Goal: Task Accomplishment & Management: Manage account settings

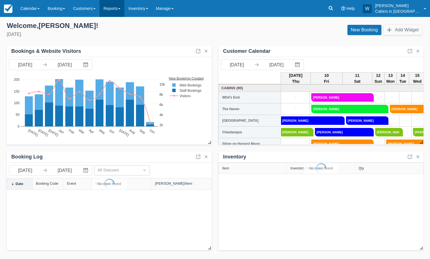
click at [123, 7] on link "Reports" at bounding box center [112, 8] width 25 height 17
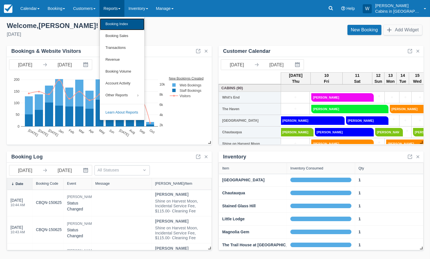
click at [120, 21] on link "Booking Index" at bounding box center [122, 24] width 45 height 12
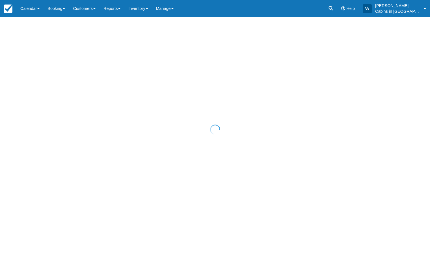
select select "25"
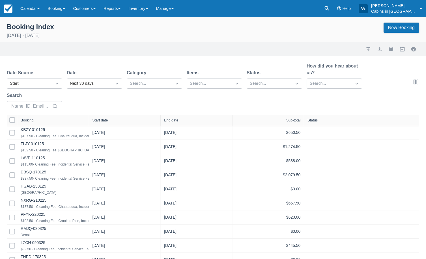
select select "25"
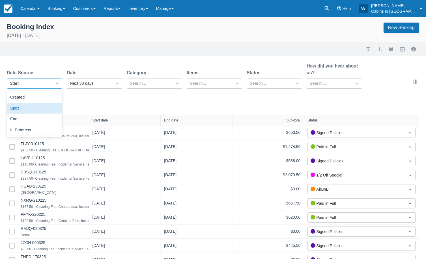
click at [36, 82] on div "Start" at bounding box center [29, 84] width 39 height 6
click at [34, 96] on div "Created" at bounding box center [34, 97] width 55 height 11
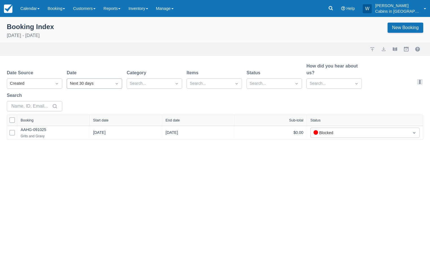
click at [99, 85] on div "Next 30 days" at bounding box center [89, 84] width 39 height 6
click at [87, 128] on div "Yesterday" at bounding box center [94, 130] width 55 height 11
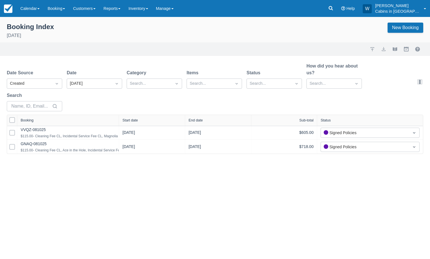
drag, startPoint x: 89, startPoint y: 119, endPoint x: 176, endPoint y: 121, distance: 86.5
click at [124, 121] on div at bounding box center [119, 120] width 10 height 11
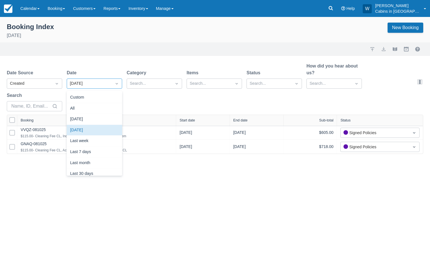
click at [120, 85] on div at bounding box center [117, 84] width 10 height 8
click at [92, 117] on div "Today" at bounding box center [94, 119] width 55 height 11
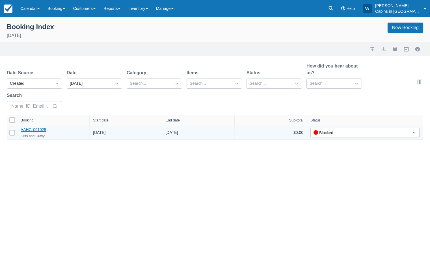
click at [39, 128] on link "AAHG-091025" at bounding box center [33, 129] width 25 height 5
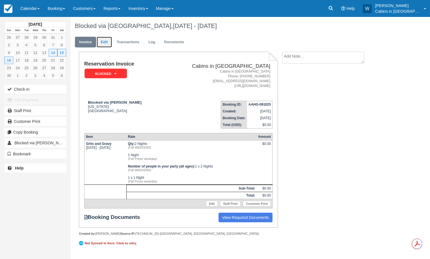
click at [107, 42] on link "Edit" at bounding box center [104, 42] width 15 height 11
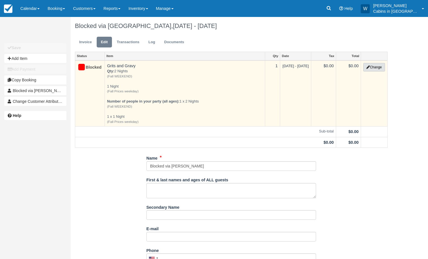
click at [377, 67] on button "Change" at bounding box center [373, 67] width 21 height 8
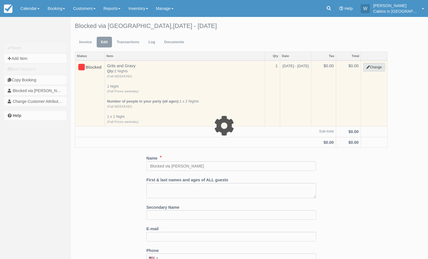
select select "1"
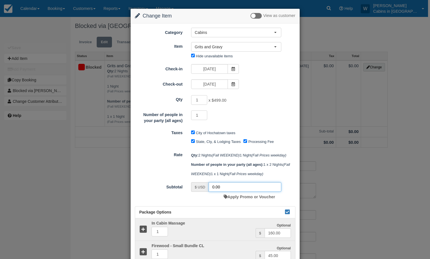
click at [226, 192] on input "0.00" at bounding box center [245, 187] width 73 height 10
drag, startPoint x: 226, startPoint y: 206, endPoint x: 194, endPoint y: 203, distance: 32.0
click at [194, 192] on div "$ USD 0.00" at bounding box center [236, 187] width 90 height 10
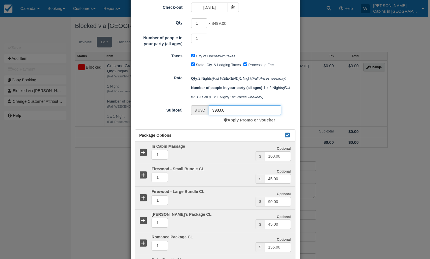
scroll to position [81, 0]
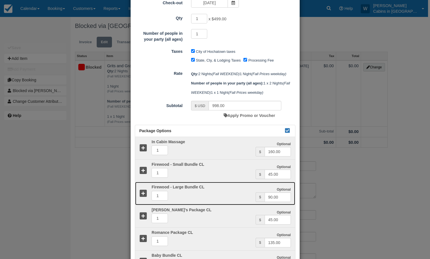
click at [143, 202] on div at bounding box center [141, 193] width 12 height 17
type input "1397.00"
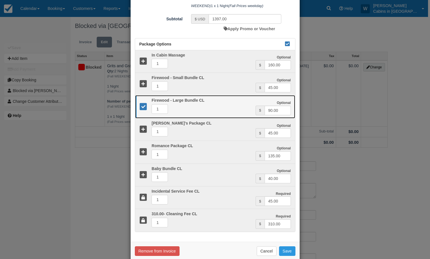
scroll to position [178, 0]
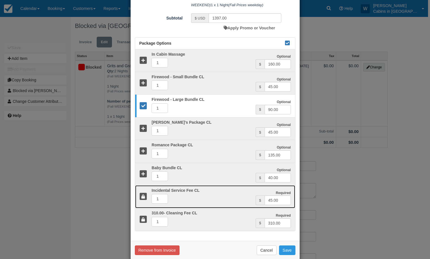
click at [141, 201] on icon at bounding box center [143, 197] width 8 height 8
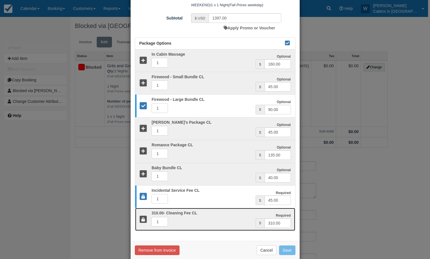
click at [139, 224] on icon at bounding box center [143, 220] width 8 height 8
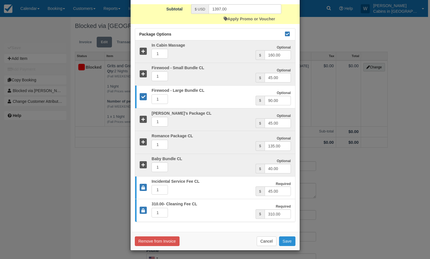
click at [284, 243] on button "Save" at bounding box center [287, 242] width 16 height 10
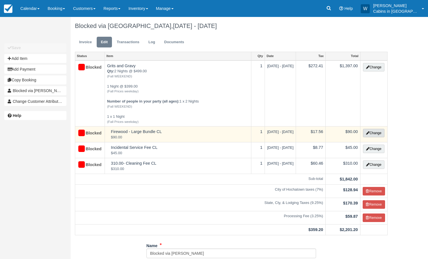
click at [372, 130] on button "Change" at bounding box center [373, 133] width 21 height 8
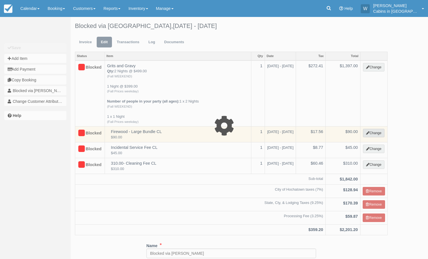
select select "3"
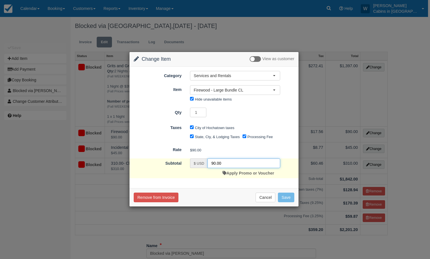
drag, startPoint x: 231, startPoint y: 165, endPoint x: 202, endPoint y: 162, distance: 29.5
click at [202, 162] on div "$ USD 90.00" at bounding box center [235, 164] width 90 height 10
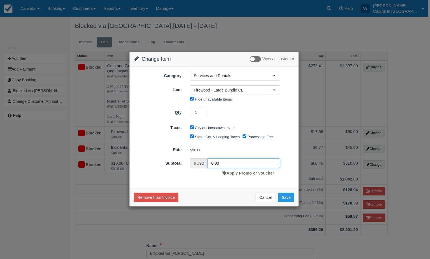
type input "0.00"
click at [246, 137] on input "Processing Fee" at bounding box center [245, 137] width 4 height 4
checkbox input "false"
click at [191, 137] on input "State, Cty, & Lodging Taxes" at bounding box center [192, 137] width 4 height 4
checkbox input "false"
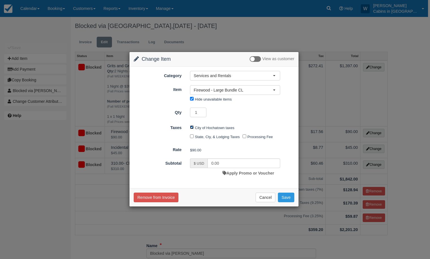
click at [192, 128] on input "City of Hochatown taxes" at bounding box center [192, 128] width 4 height 4
click at [284, 196] on button "Save" at bounding box center [286, 198] width 16 height 10
checkbox input "false"
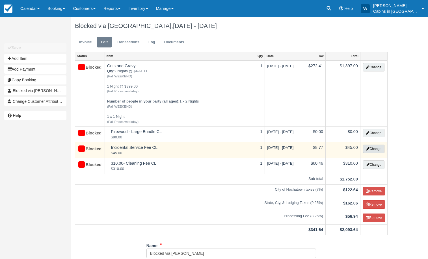
click at [372, 148] on button "Change" at bounding box center [373, 149] width 21 height 8
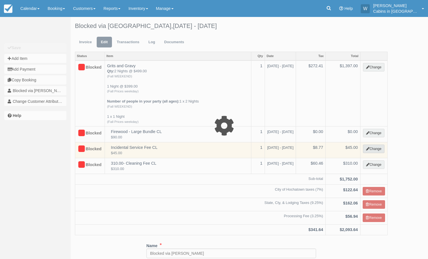
select select "2"
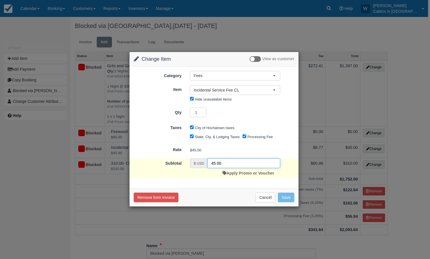
drag, startPoint x: 230, startPoint y: 165, endPoint x: 198, endPoint y: 162, distance: 32.3
click at [198, 162] on div "$ USD 45.00" at bounding box center [235, 164] width 90 height 10
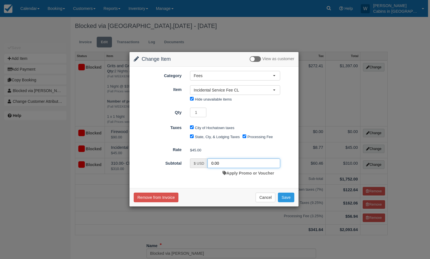
type input "0.00"
click at [245, 136] on input "Processing Fee" at bounding box center [245, 137] width 4 height 4
checkbox input "false"
click at [191, 135] on input "State, Cty, & Lodging Taxes" at bounding box center [192, 137] width 4 height 4
checkbox input "false"
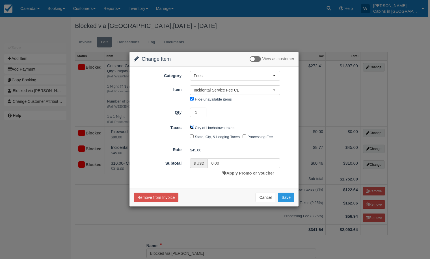
click at [192, 128] on input "City of Hochatown taxes" at bounding box center [192, 128] width 4 height 4
click at [287, 198] on button "Save" at bounding box center [286, 198] width 16 height 10
checkbox input "false"
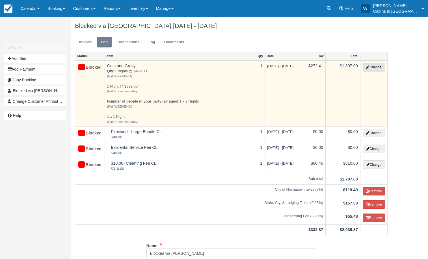
click at [376, 67] on button "Change" at bounding box center [373, 67] width 21 height 8
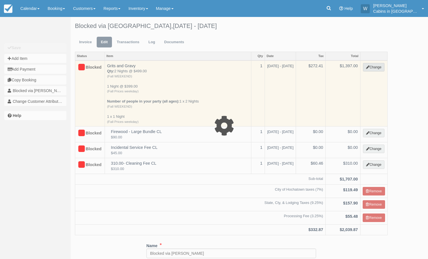
select select "1"
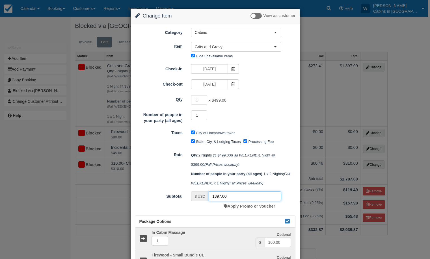
drag, startPoint x: 231, startPoint y: 207, endPoint x: 185, endPoint y: 200, distance: 47.2
click at [185, 200] on form "Category Cabins Gift Certificate Cabins Services and Rentals Cleaning Fees Fees…" at bounding box center [215, 219] width 161 height 382
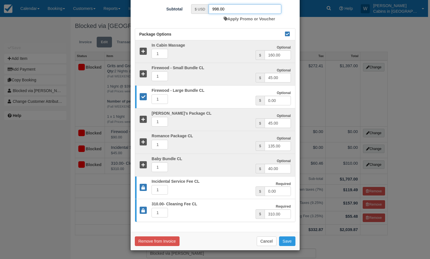
scroll to position [197, 0]
type input "998.00"
click at [287, 241] on button "Save" at bounding box center [287, 242] width 16 height 10
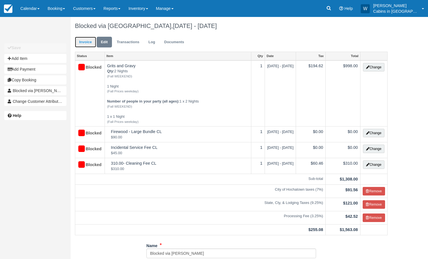
click at [85, 40] on link "Invoice" at bounding box center [85, 42] width 21 height 11
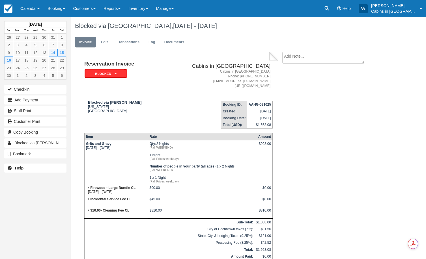
click at [116, 73] on em "Blocked" at bounding box center [106, 74] width 42 height 10
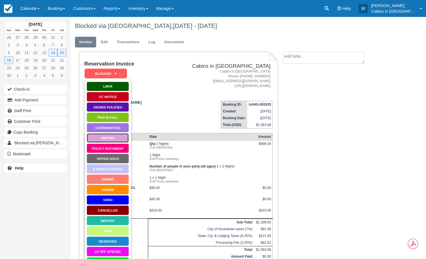
click at [106, 139] on link "Waiting" at bounding box center [107, 138] width 42 height 10
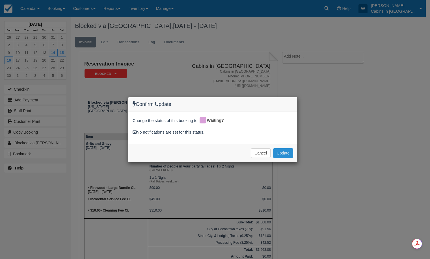
click at [286, 154] on button "Update" at bounding box center [283, 153] width 20 height 10
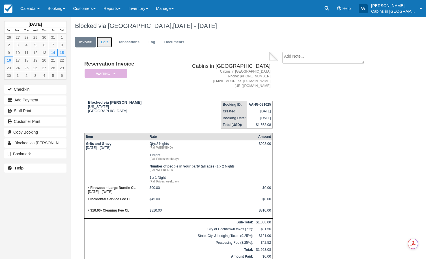
click at [105, 42] on link "Edit" at bounding box center [104, 42] width 15 height 11
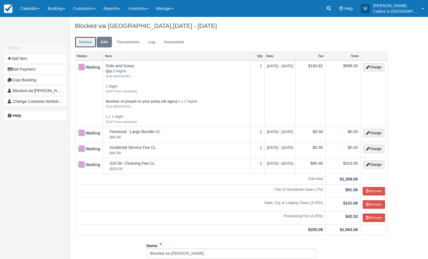
click at [80, 42] on link "Invoice" at bounding box center [85, 42] width 21 height 11
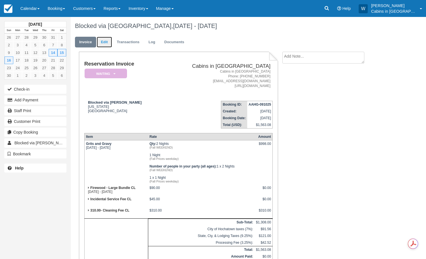
click at [104, 41] on link "Edit" at bounding box center [104, 42] width 15 height 11
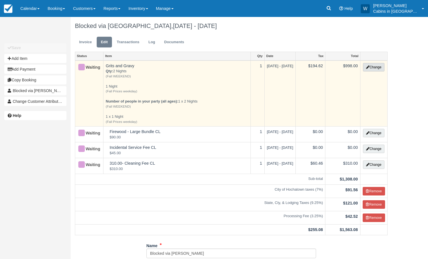
click at [376, 67] on button "Change" at bounding box center [373, 67] width 21 height 8
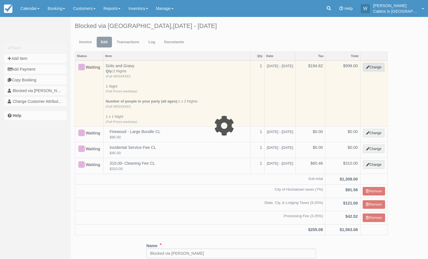
select select "1"
type input "998.00"
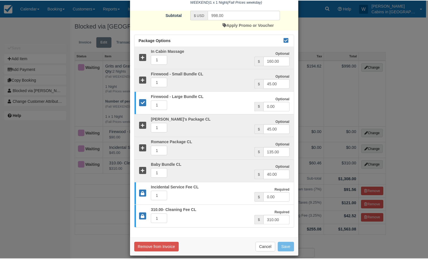
scroll to position [197, 0]
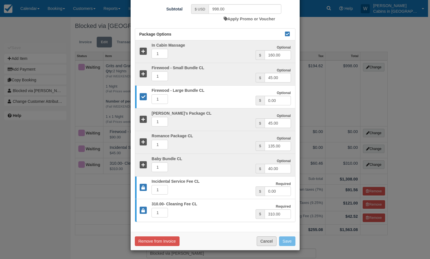
click at [266, 241] on button "Cancel" at bounding box center [267, 242] width 20 height 10
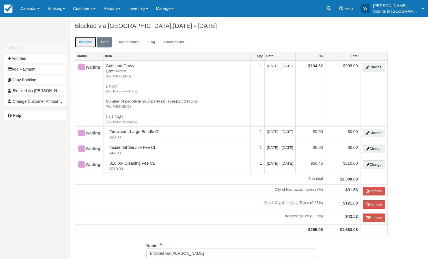
click at [85, 43] on link "Invoice" at bounding box center [85, 42] width 21 height 11
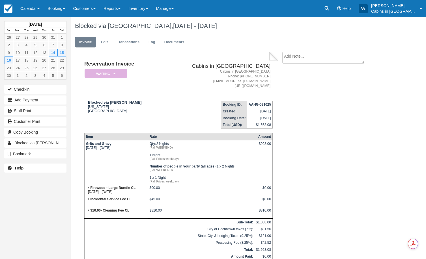
click at [296, 55] on textarea at bounding box center [323, 58] width 82 height 12
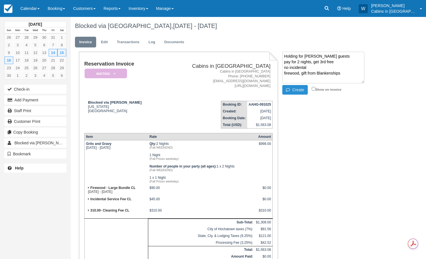
type textarea "Holding for [PERSON_NAME] guests pay for 2 nights, get 3rd free no incidental f…"
click at [300, 88] on button "Create" at bounding box center [294, 90] width 25 height 10
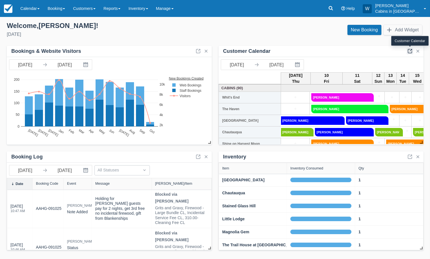
click at [411, 53] on link at bounding box center [409, 51] width 7 height 7
click at [410, 49] on link at bounding box center [409, 51] width 7 height 7
click at [409, 51] on link at bounding box center [409, 51] width 7 height 7
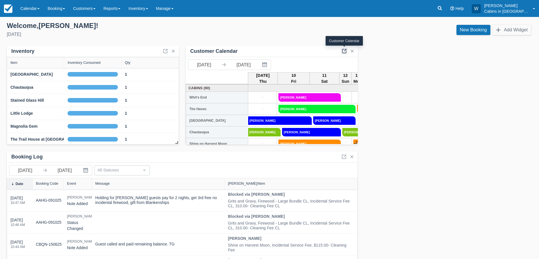
click at [343, 49] on link at bounding box center [344, 51] width 7 height 7
click at [124, 8] on link "Reports" at bounding box center [112, 8] width 25 height 17
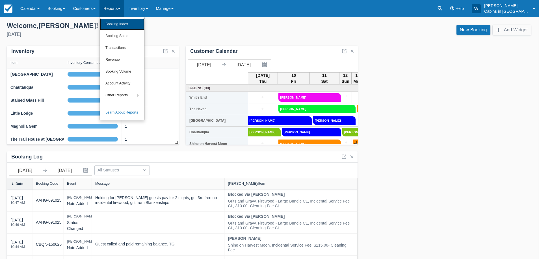
click at [125, 23] on link "Booking Index" at bounding box center [122, 24] width 45 height 12
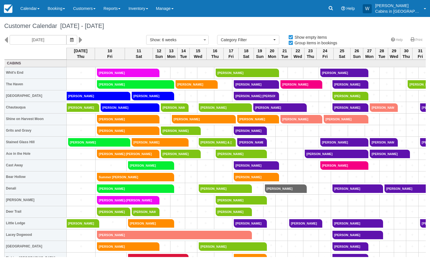
select select
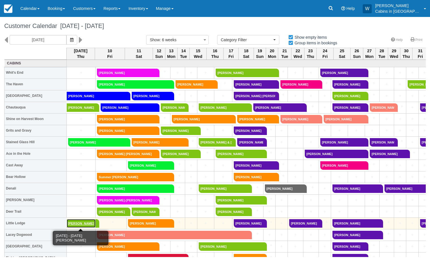
click at [75, 224] on link "[PERSON_NAME]" at bounding box center [81, 223] width 29 height 8
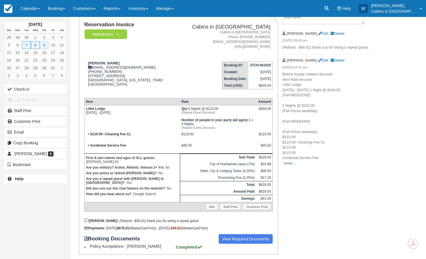
scroll to position [40, 0]
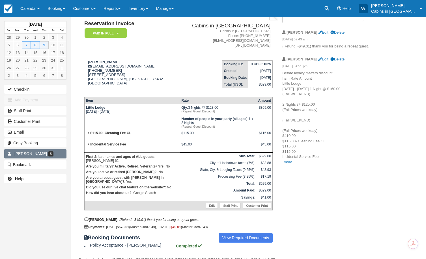
click at [41, 152] on span "Shannon C Riley" at bounding box center [30, 154] width 33 height 5
click at [114, 33] on em "Paid in Full" at bounding box center [106, 33] width 42 height 10
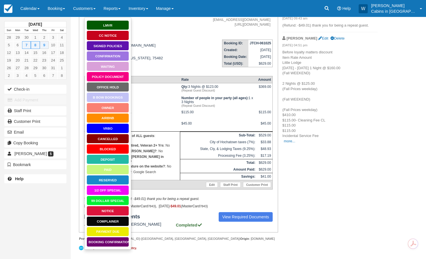
scroll to position [66, 0]
click at [106, 196] on link "99 Dollar Special" at bounding box center [107, 201] width 42 height 10
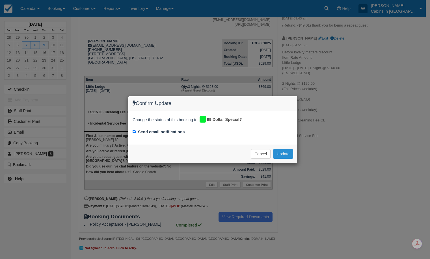
click at [283, 153] on button "Update" at bounding box center [283, 154] width 20 height 10
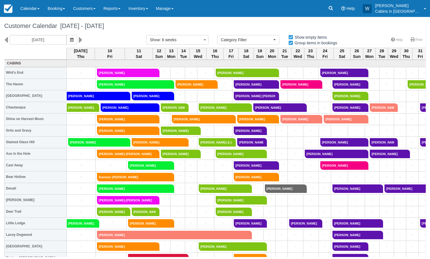
select select
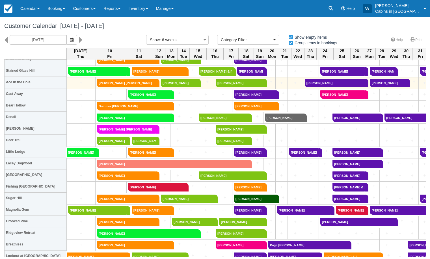
scroll to position [72, 0]
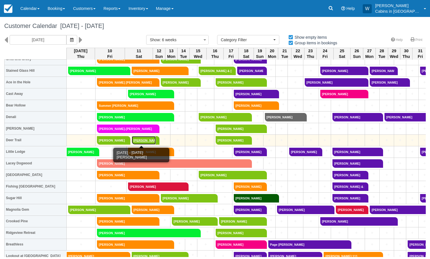
click at [141, 140] on link "[PERSON_NAME]" at bounding box center [144, 140] width 24 height 8
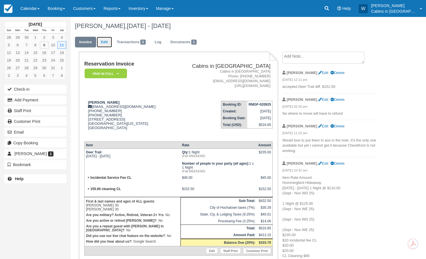
click at [107, 42] on link "Edit" at bounding box center [104, 42] width 15 height 11
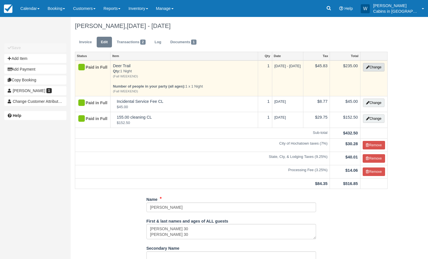
click at [372, 68] on button "Change" at bounding box center [373, 67] width 21 height 8
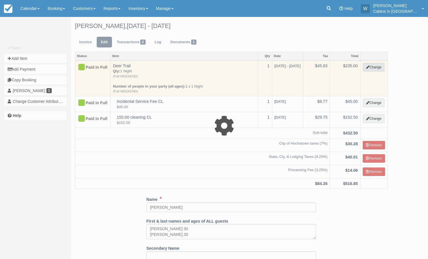
select select "1"
type input "235.00"
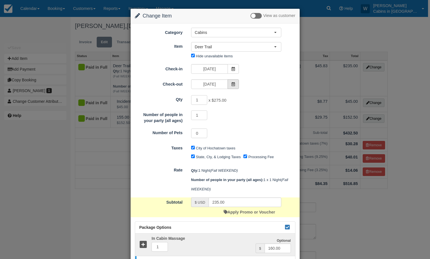
click at [235, 82] on span at bounding box center [233, 84] width 11 height 10
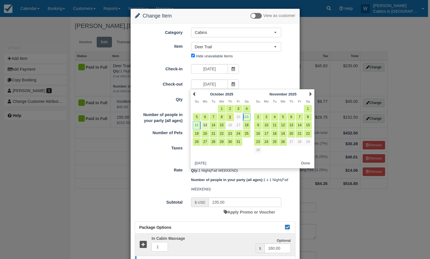
click at [207, 123] on link "13" at bounding box center [205, 126] width 8 height 8
type input "10/13/25"
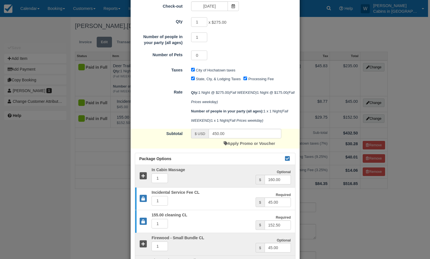
scroll to position [80, 0]
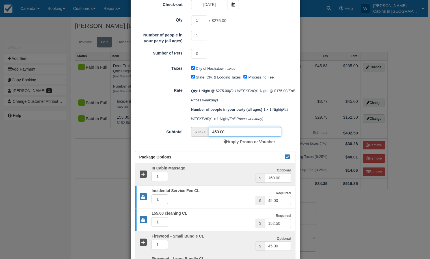
drag, startPoint x: 228, startPoint y: 144, endPoint x: 197, endPoint y: 141, distance: 31.2
click at [197, 137] on div "$ USD 450.00" at bounding box center [236, 132] width 90 height 10
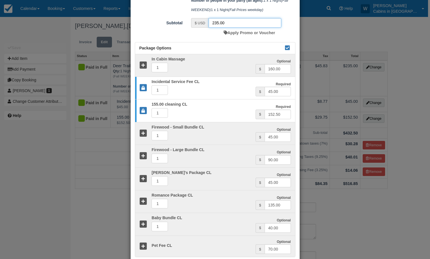
scroll to position [234, 0]
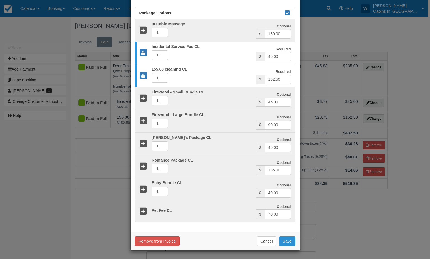
type input "235.00"
click at [287, 240] on button "Save" at bounding box center [287, 242] width 16 height 10
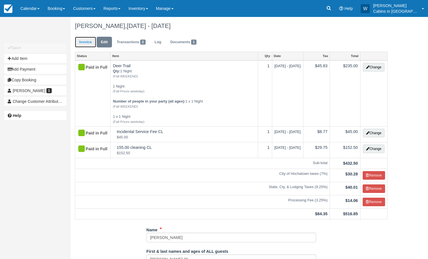
click at [83, 42] on link "Invoice" at bounding box center [85, 42] width 21 height 11
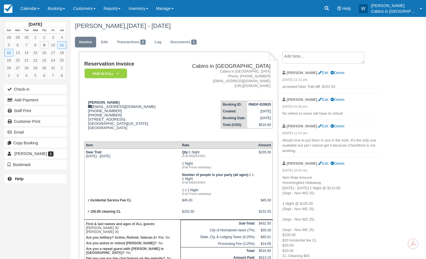
click at [290, 58] on textarea at bounding box center [323, 58] width 82 height 12
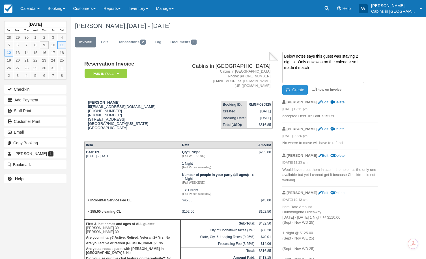
type textarea "Below notes says this guest was staying 2 nights. Only onw was on the calendar …"
click at [298, 88] on button "Create" at bounding box center [294, 90] width 25 height 10
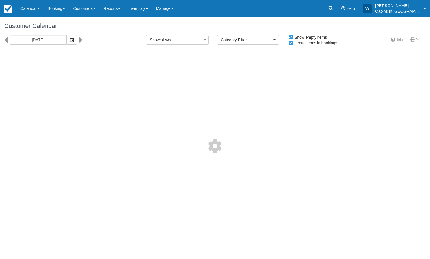
select select
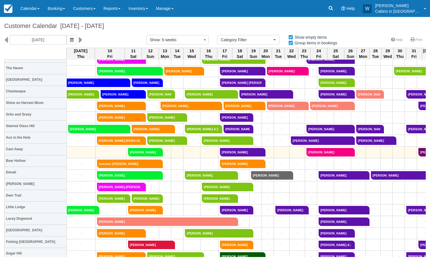
scroll to position [17, 0]
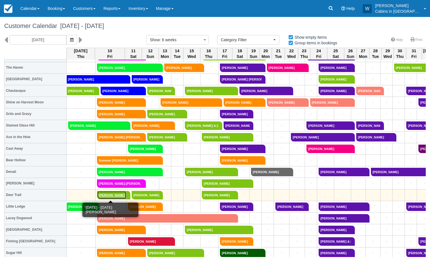
click at [112, 194] on link "Therese V Barela" at bounding box center [111, 195] width 29 height 8
click at [114, 193] on link "Therese V Barela" at bounding box center [111, 195] width 29 height 8
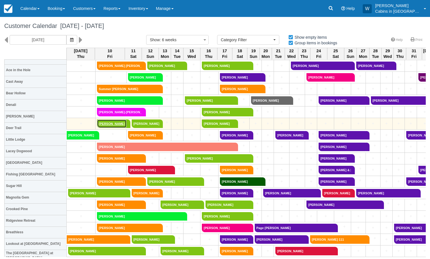
scroll to position [71, 0]
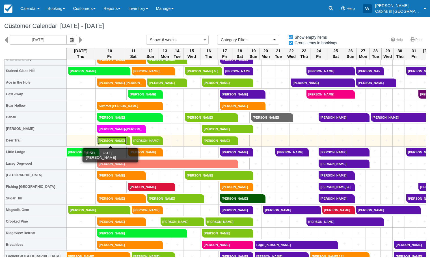
click at [112, 141] on link "Therese V Barela" at bounding box center [111, 141] width 29 height 8
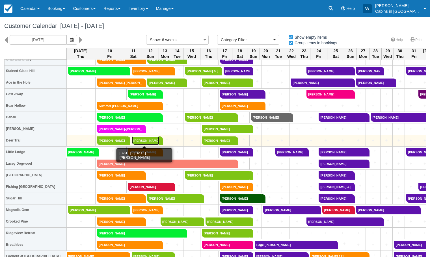
click at [142, 142] on link "[PERSON_NAME]" at bounding box center [145, 141] width 27 height 8
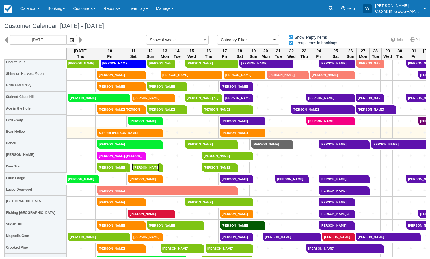
scroll to position [45, 0]
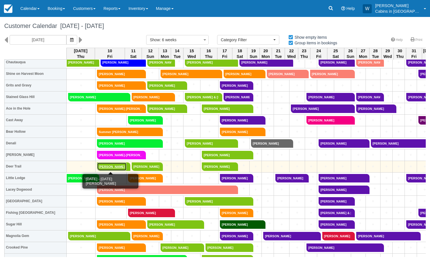
click at [109, 167] on link "[PERSON_NAME]" at bounding box center [111, 167] width 29 height 8
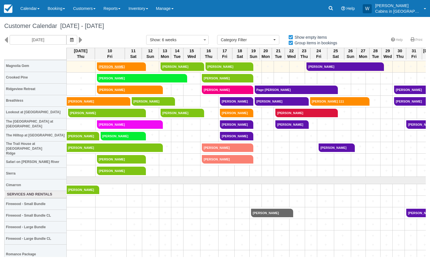
scroll to position [233, 0]
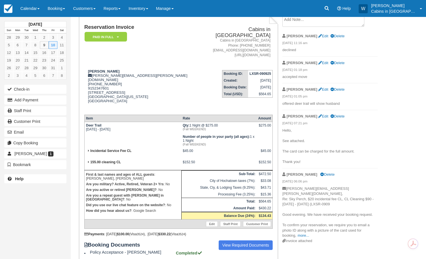
scroll to position [37, 0]
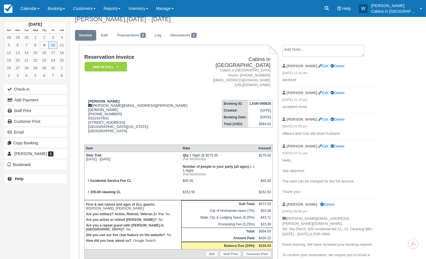
scroll to position [8, 0]
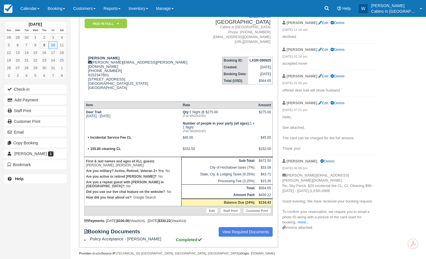
scroll to position [55, 0]
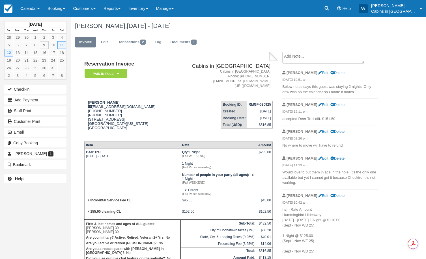
click at [344, 175] on p "Would love to put them in ace in the hole. It’s the only one available but yet …" at bounding box center [329, 178] width 95 height 16
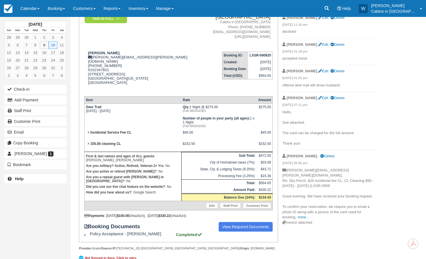
scroll to position [57, 0]
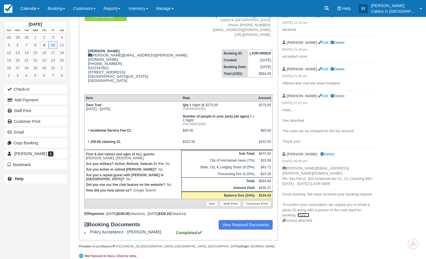
click at [304, 213] on link "more..." at bounding box center [302, 215] width 11 height 4
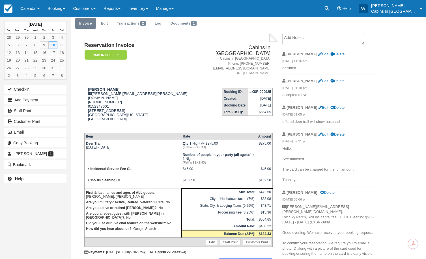
scroll to position [0, 0]
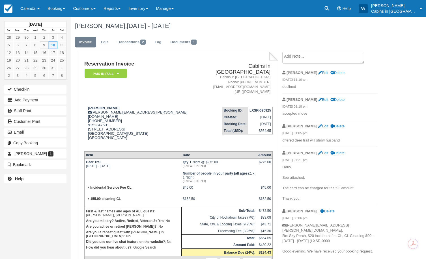
click at [299, 58] on textarea at bounding box center [323, 58] width 82 height 12
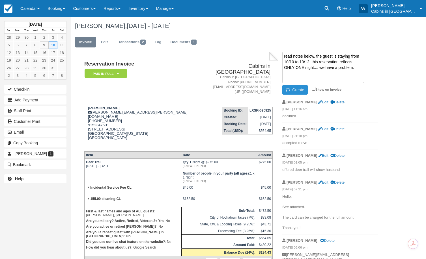
type textarea "read notes below, the guest is staying from 10/10 to 10/12, this reservation re…"
click at [296, 91] on button "Create" at bounding box center [294, 90] width 25 height 10
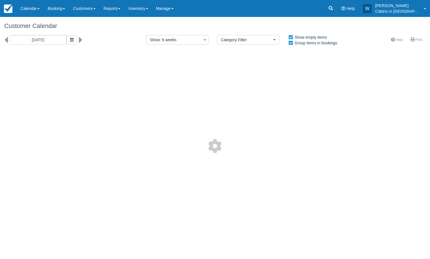
select select
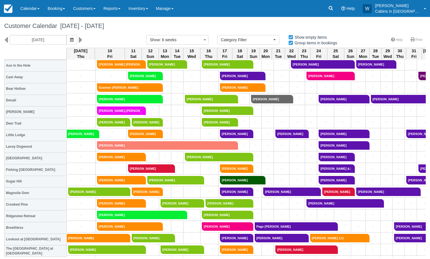
scroll to position [86, 0]
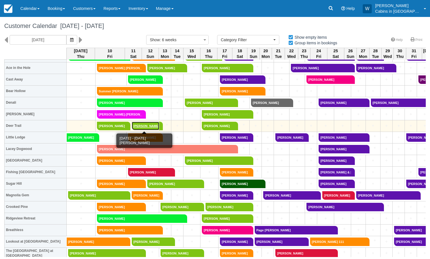
click at [147, 125] on link "[PERSON_NAME]" at bounding box center [145, 126] width 27 height 8
click at [146, 123] on link "Gabriela Argueta" at bounding box center [145, 126] width 27 height 8
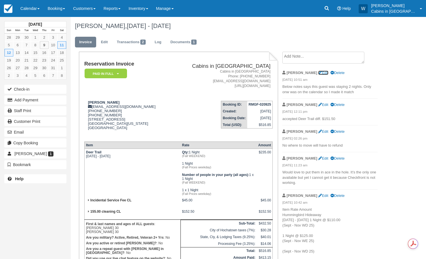
click at [318, 72] on link "Edit" at bounding box center [323, 73] width 10 height 4
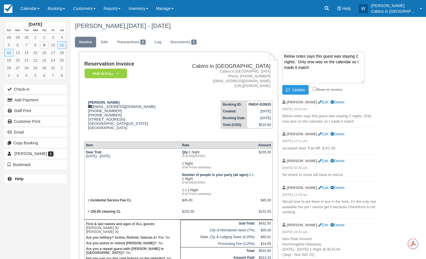
drag, startPoint x: 316, startPoint y: 72, endPoint x: 291, endPoint y: 67, distance: 25.2
click at [291, 67] on textarea "Below notes says this guest was staying 2 nights. Only onw was on the calendar …" at bounding box center [323, 68] width 82 height 32
type textarea "Below notes says this guest was staying 2 nights. Only one night listed"
click at [105, 42] on link "Edit" at bounding box center [104, 42] width 15 height 11
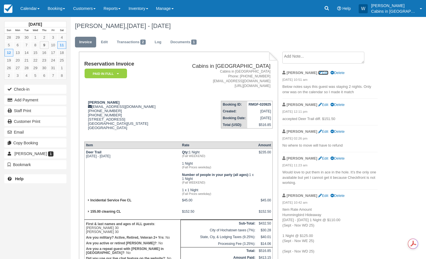
click at [318, 73] on link "Edit" at bounding box center [323, 73] width 10 height 4
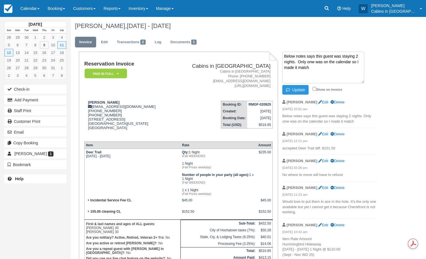
click at [313, 62] on textarea "Below notes says this guest was staying 2 nights. Only onw was on the calendar …" at bounding box center [323, 68] width 82 height 32
drag, startPoint x: 313, startPoint y: 69, endPoint x: 279, endPoint y: 69, distance: 33.6
click at [279, 69] on div "Below notes says this guest was staying 2 nights. Only one was on the calendar …" at bounding box center [330, 209] width 104 height 315
type textarea "Below notes says this guest was staying 2 nights. Only one was listed and confl…"
click at [297, 89] on button "Update" at bounding box center [295, 90] width 26 height 10
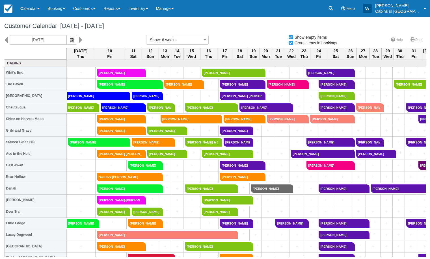
select select
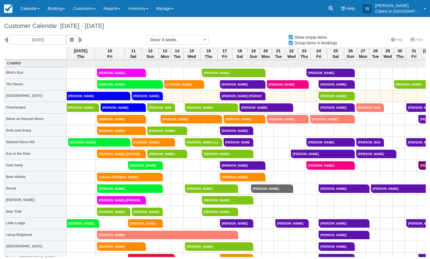
select select
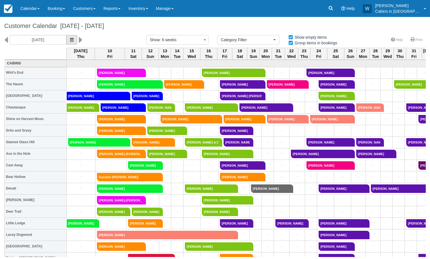
click at [70, 41] on icon "button" at bounding box center [71, 40] width 3 height 4
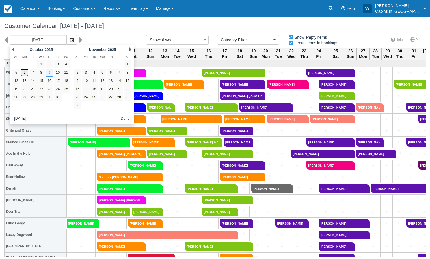
click at [23, 72] on link "6" at bounding box center [25, 73] width 8 height 8
type input "10/06/25"
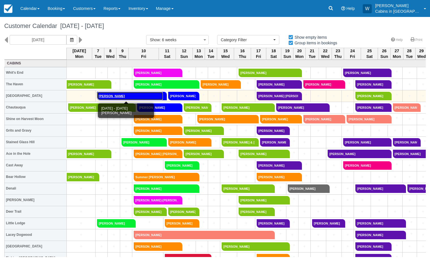
click at [125, 95] on link "[PERSON_NAME]" at bounding box center [130, 96] width 66 height 8
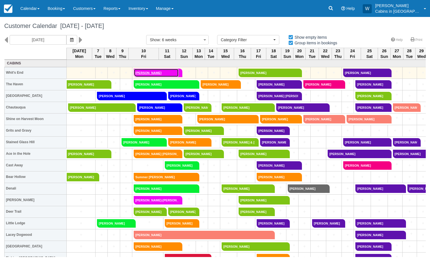
click at [157, 72] on link "[PERSON_NAME]" at bounding box center [156, 73] width 45 height 8
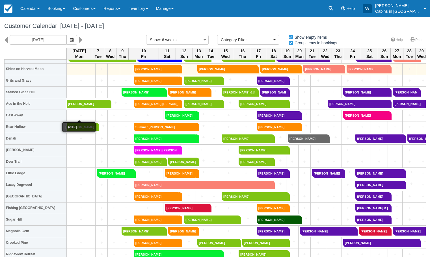
scroll to position [50, 0]
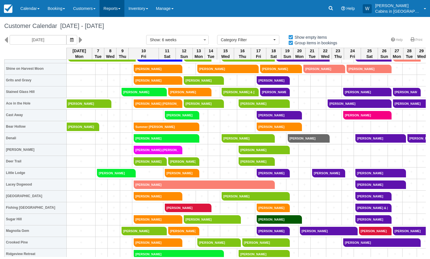
click at [122, 10] on link "Reports" at bounding box center [112, 8] width 25 height 17
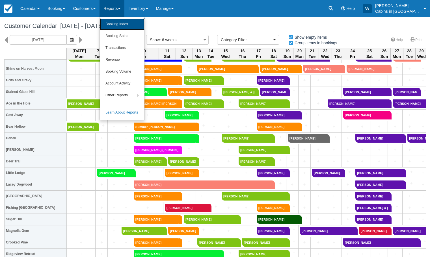
click at [120, 25] on link "Booking Index" at bounding box center [122, 24] width 45 height 12
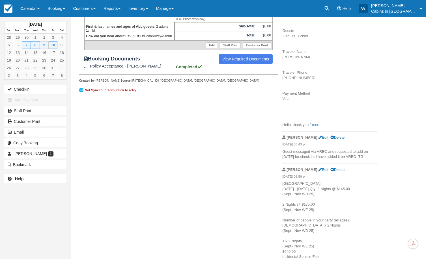
scroll to position [168, 0]
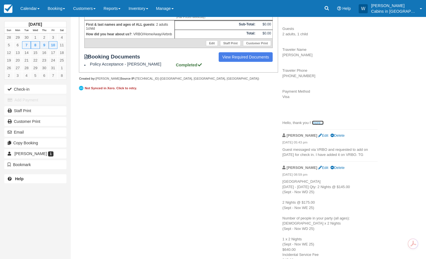
click at [314, 123] on link "more..." at bounding box center [317, 123] width 11 height 4
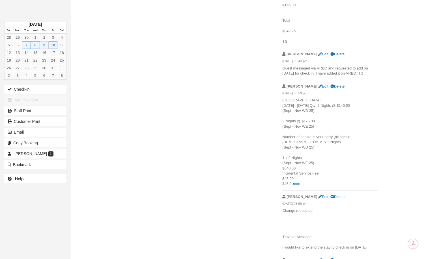
scroll to position [367, 0]
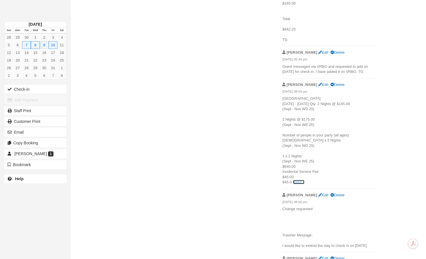
click at [298, 184] on link "more..." at bounding box center [298, 182] width 11 height 4
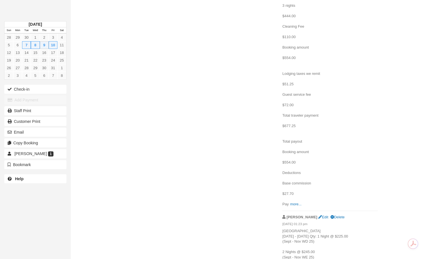
scroll to position [759, 0]
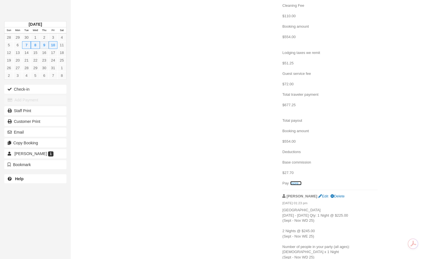
click at [297, 181] on link "more..." at bounding box center [295, 183] width 11 height 4
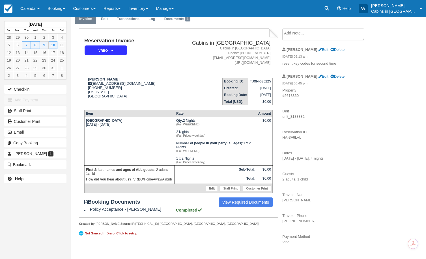
scroll to position [0, 0]
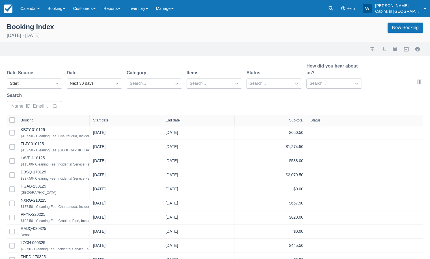
select select "25"
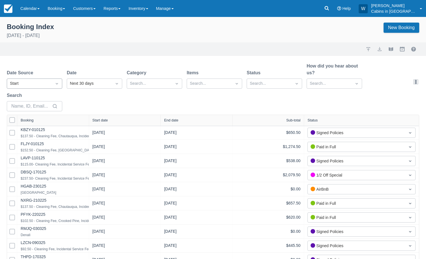
click at [46, 83] on div "Start" at bounding box center [29, 84] width 39 height 6
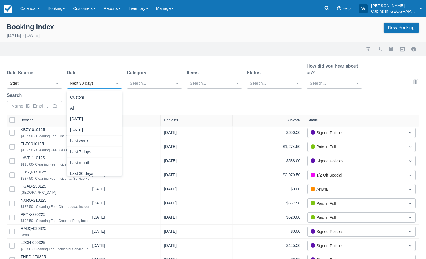
click at [91, 84] on div "Next 30 days" at bounding box center [89, 84] width 39 height 6
click at [95, 95] on div "Custom" at bounding box center [94, 97] width 55 height 11
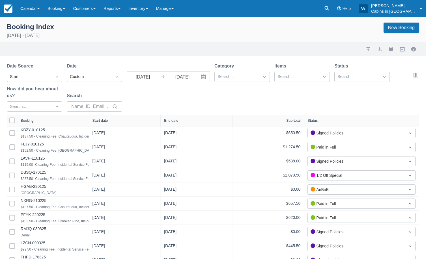
select select "25"
click at [156, 79] on input "[DATE]" at bounding box center [143, 77] width 32 height 10
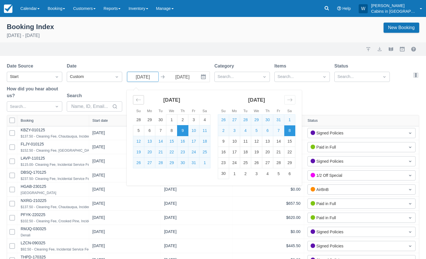
click at [137, 101] on icon "Move backward to switch to the previous month." at bounding box center [138, 99] width 5 height 5
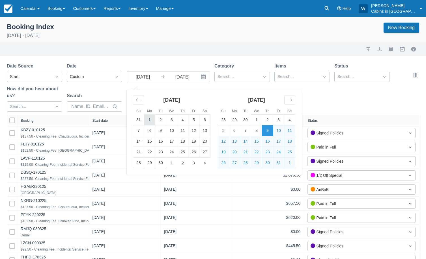
click at [153, 123] on td "1" at bounding box center [149, 120] width 11 height 11
type input "[DATE]"
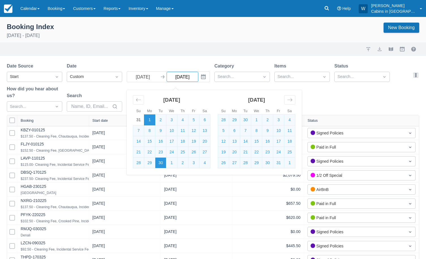
select select "25"
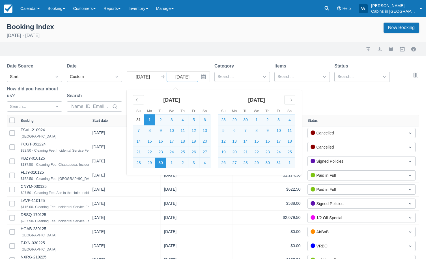
click at [160, 164] on td "30" at bounding box center [160, 163] width 11 height 11
type input "[DATE]"
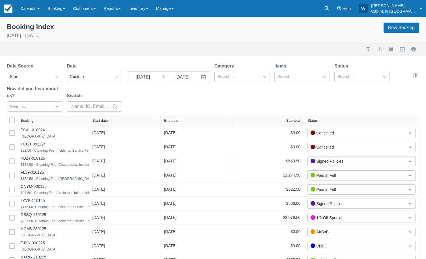
select select "25"
click at [250, 76] on div at bounding box center [236, 76] width 39 height 7
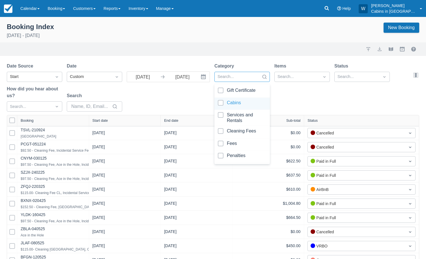
click at [222, 101] on div at bounding box center [242, 104] width 49 height 8
select select "25"
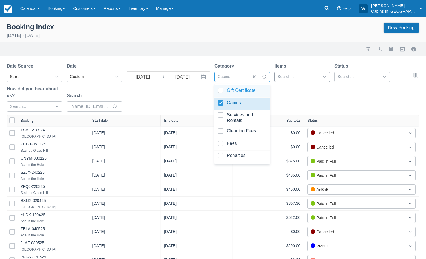
click at [310, 76] on div at bounding box center [296, 76] width 39 height 7
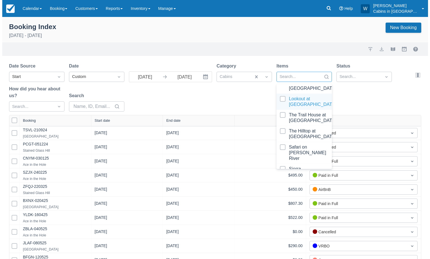
scroll to position [309, 0]
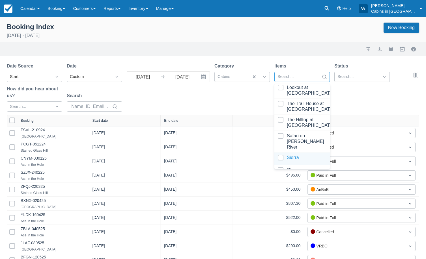
click at [281, 155] on div at bounding box center [302, 159] width 49 height 8
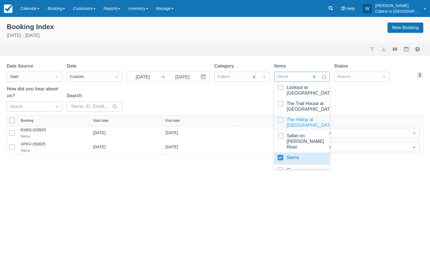
click at [349, 105] on div "Date Source Start Date Custom 09/01/25 Navigate forward to interact with the ca…" at bounding box center [212, 89] width 410 height 52
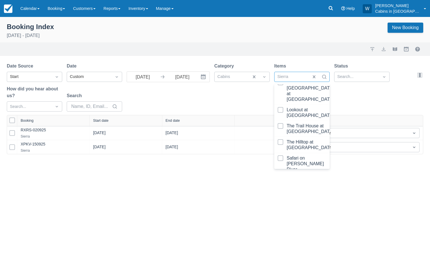
scroll to position [309, 0]
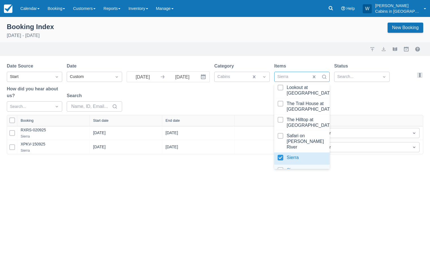
click at [280, 167] on div at bounding box center [302, 171] width 49 height 8
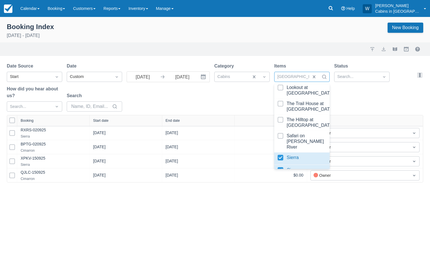
click at [259, 90] on div "Date Source Start Date Custom 09/01/25 Navigate forward to interact with the ca…" at bounding box center [212, 89] width 410 height 52
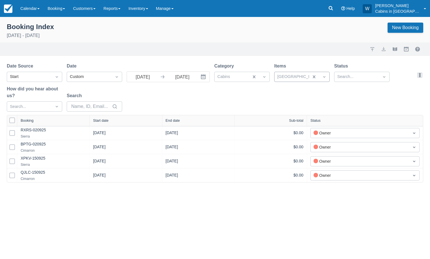
click at [110, 118] on div "Start date" at bounding box center [126, 120] width 72 height 11
click at [384, 49] on button "export" at bounding box center [383, 49] width 7 height 7
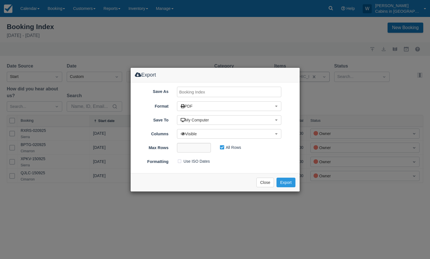
click at [219, 92] on input "Save As" at bounding box center [229, 92] width 104 height 10
type input "H"
type input "S"
click at [227, 91] on input "Sierra & Cimarron, AUGUST 2025" at bounding box center [229, 92] width 104 height 10
type input "Sierra & Cimarron, SEPT 2025"
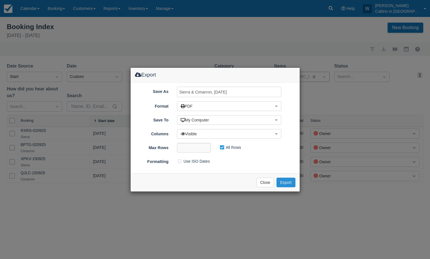
click at [288, 180] on button "Export" at bounding box center [285, 183] width 19 height 10
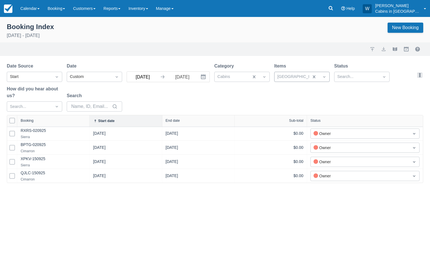
click at [152, 76] on input "09/01/25" at bounding box center [143, 77] width 32 height 10
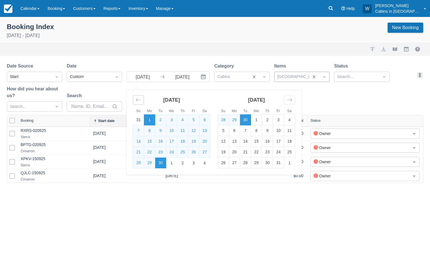
click at [137, 99] on icon "Move backward to switch to the previous month." at bounding box center [138, 99] width 5 height 5
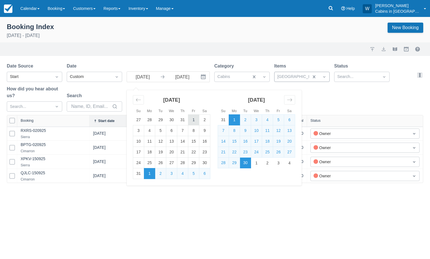
click at [194, 118] on td "1" at bounding box center [193, 120] width 11 height 11
type input "08/01/25"
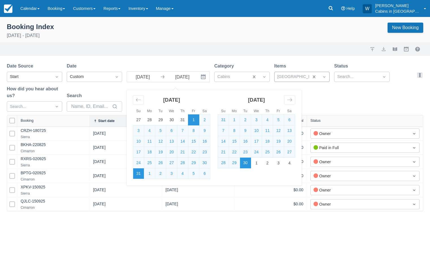
click at [139, 175] on td "31" at bounding box center [138, 173] width 11 height 11
type input "08/31/25"
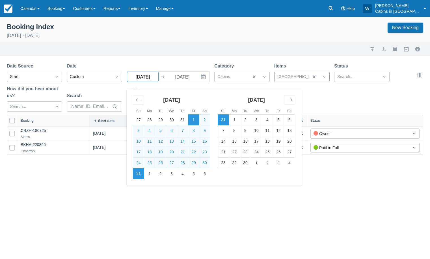
click at [156, 77] on input "08/01/25" at bounding box center [143, 77] width 32 height 10
click at [140, 100] on icon "Move backward to switch to the previous month." at bounding box center [138, 99] width 5 height 5
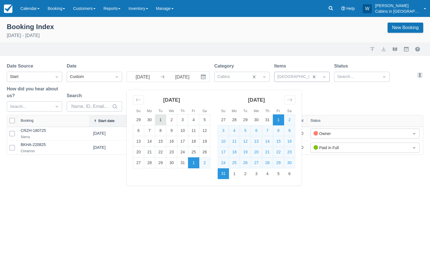
click at [161, 119] on td "1" at bounding box center [160, 120] width 11 height 11
type input "07/01/25"
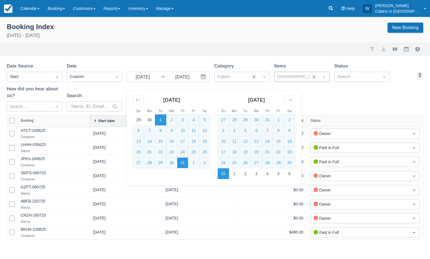
click at [180, 165] on td "31" at bounding box center [182, 163] width 11 height 11
type input "07/31/25"
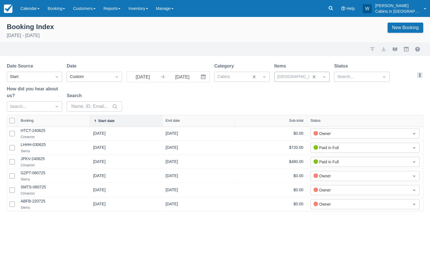
click at [205, 78] on icon "Interact with the calendar and add the check-in date for your trip." at bounding box center [203, 77] width 6 height 6
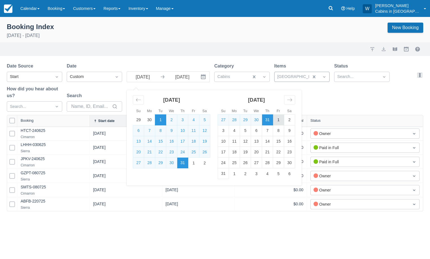
click at [280, 118] on td "1" at bounding box center [278, 120] width 11 height 11
type input "08/01/25"
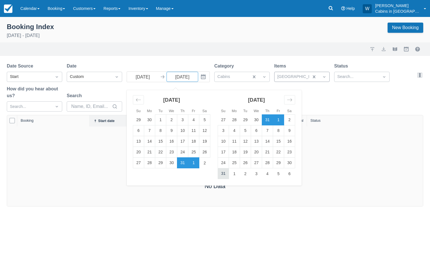
click at [224, 175] on td "31" at bounding box center [223, 173] width 11 height 11
type input "08/31/25"
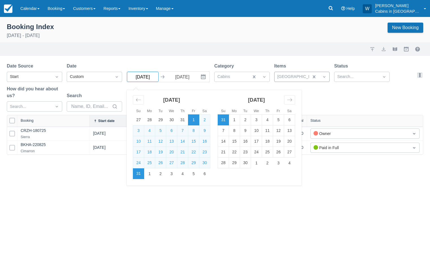
click at [154, 79] on input "08/01/25" at bounding box center [143, 77] width 32 height 10
click at [234, 121] on td "1" at bounding box center [234, 120] width 11 height 11
type input "09/01/25"
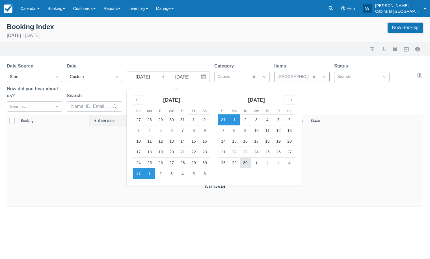
click at [245, 166] on td "30" at bounding box center [245, 163] width 11 height 11
type input "09/30/25"
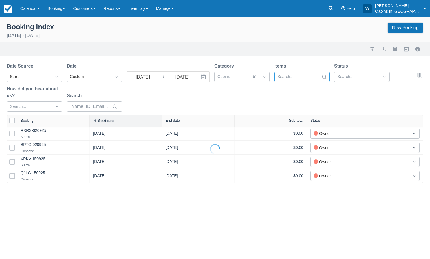
select select "25"
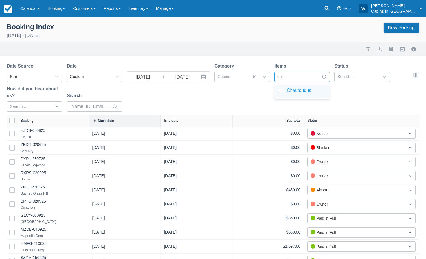
type input "cha"
click at [282, 88] on div at bounding box center [302, 92] width 49 height 8
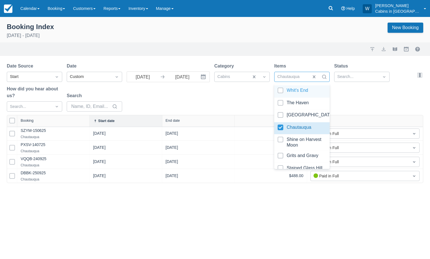
click at [242, 95] on div "Date Source Start Date Custom 09/01/25 Navigate forward to interact with the ca…" at bounding box center [212, 89] width 410 height 52
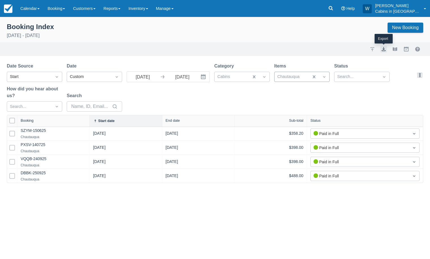
click at [383, 51] on button "export" at bounding box center [383, 49] width 7 height 7
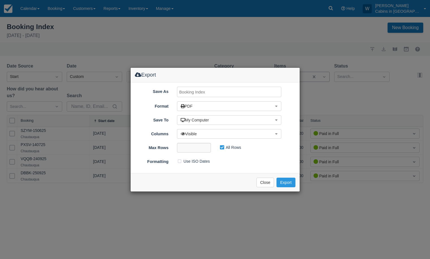
click at [196, 93] on input "Save As" at bounding box center [229, 92] width 104 height 10
drag, startPoint x: 224, startPoint y: 94, endPoint x: 202, endPoint y: 92, distance: 22.2
click at [202, 92] on input "Chautauqua AUG 2024" at bounding box center [229, 92] width 104 height 10
type input "Chautauqua SEPT 2025"
click at [285, 184] on button "Export" at bounding box center [285, 183] width 19 height 10
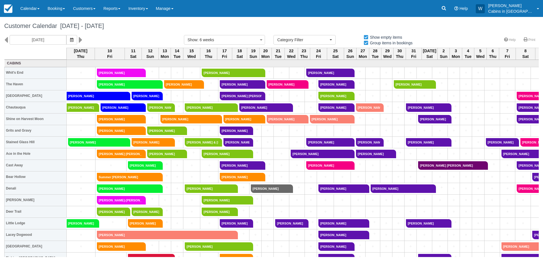
select select
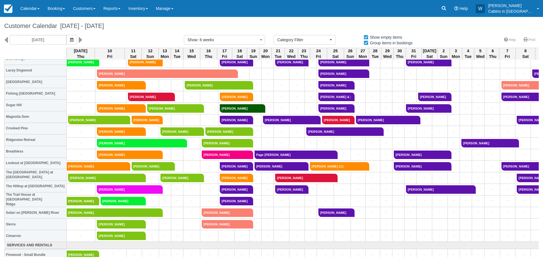
scroll to position [160, 0]
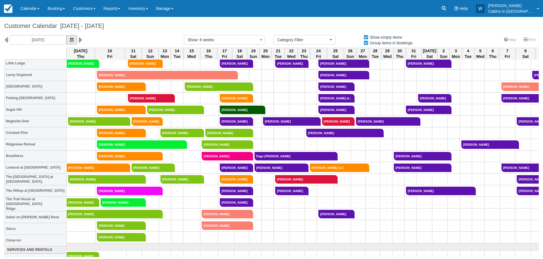
click at [70, 40] on icon "button" at bounding box center [71, 40] width 3 height 4
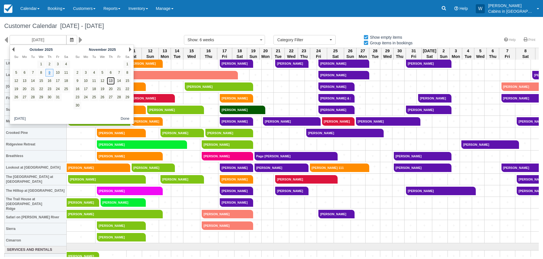
click at [113, 81] on link "13" at bounding box center [111, 81] width 8 height 8
type input "[DATE]"
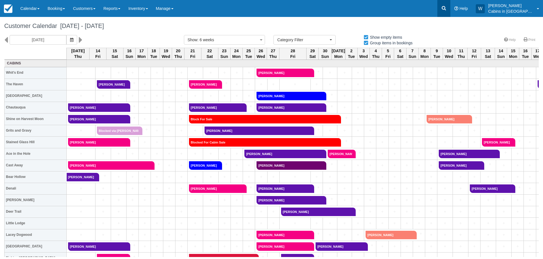
click at [447, 8] on icon at bounding box center [444, 8] width 6 height 6
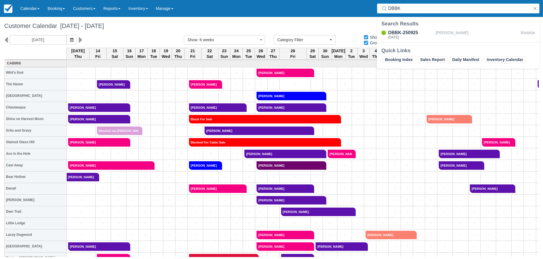
type input "DBBK"
click at [412, 28] on div "DBBK-250925 [DATE] [PERSON_NAME] Invoice" at bounding box center [458, 35] width 163 height 14
click at [411, 32] on div "DBBK-250925" at bounding box center [410, 32] width 45 height 7
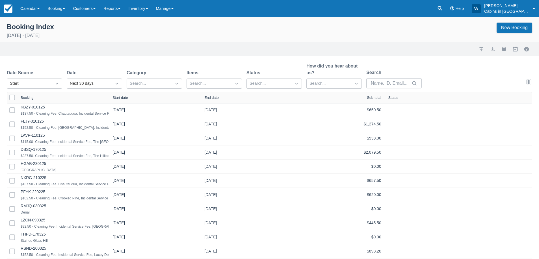
select select "25"
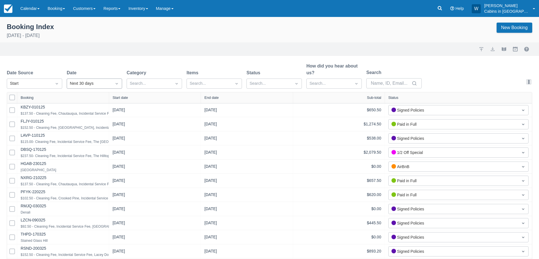
click at [84, 83] on div "Next 30 days" at bounding box center [89, 84] width 39 height 6
click at [92, 97] on div "Custom" at bounding box center [94, 97] width 55 height 11
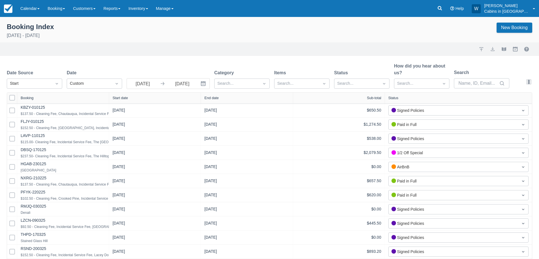
select select "25"
click at [141, 84] on input "10/09/25" at bounding box center [143, 84] width 32 height 10
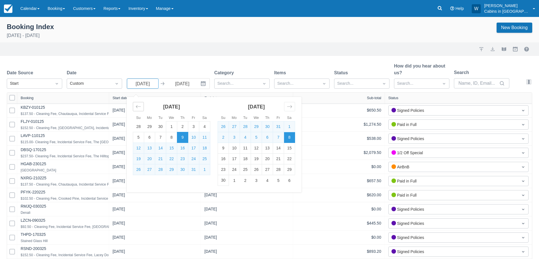
click at [140, 107] on icon "Move backward to switch to the previous month." at bounding box center [138, 106] width 5 height 3
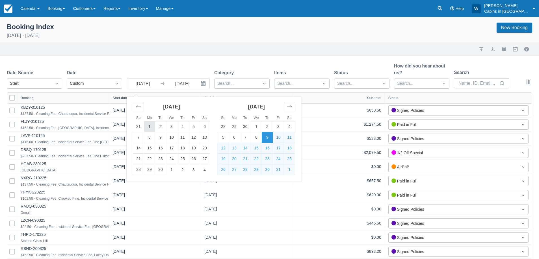
click at [148, 128] on td "1" at bounding box center [149, 127] width 11 height 11
type input "09/01/25"
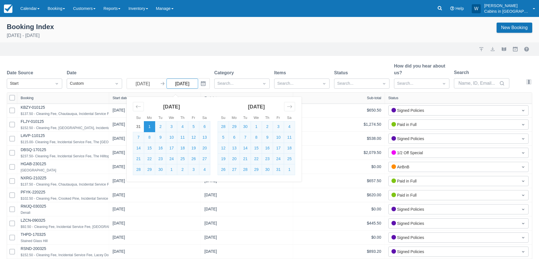
select select "25"
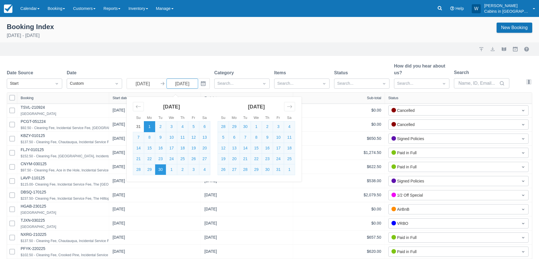
click at [159, 168] on td "30" at bounding box center [160, 170] width 11 height 11
type input "09/30/25"
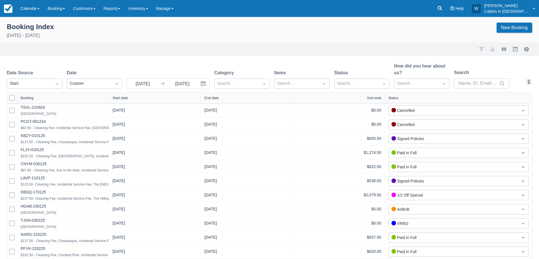
select select "25"
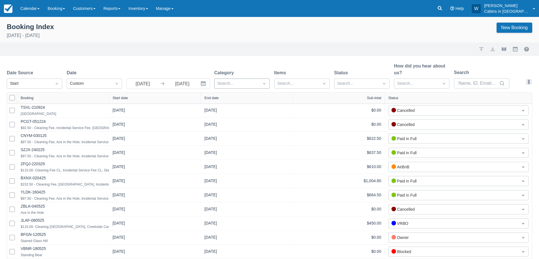
click at [232, 83] on div at bounding box center [236, 83] width 39 height 7
click at [221, 109] on div at bounding box center [242, 111] width 49 height 8
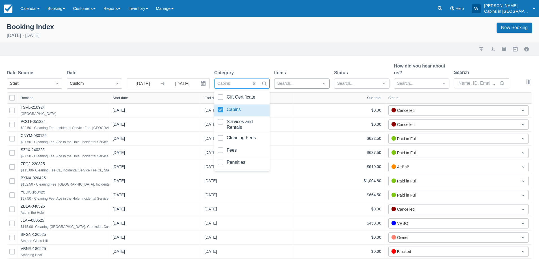
select select "25"
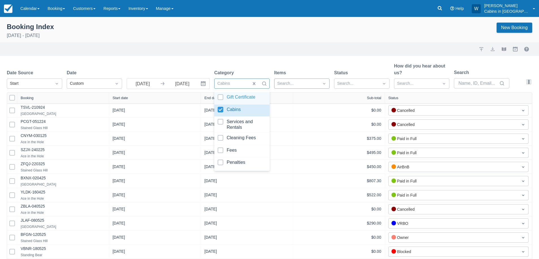
click at [286, 83] on div at bounding box center [296, 83] width 39 height 7
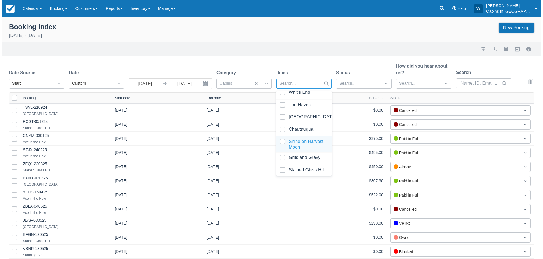
scroll to position [3, 0]
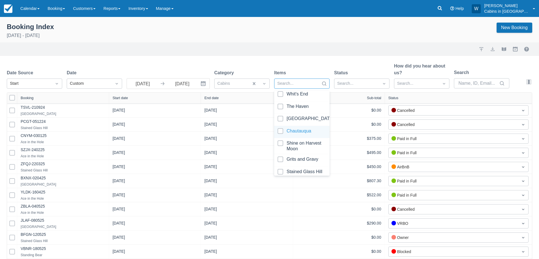
click at [281, 132] on div at bounding box center [302, 132] width 49 height 8
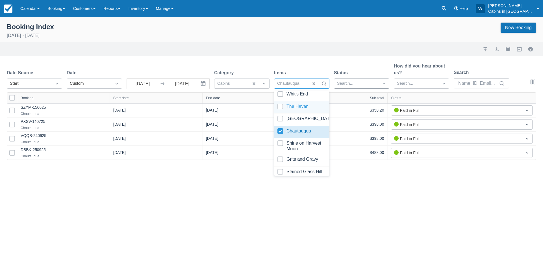
click at [374, 86] on div at bounding box center [356, 83] width 39 height 7
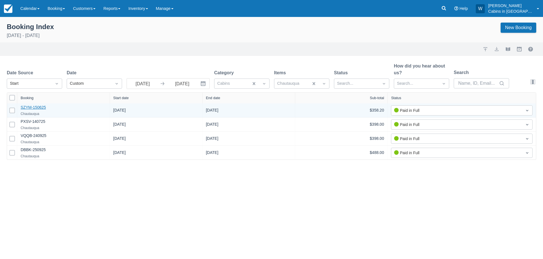
click at [36, 108] on link "SZYM-150625" at bounding box center [33, 107] width 25 height 5
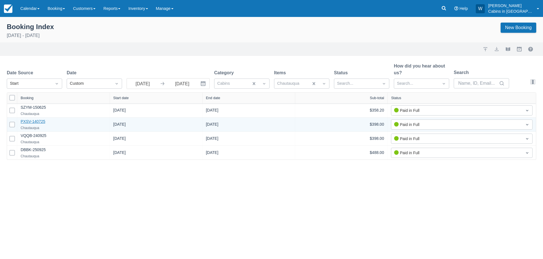
click at [38, 121] on link "PXSV-140725" at bounding box center [33, 121] width 25 height 5
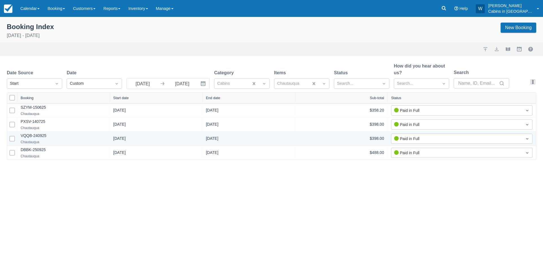
click at [34, 133] on div "VQQB-240925 Chautauqua" at bounding box center [34, 140] width 26 height 14
click at [34, 137] on link "VQQB-240925" at bounding box center [34, 135] width 26 height 5
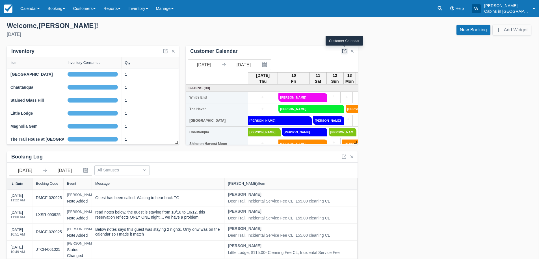
click at [343, 51] on link at bounding box center [344, 51] width 7 height 7
click at [123, 9] on link "Reports" at bounding box center [112, 8] width 25 height 17
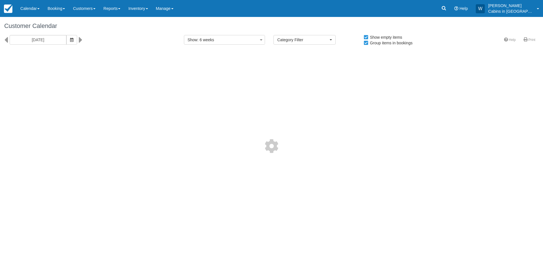
select select
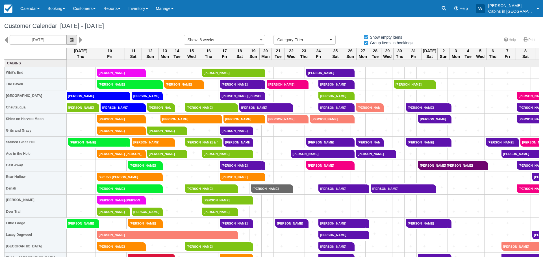
click at [70, 38] on icon "button" at bounding box center [71, 40] width 3 height 4
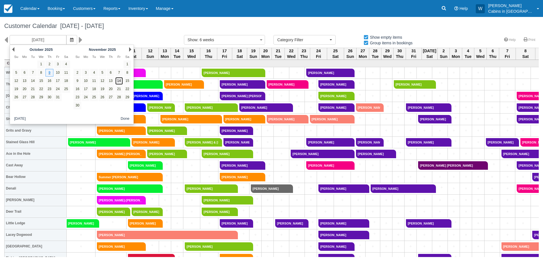
click at [119, 80] on link "14" at bounding box center [119, 81] width 8 height 8
type input "11/14/25"
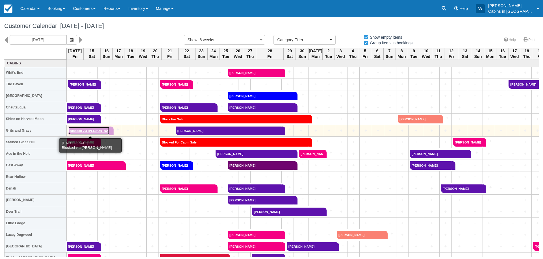
click at [87, 131] on link "Blocked via Wenda" at bounding box center [89, 131] width 42 height 8
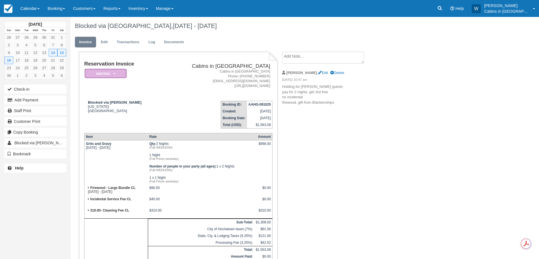
click at [113, 71] on em "Waiting" at bounding box center [106, 74] width 42 height 10
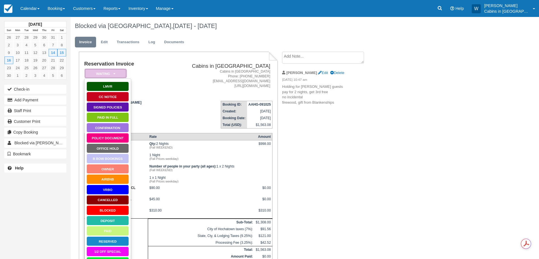
click at [93, 71] on em "Waiting" at bounding box center [106, 74] width 42 height 10
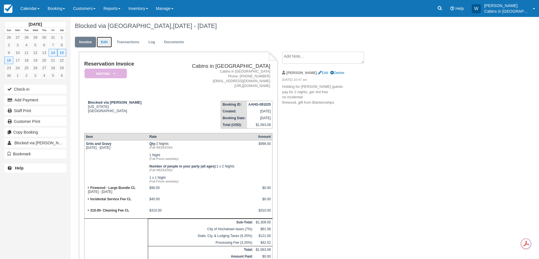
click at [107, 44] on link "Edit" at bounding box center [104, 42] width 15 height 11
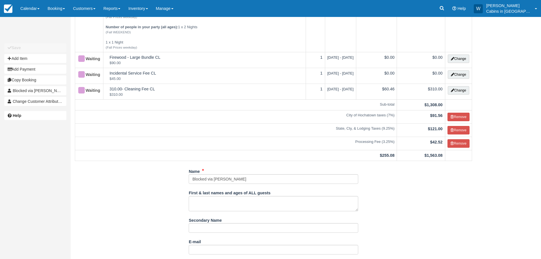
scroll to position [77, 0]
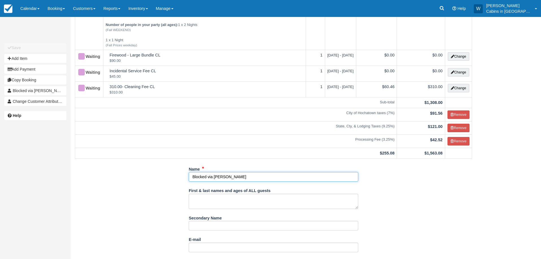
drag, startPoint x: 232, startPoint y: 179, endPoint x: 181, endPoint y: 172, distance: 51.1
type input "[PERSON_NAME]"
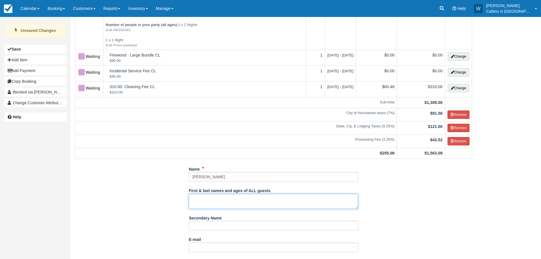
click at [207, 201] on textarea "First & last names and ages of ALL guests" at bounding box center [274, 201] width 170 height 15
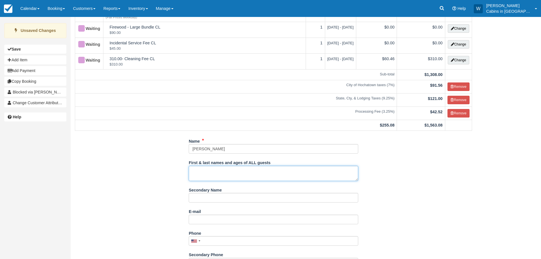
scroll to position [106, 0]
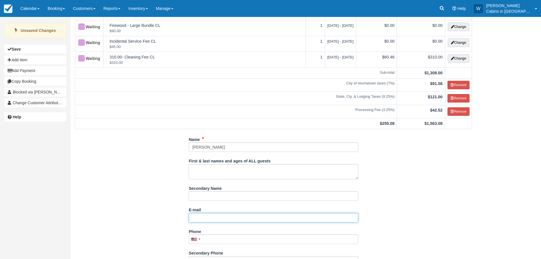
click at [202, 221] on input "E-mail" at bounding box center [274, 218] width 170 height 10
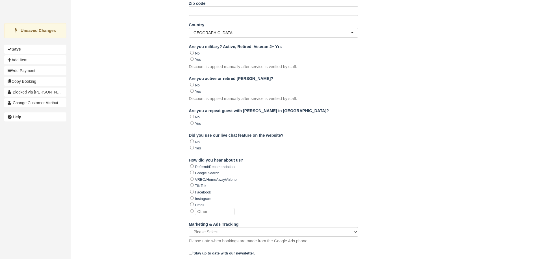
scroll to position [457, 0]
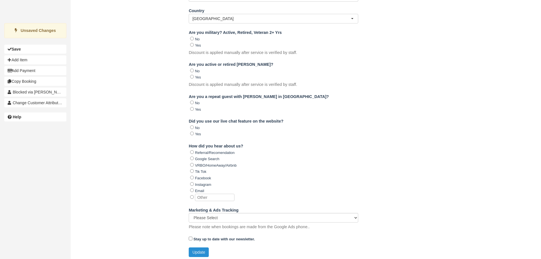
type input "[EMAIL_ADDRESS][PERSON_NAME][DOMAIN_NAME]"
click at [198, 249] on button "Update" at bounding box center [199, 253] width 20 height 10
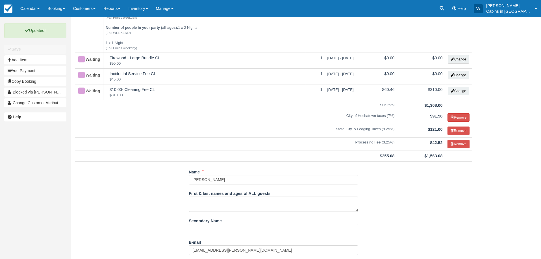
scroll to position [0, 0]
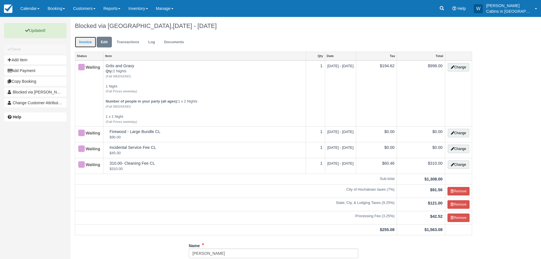
click at [87, 43] on link "Invoice" at bounding box center [85, 42] width 21 height 11
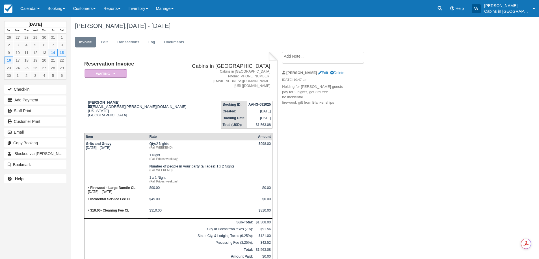
click at [113, 72] on icon at bounding box center [114, 73] width 2 height 3
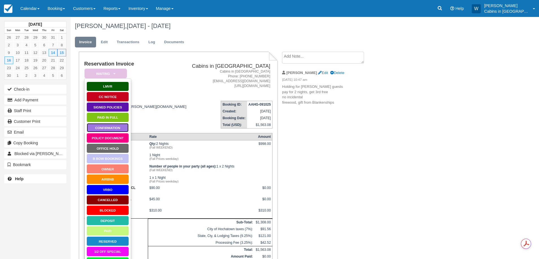
click at [102, 126] on link "Confirmation" at bounding box center [107, 128] width 42 height 10
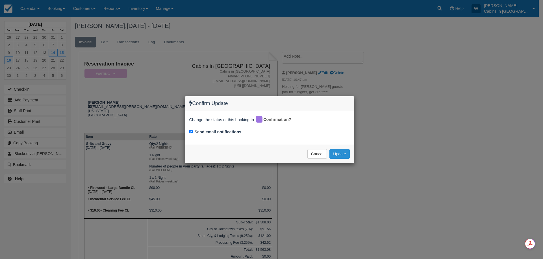
click at [342, 152] on button "Update" at bounding box center [340, 154] width 20 height 10
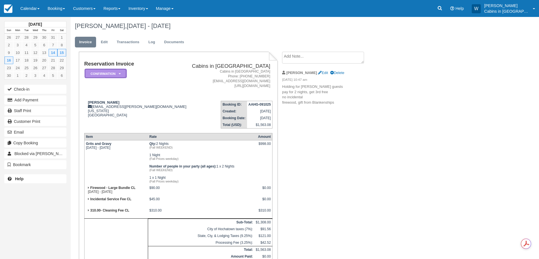
click at [121, 73] on icon at bounding box center [120, 73] width 2 height 3
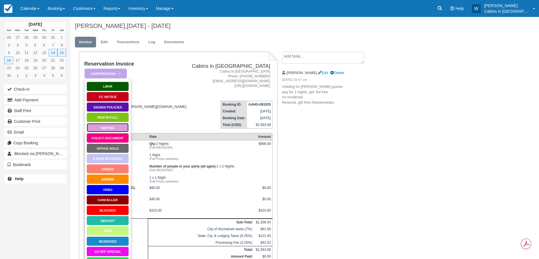
click at [110, 127] on link "Waiting" at bounding box center [107, 128] width 42 height 10
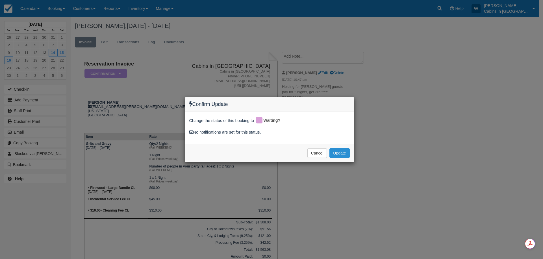
click at [341, 151] on button "Update" at bounding box center [340, 153] width 20 height 10
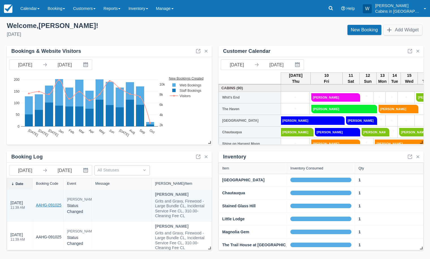
click at [49, 206] on link "AAHG-091025" at bounding box center [48, 205] width 25 height 6
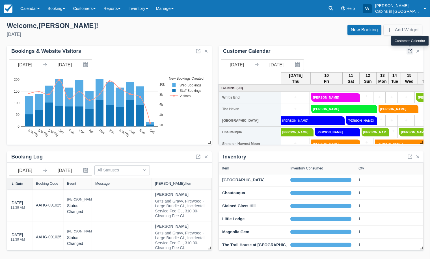
click at [410, 50] on link at bounding box center [409, 51] width 7 height 7
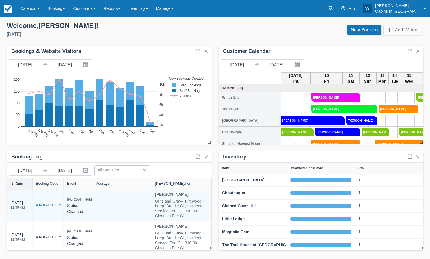
click at [49, 206] on link "AAHG-091025" at bounding box center [48, 205] width 25 height 6
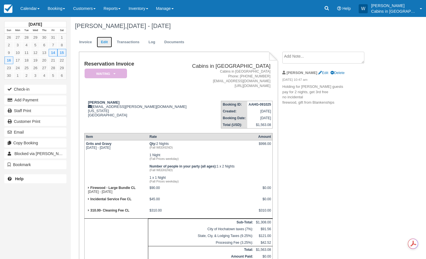
click at [108, 42] on link "Edit" at bounding box center [104, 42] width 15 height 11
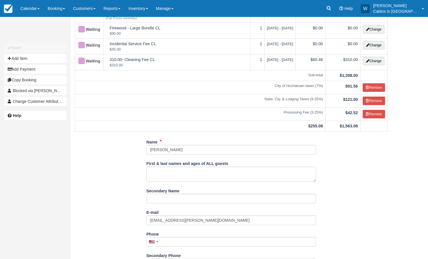
scroll to position [129, 0]
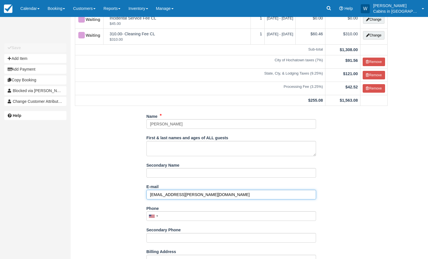
drag, startPoint x: 204, startPoint y: 198, endPoint x: 137, endPoint y: 192, distance: 66.7
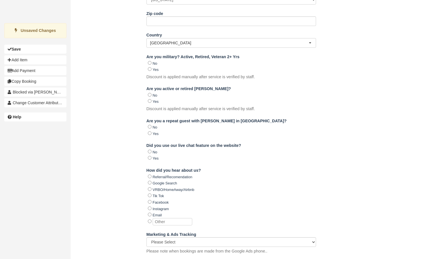
scroll to position [457, 0]
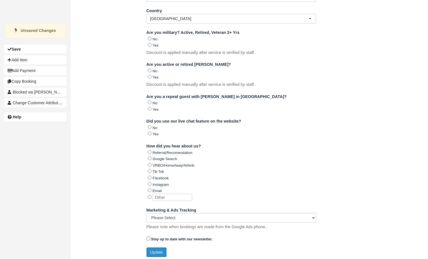
type input "[EMAIL_ADDRESS][DOMAIN_NAME]"
click at [158, 248] on button "Update" at bounding box center [156, 253] width 20 height 10
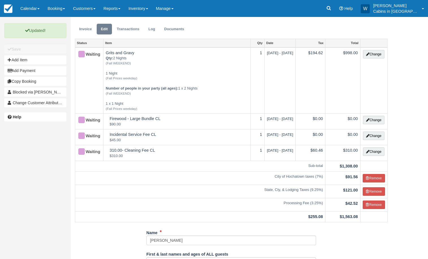
scroll to position [0, 0]
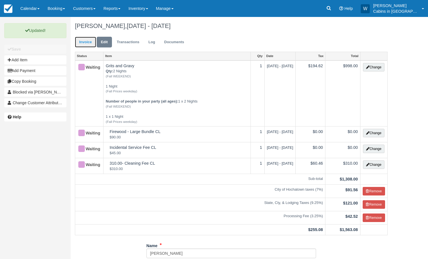
click at [82, 41] on link "Invoice" at bounding box center [85, 42] width 21 height 11
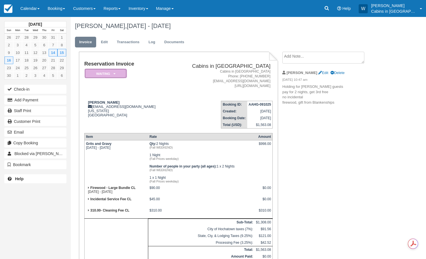
click at [115, 73] on em "Waiting" at bounding box center [106, 74] width 42 height 10
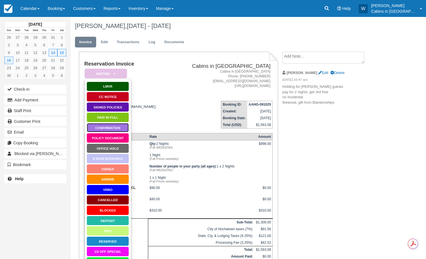
click at [104, 125] on link "Confirmation" at bounding box center [107, 128] width 42 height 10
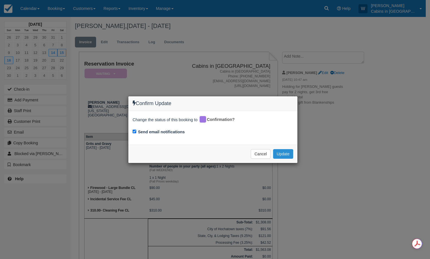
click at [282, 153] on button "Update" at bounding box center [283, 154] width 20 height 10
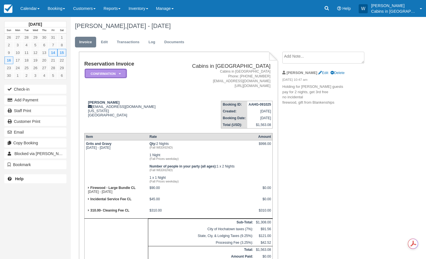
click at [119, 73] on icon at bounding box center [120, 73] width 2 height 3
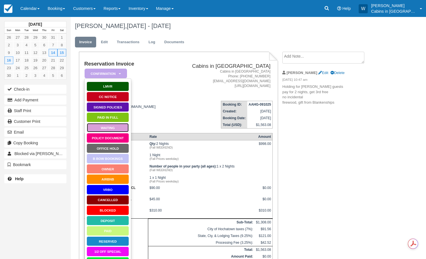
click at [109, 126] on link "Waiting" at bounding box center [107, 128] width 42 height 10
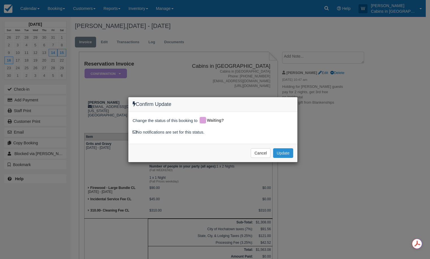
click at [284, 153] on button "Update" at bounding box center [283, 153] width 20 height 10
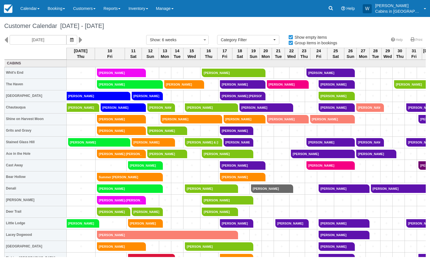
select select
click at [70, 38] on icon "button" at bounding box center [71, 40] width 3 height 4
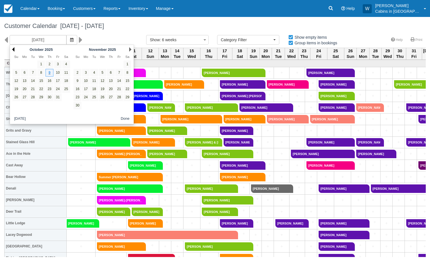
click at [14, 49] on link "Prev" at bounding box center [13, 49] width 2 height 5
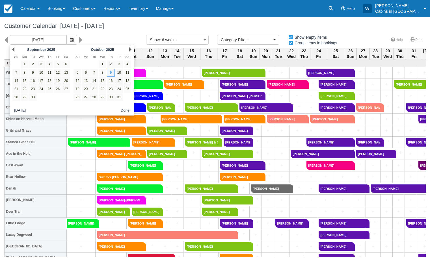
click at [14, 49] on link "Prev" at bounding box center [13, 49] width 2 height 5
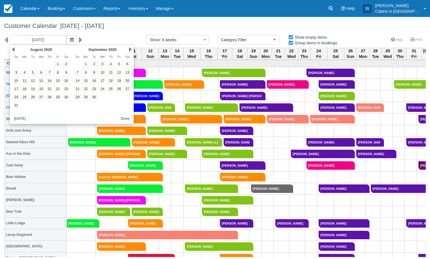
click at [14, 49] on link "Prev" at bounding box center [13, 49] width 2 height 5
click at [40, 89] on link "23" at bounding box center [41, 89] width 8 height 8
type input "07/23/25"
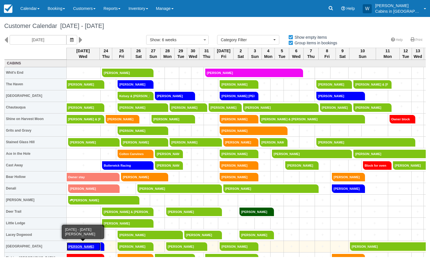
click at [86, 246] on link "Nathan Coulter" at bounding box center [84, 247] width 34 height 8
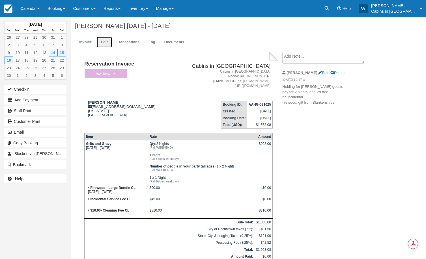
click at [108, 40] on link "Edit" at bounding box center [104, 42] width 15 height 11
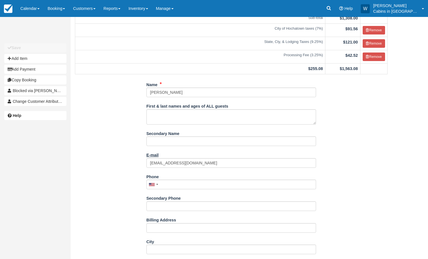
scroll to position [163, 0]
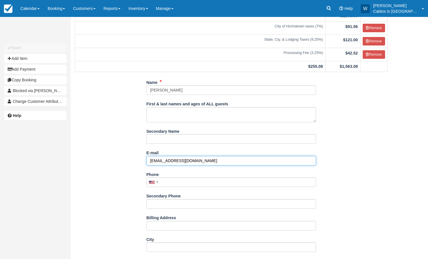
drag, startPoint x: 205, startPoint y: 162, endPoint x: 137, endPoint y: 159, distance: 67.6
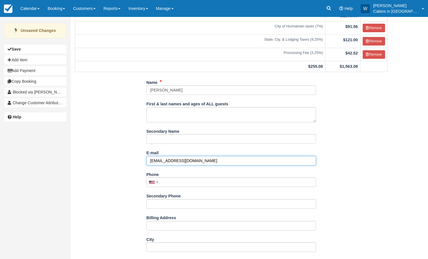
type input "[EMAIL_ADDRESS][DOMAIN_NAME]"
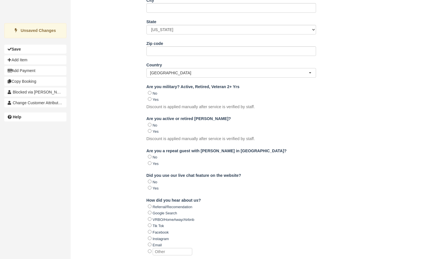
scroll to position [457, 0]
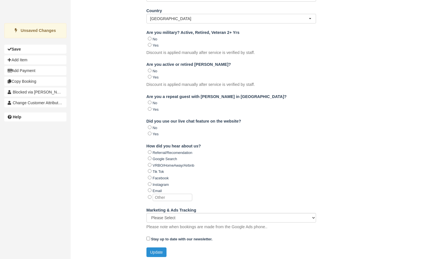
click at [160, 251] on button "Update" at bounding box center [156, 253] width 20 height 10
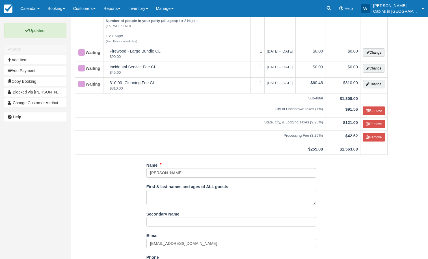
scroll to position [0, 0]
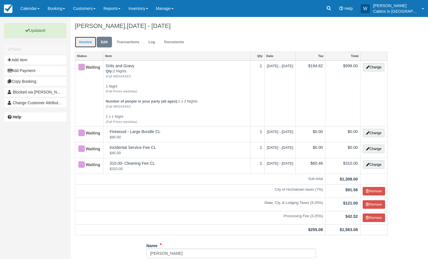
click at [89, 40] on link "Invoice" at bounding box center [85, 42] width 21 height 11
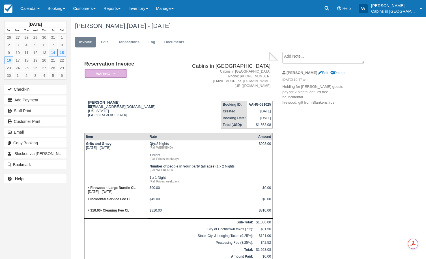
click at [109, 72] on em "Waiting" at bounding box center [106, 74] width 42 height 10
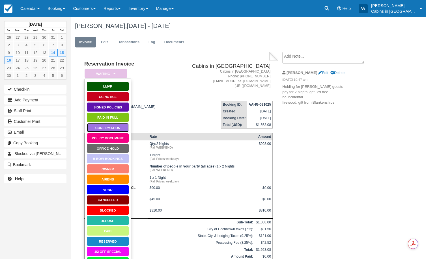
click at [100, 127] on link "Confirmation" at bounding box center [107, 128] width 42 height 10
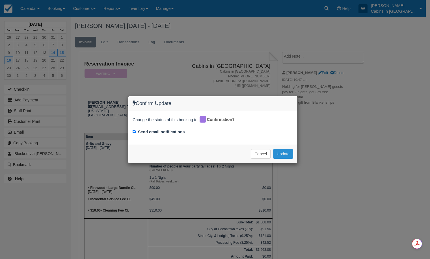
click at [279, 153] on button "Update" at bounding box center [283, 154] width 20 height 10
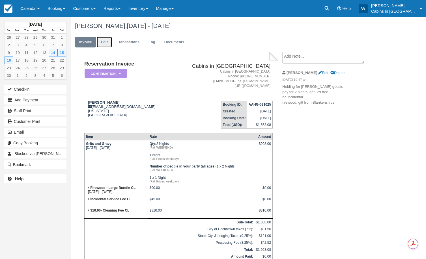
click at [105, 42] on link "Edit" at bounding box center [104, 42] width 15 height 11
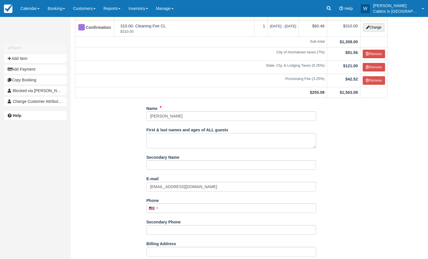
scroll to position [138, 0]
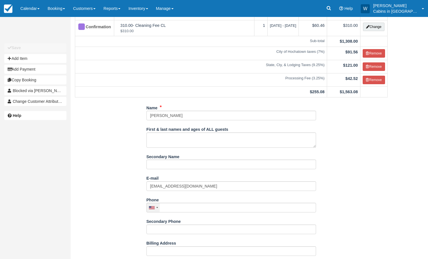
click at [157, 210] on div at bounding box center [153, 207] width 13 height 9
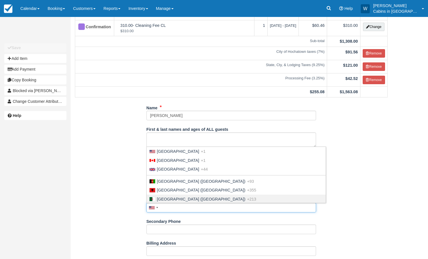
click at [167, 212] on input "Phone" at bounding box center [231, 208] width 170 height 10
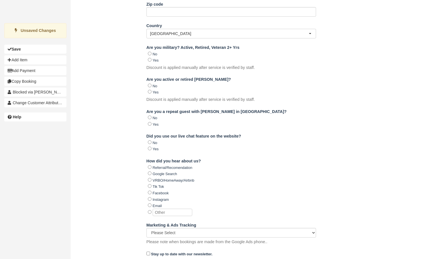
scroll to position [457, 0]
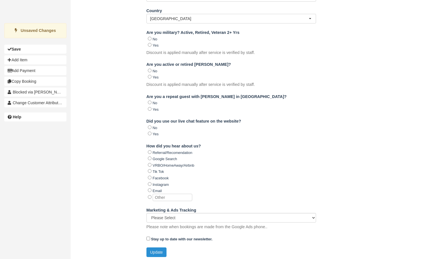
click at [156, 250] on button "Update" at bounding box center [156, 253] width 20 height 10
type input "[PHONE_NUMBER]"
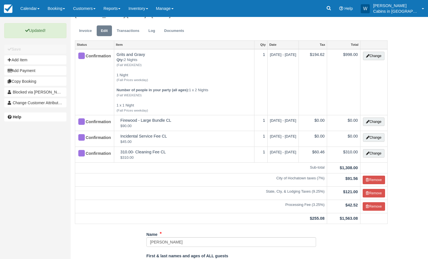
scroll to position [0, 0]
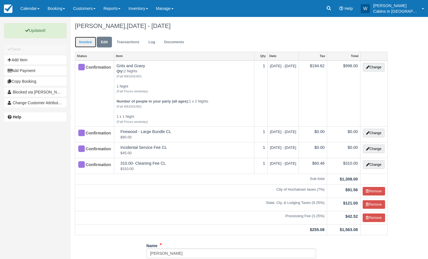
click at [86, 43] on link "Invoice" at bounding box center [85, 42] width 21 height 11
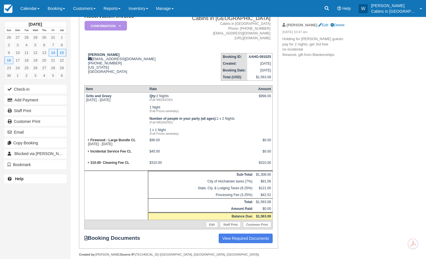
scroll to position [60, 0]
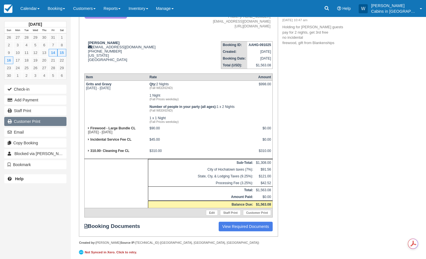
click at [39, 122] on link "Customer Print" at bounding box center [35, 121] width 62 height 9
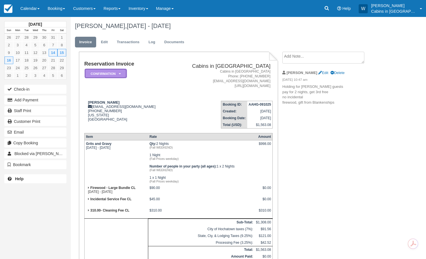
click at [118, 73] on em "Confirmation" at bounding box center [106, 74] width 42 height 10
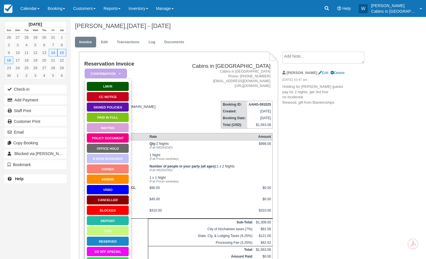
click at [212, 72] on address "Cabins in Broken Bow Phone: 580-212-3555 hello@cabinsinbrokenbow.com https://ca…" at bounding box center [222, 79] width 97 height 20
click at [105, 43] on link "Edit" at bounding box center [104, 42] width 15 height 11
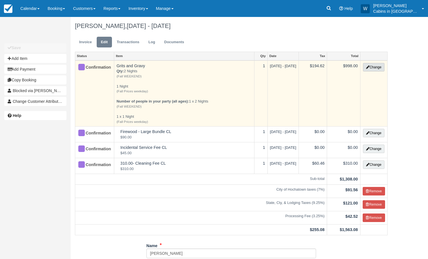
click at [363, 64] on button "Change" at bounding box center [373, 67] width 21 height 8
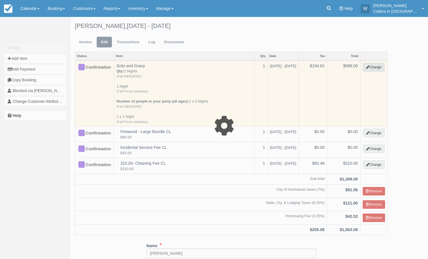
select select "1"
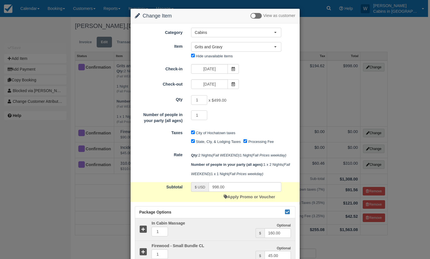
click at [226, 202] on div "Apply Promo or Voucher" at bounding box center [249, 197] width 51 height 10
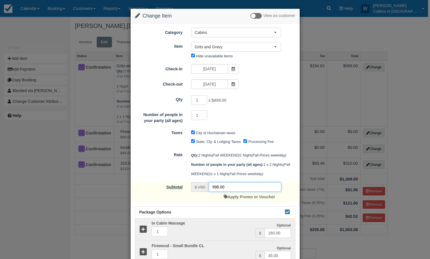
drag, startPoint x: 226, startPoint y: 208, endPoint x: 159, endPoint y: 204, distance: 66.9
click at [161, 202] on div "Subtotal $ USD 998.00 Apply Promo or Voucher" at bounding box center [215, 192] width 169 height 20
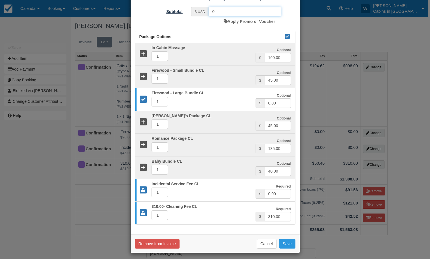
scroll to position [182, 0]
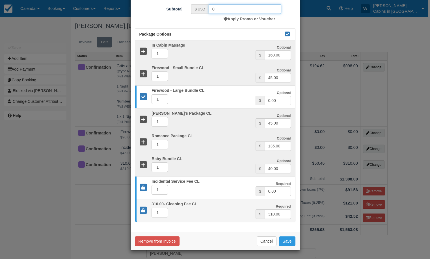
type input "0"
drag, startPoint x: 282, startPoint y: 231, endPoint x: 258, endPoint y: 228, distance: 24.2
click at [258, 219] on div "$ 310.00" at bounding box center [273, 214] width 35 height 10
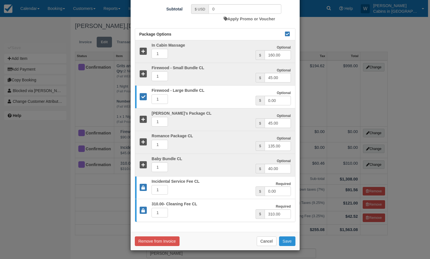
click at [285, 240] on button "Save" at bounding box center [287, 242] width 16 height 10
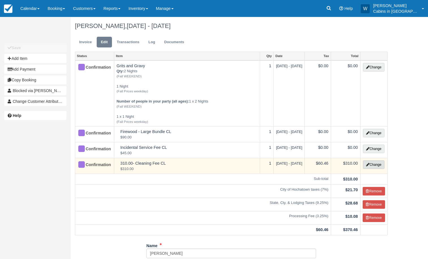
click at [377, 166] on button "Change" at bounding box center [373, 165] width 21 height 8
select select "6"
type input "310.00"
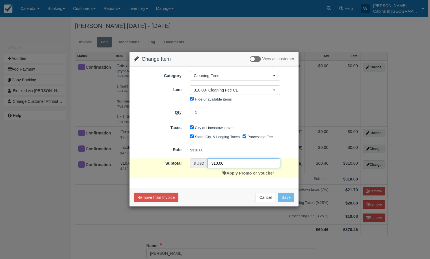
drag, startPoint x: 234, startPoint y: 161, endPoint x: 195, endPoint y: 161, distance: 38.7
click at [196, 161] on div "$ USD 310.00" at bounding box center [235, 164] width 90 height 10
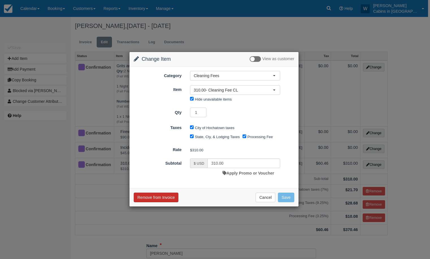
click at [161, 197] on button "Remove from Invoice" at bounding box center [156, 198] width 45 height 10
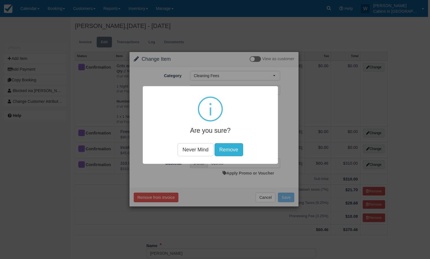
click at [230, 145] on button "Remove" at bounding box center [228, 149] width 29 height 13
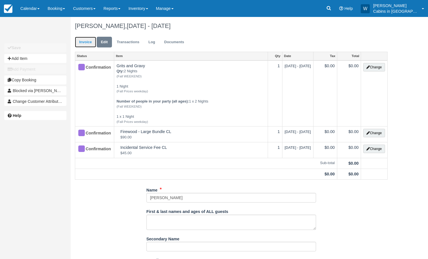
click at [92, 39] on link "Invoice" at bounding box center [85, 42] width 21 height 11
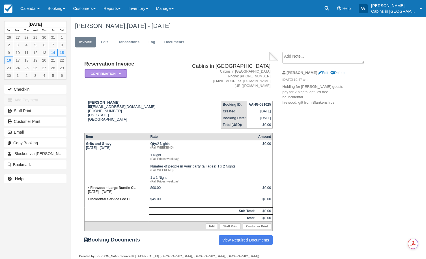
click at [112, 77] on em "Confirmation" at bounding box center [106, 74] width 42 height 10
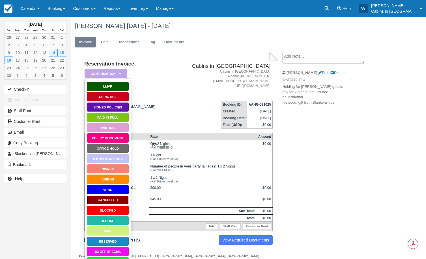
click at [104, 199] on link "Cancelled" at bounding box center [107, 200] width 42 height 10
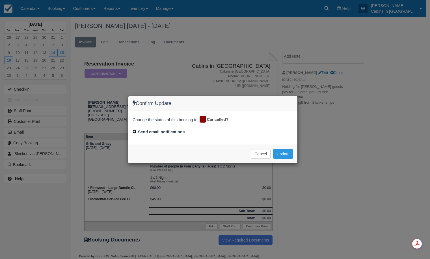
click at [135, 131] on input "Send email notifications" at bounding box center [135, 132] width 4 height 4
checkbox input "false"
click at [285, 153] on button "Update" at bounding box center [283, 154] width 20 height 10
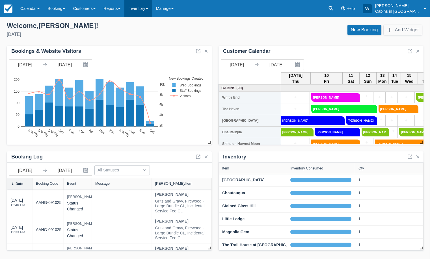
click at [149, 8] on link "Inventory" at bounding box center [137, 8] width 27 height 17
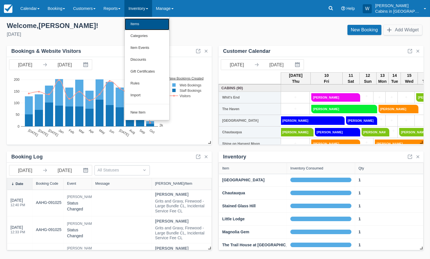
click at [146, 23] on link "Items" at bounding box center [147, 24] width 45 height 12
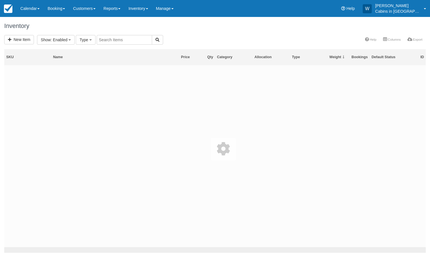
select select
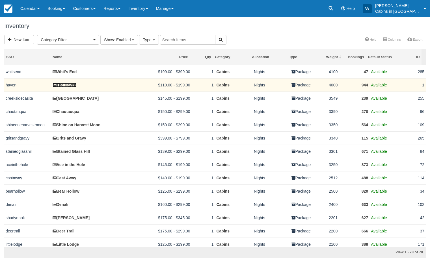
click at [67, 84] on link "The Haven" at bounding box center [65, 85] width 24 height 5
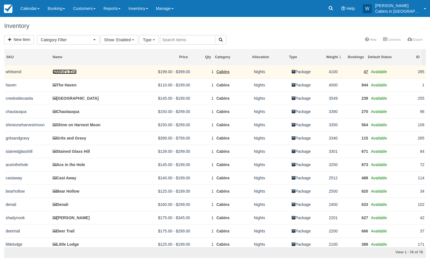
click at [68, 71] on link "Whit's End" at bounding box center [65, 72] width 24 height 5
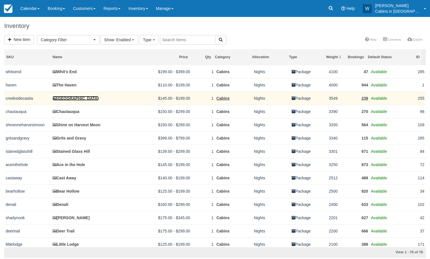
click at [77, 98] on link "[GEOGRAPHIC_DATA]" at bounding box center [76, 98] width 46 height 5
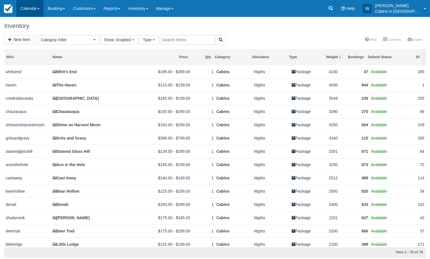
click at [38, 8] on link "Calendar" at bounding box center [29, 8] width 27 height 17
click at [36, 37] on link "Customer" at bounding box center [39, 36] width 45 height 12
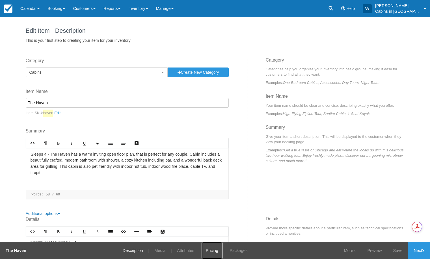
click at [213, 249] on link "Pricing" at bounding box center [212, 250] width 21 height 17
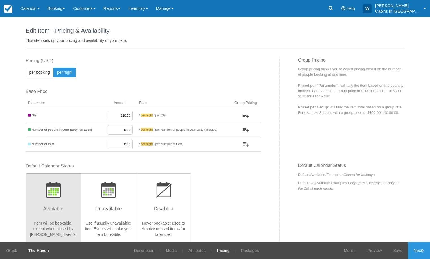
drag, startPoint x: 114, startPoint y: 115, endPoint x: 140, endPoint y: 115, distance: 26.3
click at [140, 115] on tr "Qty 110.00 / per booking per night / per Qty" at bounding box center [143, 115] width 235 height 15
type input "125.00"
click at [397, 250] on link "Save" at bounding box center [398, 250] width 21 height 17
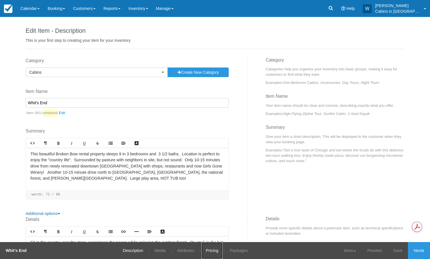
click at [207, 250] on link "Pricing" at bounding box center [212, 250] width 21 height 17
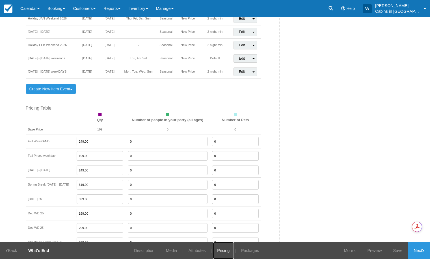
scroll to position [427, 0]
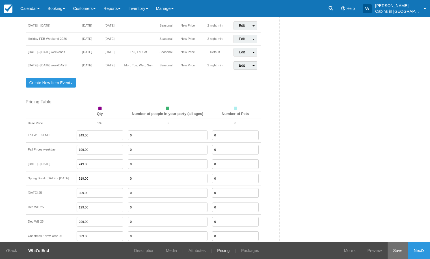
click at [397, 249] on link "Save" at bounding box center [398, 250] width 21 height 17
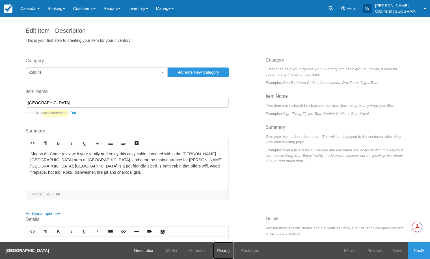
click at [217, 251] on link "Pricing" at bounding box center [223, 250] width 21 height 17
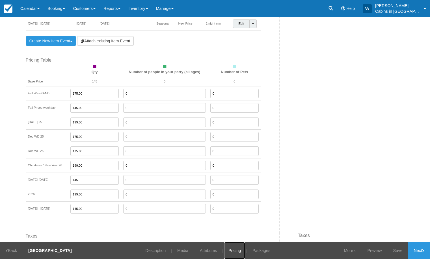
scroll to position [389, 0]
click at [97, 40] on link "Attach existing Item Event" at bounding box center [105, 42] width 57 height 10
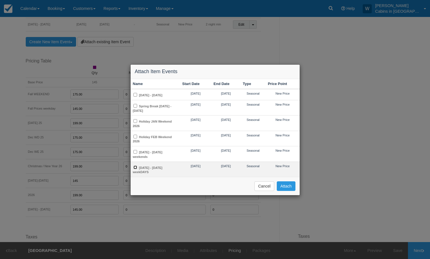
click at [134, 166] on input "[DATE] - [DATE] weekDAYS" at bounding box center [135, 168] width 4 height 4
checkbox input "true"
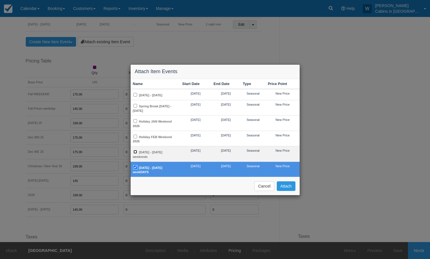
click at [136, 152] on input "[DATE] - [DATE] weekends" at bounding box center [135, 152] width 4 height 4
checkbox input "true"
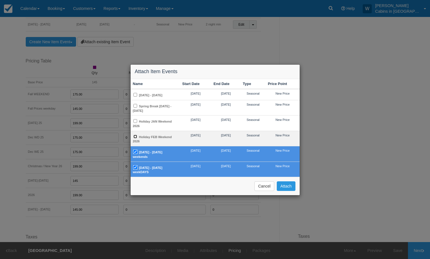
click at [137, 135] on input "Holiday FEB Weekend 2026" at bounding box center [135, 137] width 4 height 4
checkbox input "true"
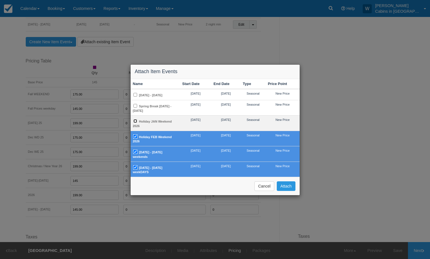
click at [136, 120] on input "Holiday JAN Weekend 2026" at bounding box center [135, 121] width 4 height 4
checkbox input "true"
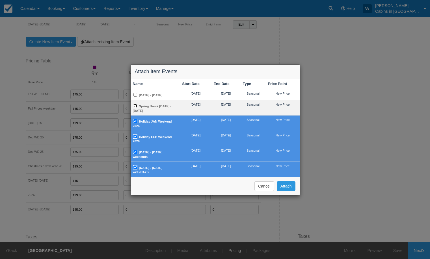
click at [136, 105] on input "Spring Break Mar 2 - 29, 2026" at bounding box center [135, 106] width 4 height 4
checkbox input "true"
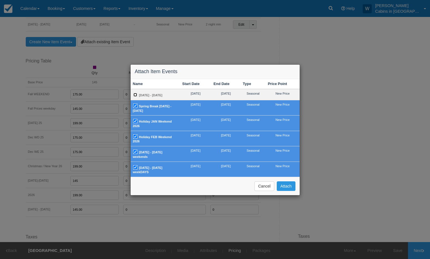
click at [135, 94] on input "2026 Feb 17 - Mar 1" at bounding box center [135, 95] width 4 height 4
checkbox input "true"
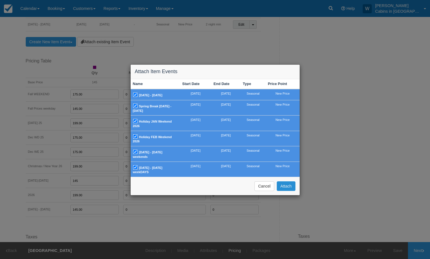
click at [287, 183] on button "Attach" at bounding box center [286, 186] width 19 height 10
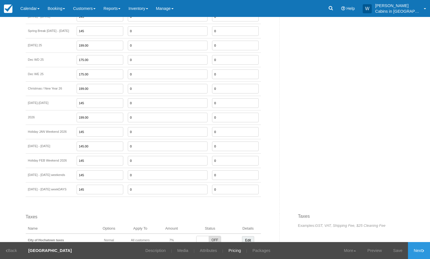
scroll to position [576, 0]
click at [93, 131] on input "145" at bounding box center [100, 131] width 47 height 10
type input "1"
type input "165.00"
drag, startPoint x: 94, startPoint y: 160, endPoint x: 73, endPoint y: 160, distance: 20.6
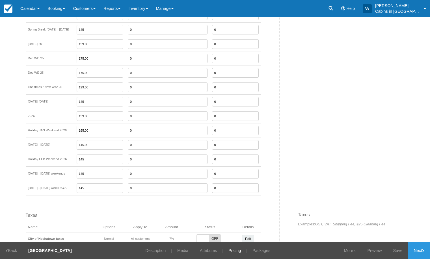
click at [73, 160] on tr "Holiday FEB Weekend 2026 145 0 0" at bounding box center [143, 159] width 235 height 14
type input "165.00"
click at [94, 173] on input "145" at bounding box center [100, 174] width 47 height 10
type input "145.00"
click at [91, 187] on input "145" at bounding box center [100, 188] width 47 height 10
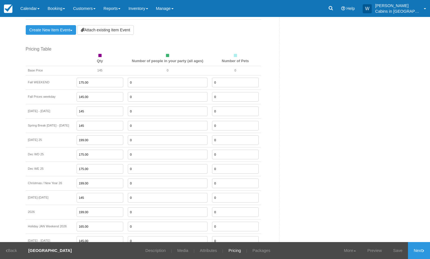
scroll to position [467, 0]
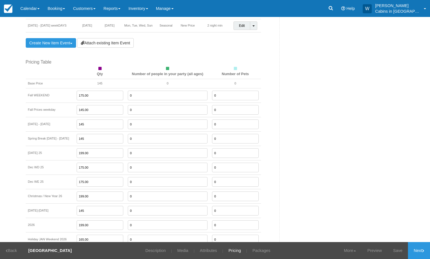
type input "145.00"
drag, startPoint x: 98, startPoint y: 138, endPoint x: 81, endPoint y: 136, distance: 16.8
click at [81, 136] on td "145" at bounding box center [99, 138] width 51 height 14
type input "165.00"
click at [96, 124] on input "145" at bounding box center [100, 125] width 47 height 10
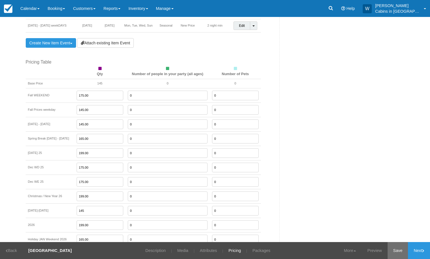
type input "145.00"
click at [399, 248] on link "Save" at bounding box center [398, 250] width 21 height 17
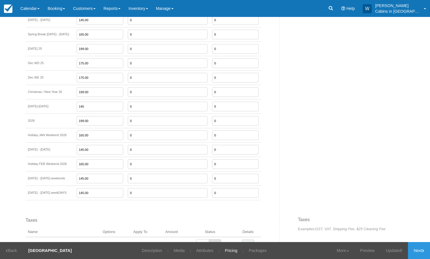
scroll to position [585, 0]
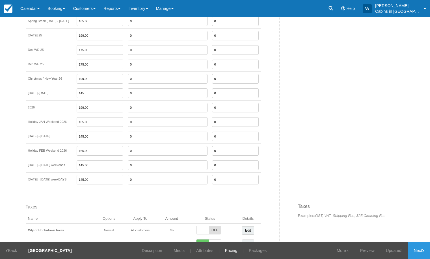
click at [95, 96] on input "145" at bounding box center [100, 93] width 47 height 10
type input "145.00"
click at [411, 249] on link "Next" at bounding box center [419, 250] width 22 height 17
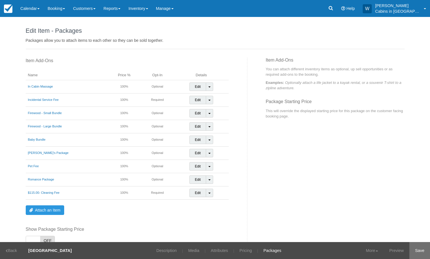
click at [419, 251] on link "Save" at bounding box center [419, 250] width 21 height 17
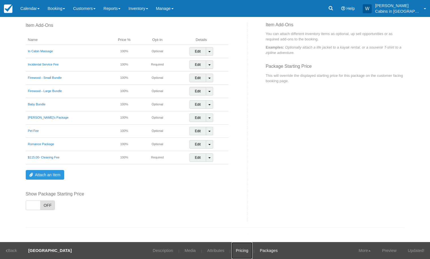
click at [235, 250] on link "Pricing" at bounding box center [242, 250] width 21 height 17
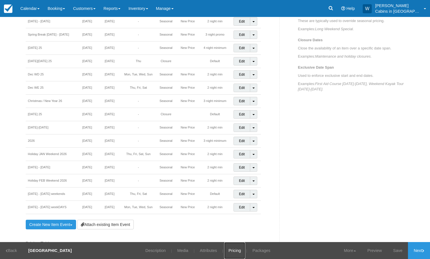
scroll to position [299, 0]
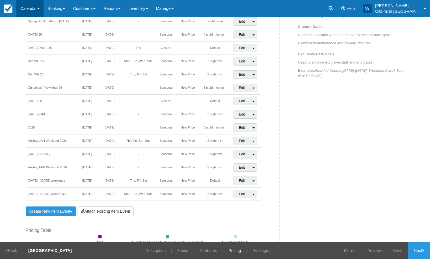
click at [32, 7] on link "Calendar" at bounding box center [29, 8] width 27 height 17
click at [124, 6] on link "Reports" at bounding box center [112, 8] width 25 height 17
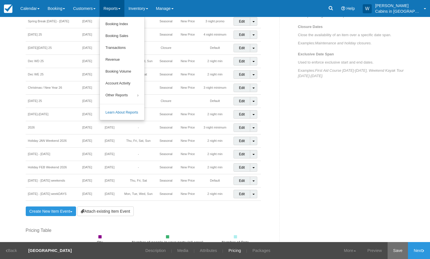
click at [398, 246] on link "Save" at bounding box center [398, 250] width 21 height 17
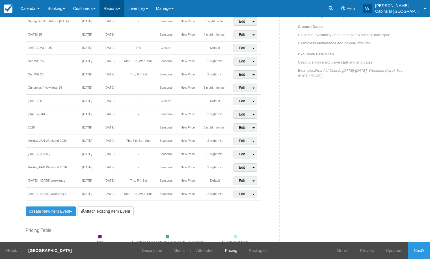
click at [120, 9] on link "Reports" at bounding box center [112, 8] width 25 height 17
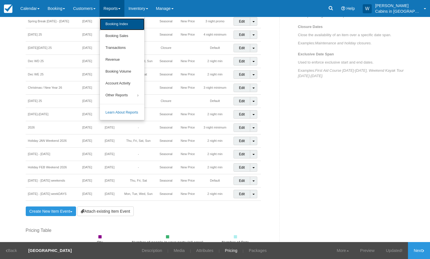
click at [119, 22] on link "Booking Index" at bounding box center [122, 24] width 45 height 12
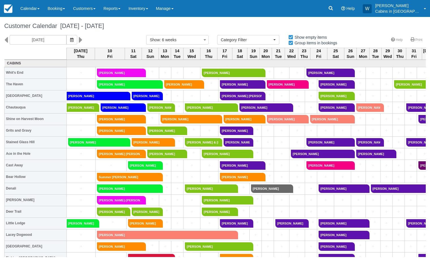
select select
click at [68, 9] on link "Booking" at bounding box center [56, 8] width 25 height 17
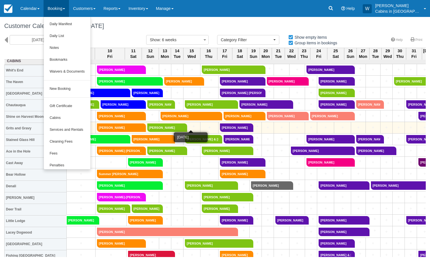
scroll to position [2, 0]
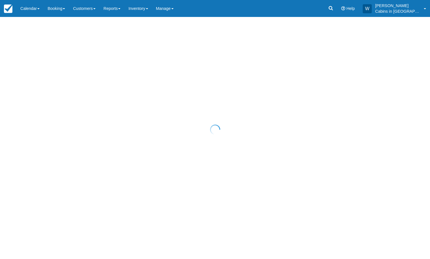
select select "25"
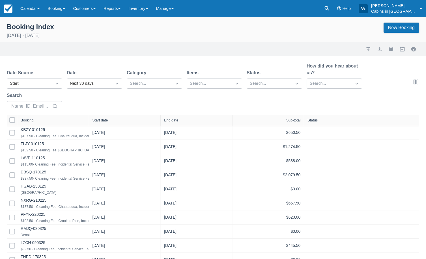
select select "25"
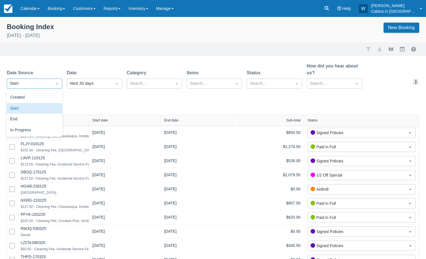
click at [53, 81] on div at bounding box center [57, 84] width 10 height 8
click at [48, 94] on div "Created" at bounding box center [34, 97] width 55 height 11
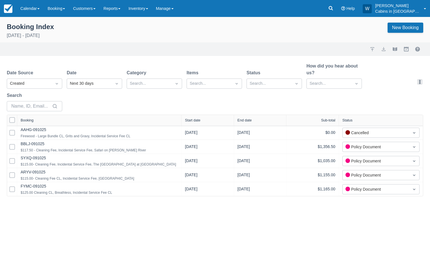
drag, startPoint x: 89, startPoint y: 121, endPoint x: 188, endPoint y: 123, distance: 99.2
click at [186, 123] on div at bounding box center [181, 120] width 10 height 11
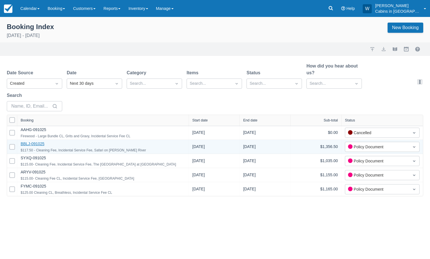
click at [35, 143] on link "BBLJ-091025" at bounding box center [33, 144] width 24 height 5
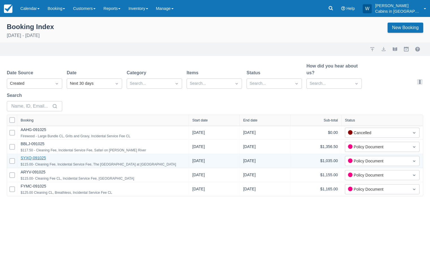
click at [39, 158] on link "SYXQ-091025" at bounding box center [33, 158] width 25 height 5
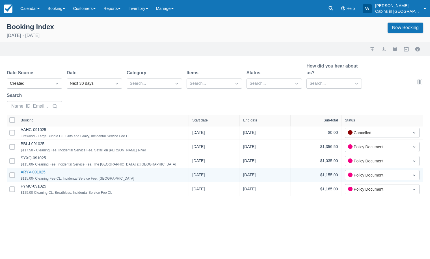
click at [29, 170] on link "ARYV-091025" at bounding box center [33, 172] width 25 height 5
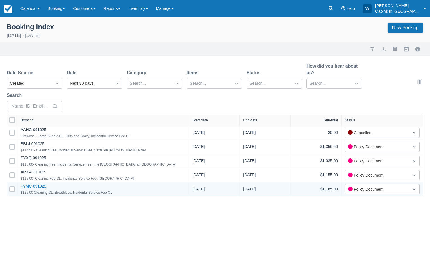
click at [35, 187] on link "FYMC-091025" at bounding box center [33, 186] width 25 height 5
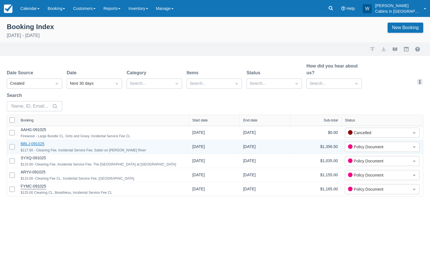
click at [33, 143] on link "BBLJ-091025" at bounding box center [33, 144] width 24 height 5
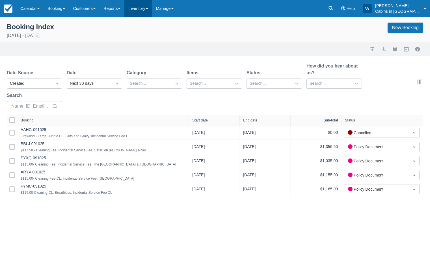
click at [149, 7] on link "Inventory" at bounding box center [137, 8] width 27 height 17
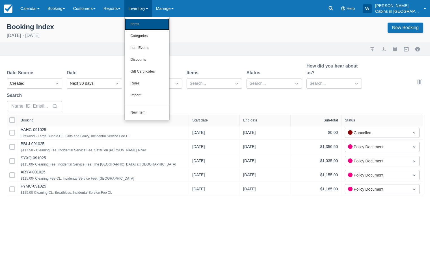
click at [144, 22] on link "Items" at bounding box center [147, 24] width 45 height 12
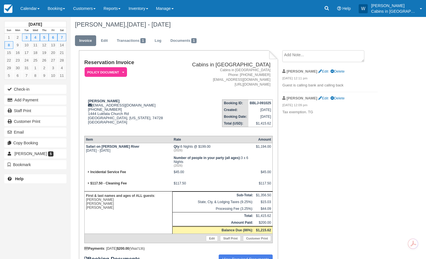
scroll to position [1, 0]
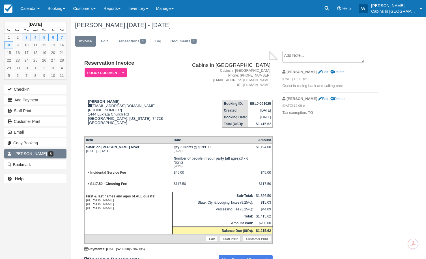
click at [42, 154] on link "[PERSON_NAME] 5" at bounding box center [35, 153] width 62 height 9
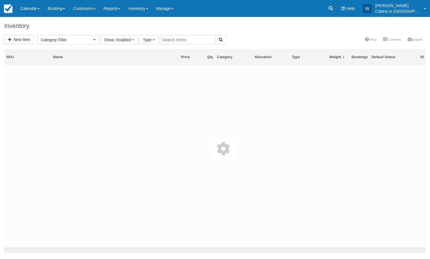
select select
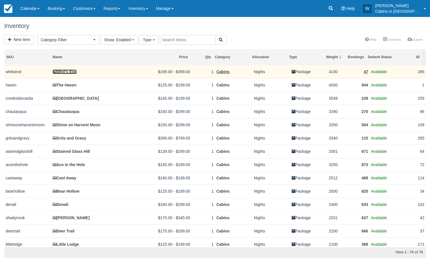
click at [68, 71] on link "Whit's End" at bounding box center [65, 72] width 24 height 5
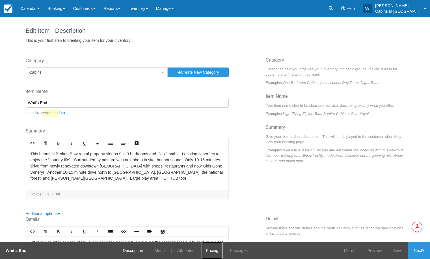
click at [212, 251] on link "Pricing" at bounding box center [212, 250] width 21 height 17
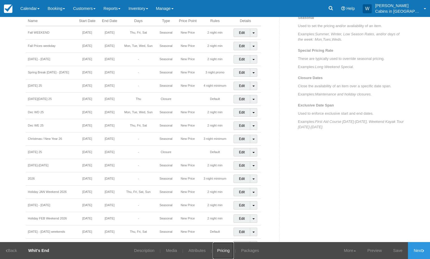
scroll to position [267, 0]
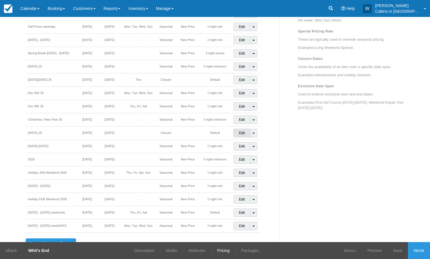
click at [243, 134] on link "Edit" at bounding box center [241, 133] width 17 height 8
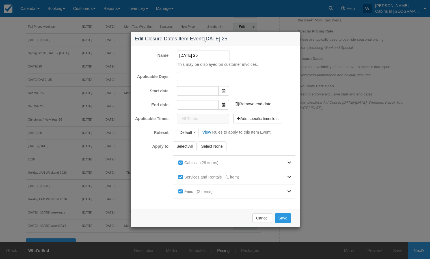
type input "[DATE]"
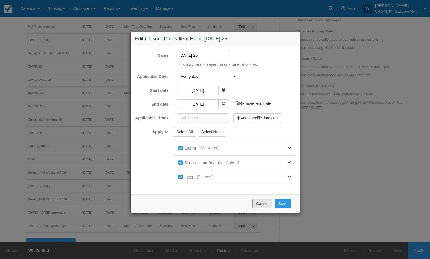
drag, startPoint x: 259, startPoint y: 202, endPoint x: 350, endPoint y: 194, distance: 90.8
click at [350, 194] on div "Edit Closure Dates Item Event: Christmas Day 25 Name Christmas Day 25 This may …" at bounding box center [215, 129] width 430 height 259
click at [267, 201] on button "Cancel" at bounding box center [262, 204] width 20 height 10
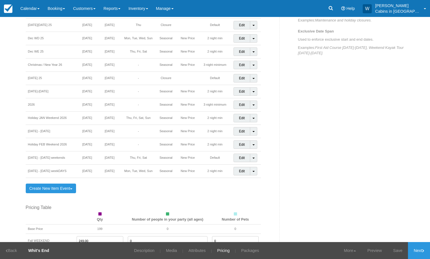
scroll to position [367, 0]
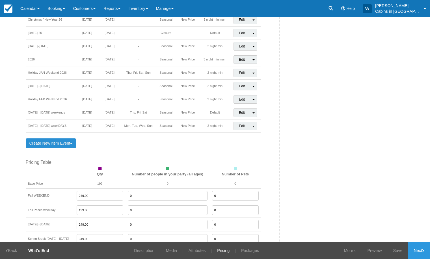
click at [54, 140] on link "Create New Item Event Toggle Dropdown" at bounding box center [51, 144] width 51 height 10
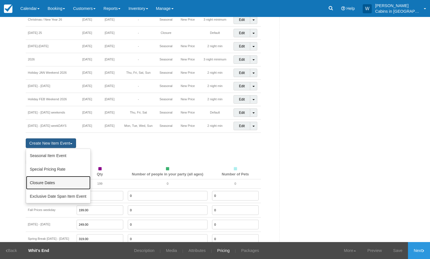
click at [46, 181] on link "Closure Dates" at bounding box center [58, 183] width 64 height 14
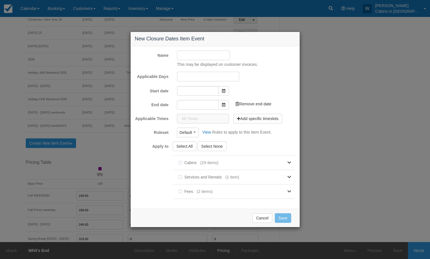
type input "10/09/25"
type input "11/09/25"
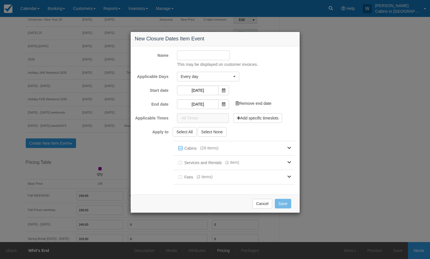
click at [204, 57] on input "Name" at bounding box center [203, 56] width 53 height 10
type input "Mother's Day"
click at [223, 86] on span at bounding box center [223, 91] width 11 height 10
click at [222, 90] on icon at bounding box center [223, 90] width 3 height 4
click at [200, 90] on input "10/09/25" at bounding box center [198, 91] width 42 height 10
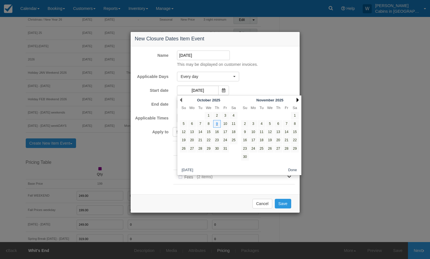
click at [297, 99] on link "Next" at bounding box center [298, 100] width 2 height 5
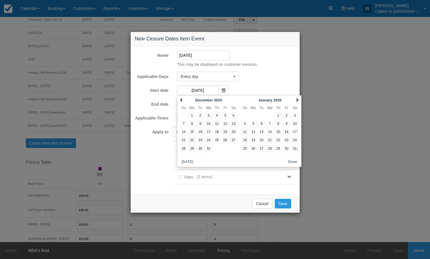
click at [297, 99] on link "Next" at bounding box center [298, 100] width 2 height 5
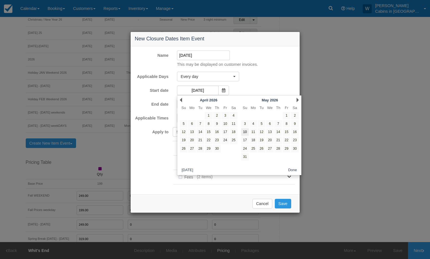
click at [246, 131] on link "10" at bounding box center [245, 132] width 8 height 8
type input "05/10/26"
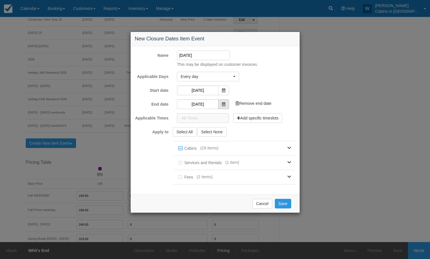
click at [223, 103] on icon at bounding box center [223, 104] width 3 height 4
click at [180, 164] on label "Services and Rentals" at bounding box center [201, 163] width 48 height 8
checkbox input "true"
click at [180, 176] on label "Fees" at bounding box center [187, 177] width 20 height 8
checkbox input "true"
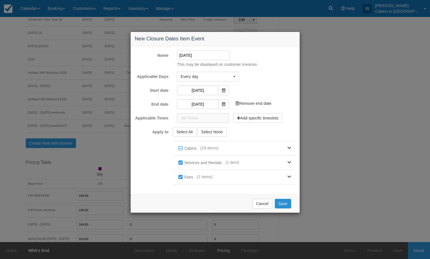
click at [285, 204] on button "Save" at bounding box center [283, 204] width 16 height 10
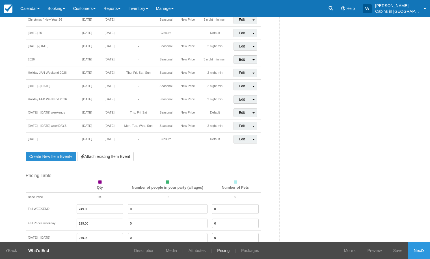
click at [56, 155] on link "Create New Item Event Toggle Dropdown" at bounding box center [51, 157] width 51 height 10
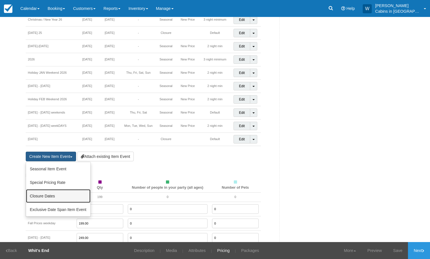
click at [50, 197] on link "Closure Dates" at bounding box center [58, 196] width 64 height 14
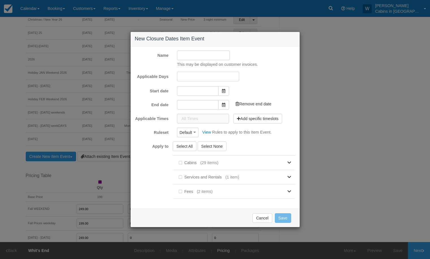
type input "[DATE]"
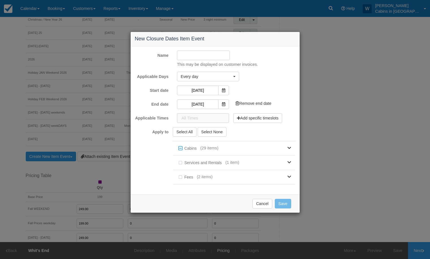
click at [196, 54] on input "Name" at bounding box center [203, 56] width 53 height 10
type input "[DATE][DATE]"
click at [220, 91] on span at bounding box center [223, 91] width 11 height 10
click at [205, 90] on input "[DATE]" at bounding box center [198, 91] width 42 height 10
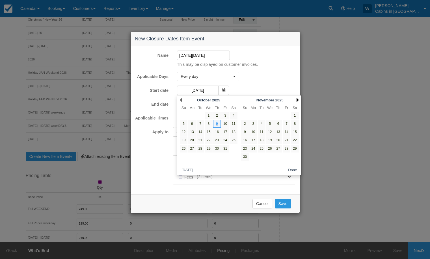
click at [298, 99] on link "Next" at bounding box center [298, 100] width 2 height 5
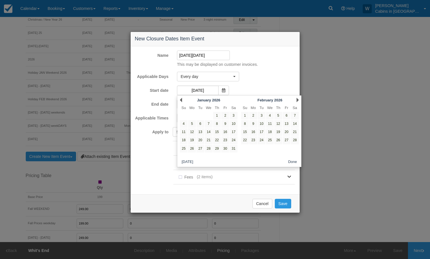
click at [298, 99] on link "Next" at bounding box center [298, 100] width 2 height 5
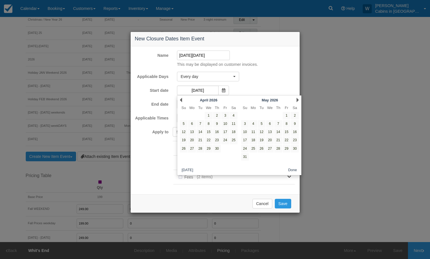
click at [298, 99] on link "Next" at bounding box center [298, 100] width 2 height 5
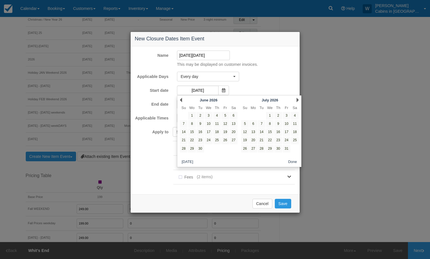
click at [298, 99] on link "Next" at bounding box center [298, 100] width 2 height 5
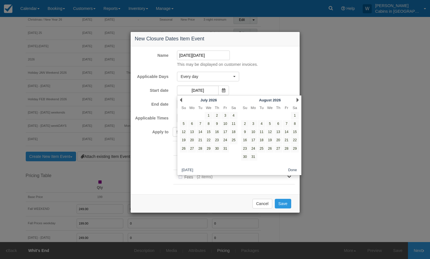
click at [298, 99] on link "Next" at bounding box center [298, 100] width 2 height 5
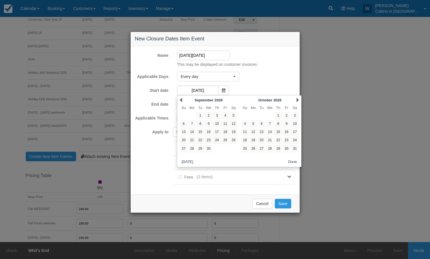
click at [298, 99] on link "Next" at bounding box center [298, 100] width 2 height 5
click at [278, 139] on link "26" at bounding box center [278, 141] width 8 height 8
type input "[DATE]"
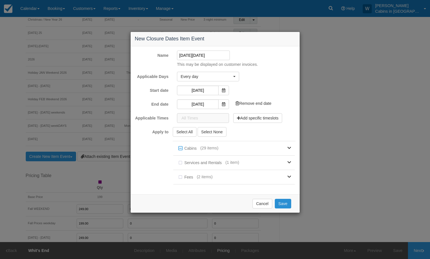
click at [285, 203] on button "Save" at bounding box center [283, 204] width 16 height 10
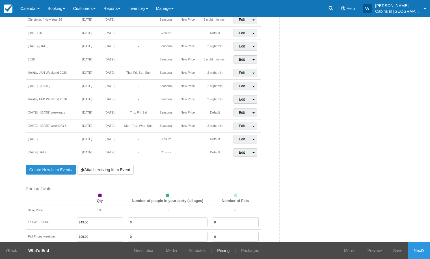
click at [60, 172] on link "Create New Item Event Toggle Dropdown" at bounding box center [51, 170] width 51 height 10
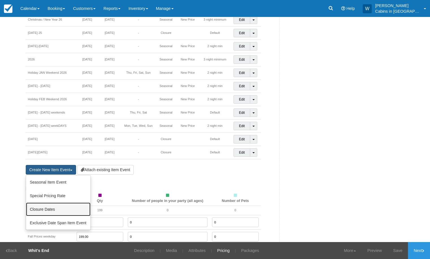
click at [54, 208] on link "Closure Dates" at bounding box center [58, 210] width 64 height 14
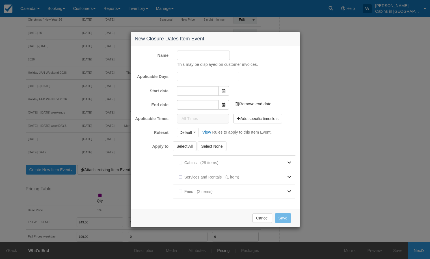
type input "[DATE]"
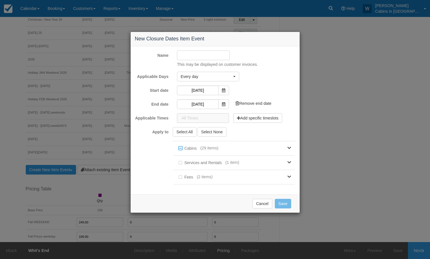
click at [216, 59] on input "Name" at bounding box center [203, 56] width 53 height 10
type input "Christmas 2026"
click at [201, 90] on input "[DATE]" at bounding box center [198, 91] width 42 height 10
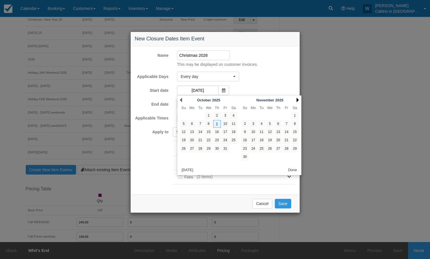
click at [298, 100] on link "Next" at bounding box center [298, 100] width 2 height 5
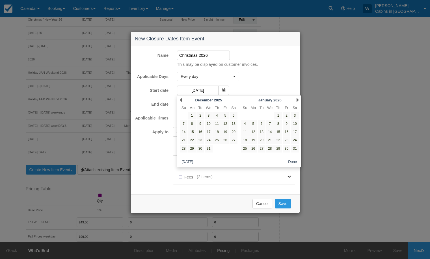
click at [298, 100] on link "Next" at bounding box center [298, 100] width 2 height 5
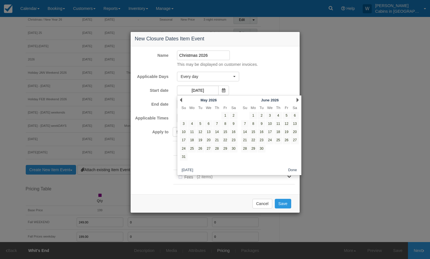
click at [298, 100] on link "Next" at bounding box center [298, 100] width 2 height 5
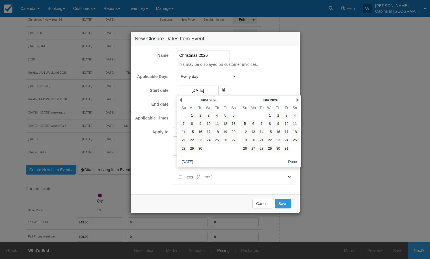
click at [298, 100] on link "Next" at bounding box center [298, 100] width 2 height 5
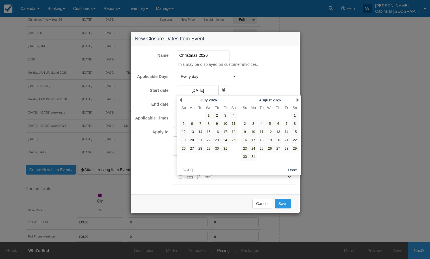
click at [298, 100] on link "Next" at bounding box center [298, 100] width 2 height 5
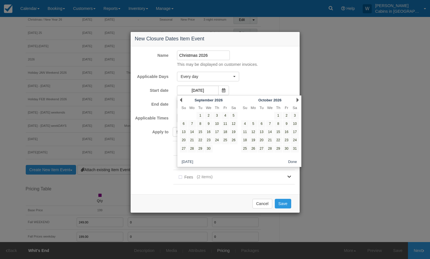
click at [298, 100] on link "Next" at bounding box center [298, 100] width 2 height 5
click at [287, 140] on link "25" at bounding box center [287, 141] width 8 height 8
type input "[DATE]"
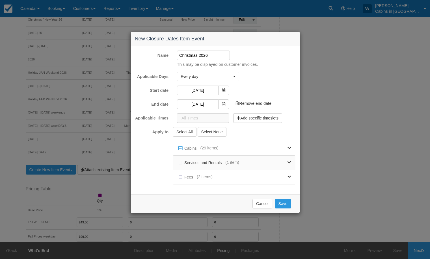
click at [182, 163] on label "Services and Rentals" at bounding box center [201, 163] width 48 height 8
checkbox input "true"
click at [181, 176] on label "Fees" at bounding box center [187, 177] width 20 height 8
checkbox input "true"
click at [276, 205] on button "Save" at bounding box center [283, 204] width 16 height 10
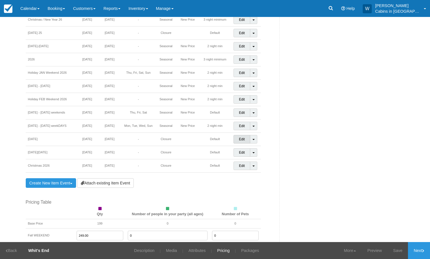
click at [241, 140] on link "Edit" at bounding box center [241, 139] width 17 height 8
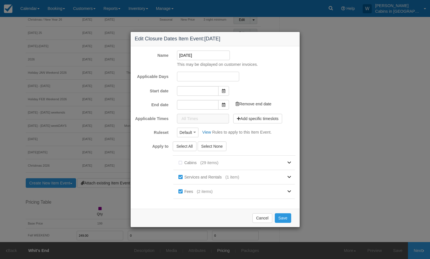
type input "[DATE]"
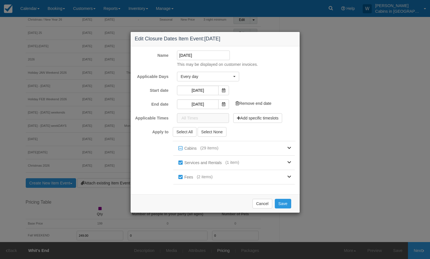
click at [215, 56] on input "Mother's Day" at bounding box center [203, 56] width 53 height 10
type input "[DATE]"
click at [283, 202] on button "Save" at bounding box center [283, 204] width 16 height 10
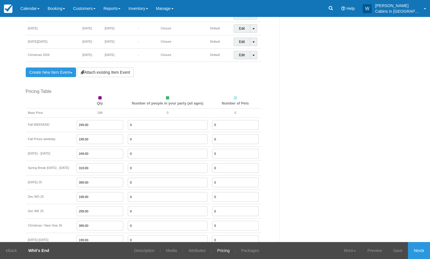
scroll to position [480, 0]
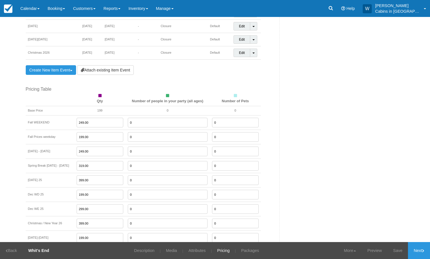
drag, startPoint x: 98, startPoint y: 166, endPoint x: 75, endPoint y: 167, distance: 23.2
click at [75, 167] on tr "Spring Break Mar 2 - 29, 2026 319.00 0 0" at bounding box center [143, 166] width 235 height 14
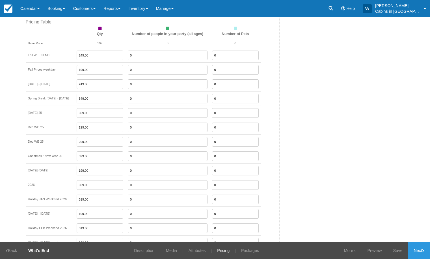
scroll to position [545, 0]
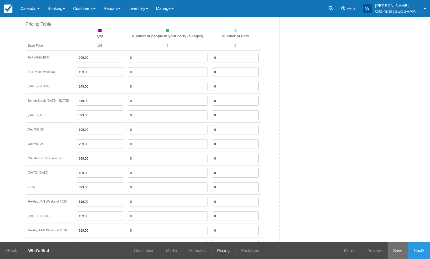
type input "349.00"
click at [395, 251] on link "Save" at bounding box center [398, 250] width 21 height 17
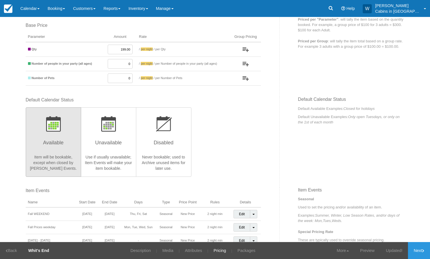
scroll to position [0, 0]
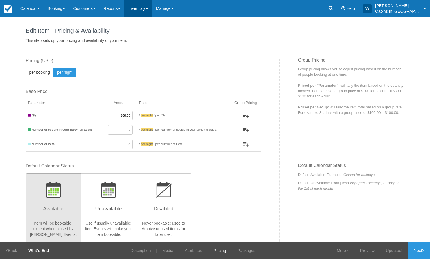
click at [152, 6] on link "Inventory" at bounding box center [137, 8] width 27 height 17
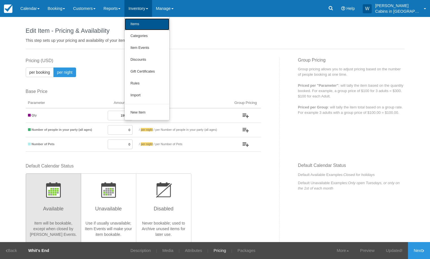
click at [150, 24] on link "Items" at bounding box center [147, 24] width 45 height 12
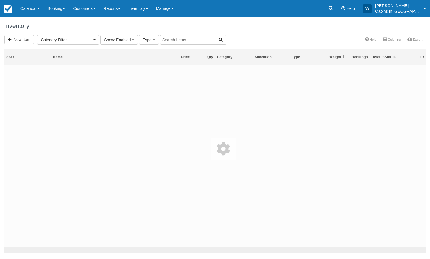
select select
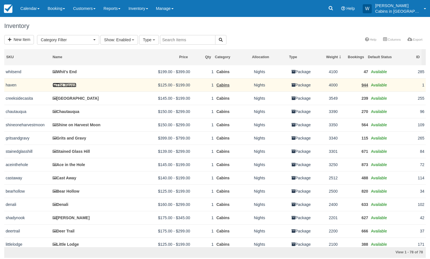
click at [69, 83] on link "The Haven" at bounding box center [65, 85] width 24 height 5
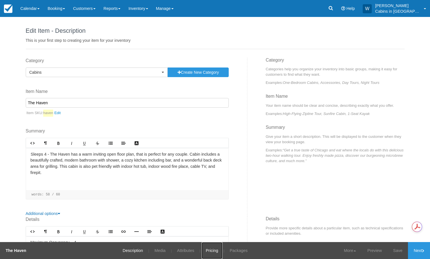
click at [210, 251] on link "Pricing" at bounding box center [212, 250] width 21 height 17
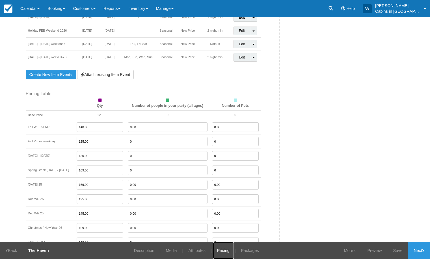
scroll to position [436, 0]
drag, startPoint x: 100, startPoint y: 155, endPoint x: 77, endPoint y: 155, distance: 23.5
click at [77, 155] on tr "[DATE] - [DATE] 130.00 0 0" at bounding box center [143, 155] width 235 height 14
type input "125.00"
drag, startPoint x: 101, startPoint y: 170, endPoint x: 74, endPoint y: 170, distance: 27.1
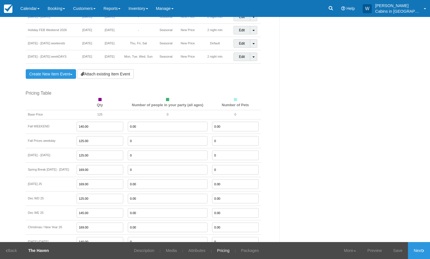
click at [74, 170] on tr "Spring Break [DATE] - [DATE] 169.00 0 0" at bounding box center [143, 170] width 235 height 14
type input "165.00"
drag, startPoint x: 101, startPoint y: 186, endPoint x: 70, endPoint y: 185, distance: 30.8
click at [70, 185] on tr "[DATE] 25 169.00 0.00 0.00" at bounding box center [143, 184] width 235 height 14
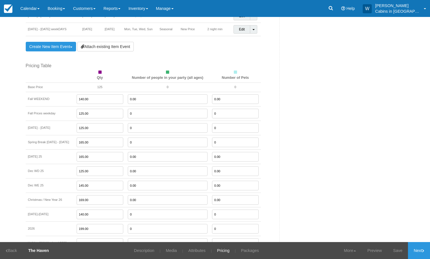
scroll to position [465, 0]
type input "165.00"
drag, startPoint x: 99, startPoint y: 141, endPoint x: 76, endPoint y: 141, distance: 22.9
click at [76, 141] on tr "Spring Break [DATE] - [DATE] 165.00 0 0" at bounding box center [143, 141] width 235 height 14
type input "169.00"
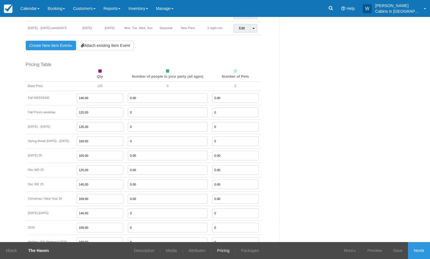
drag, startPoint x: 100, startPoint y: 158, endPoint x: 76, endPoint y: 154, distance: 24.3
click at [77, 154] on tr "[DATE] 25 165.00 0.00 0.00" at bounding box center [143, 155] width 235 height 14
type input "169.00"
click at [100, 198] on input "169.00" at bounding box center [100, 199] width 47 height 10
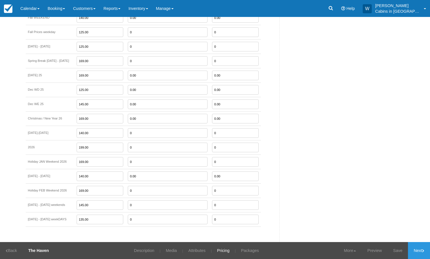
scroll to position [546, 0]
drag, startPoint x: 98, startPoint y: 220, endPoint x: 73, endPoint y: 219, distance: 24.9
click at [73, 219] on tr "[DATE] - [DATE] weekDAYS 135.00 0 0" at bounding box center [143, 218] width 235 height 14
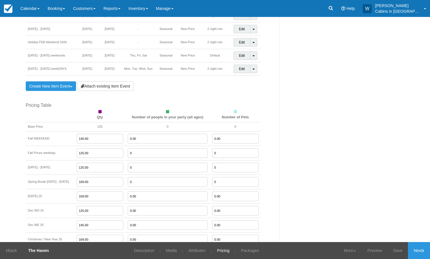
scroll to position [439, 0]
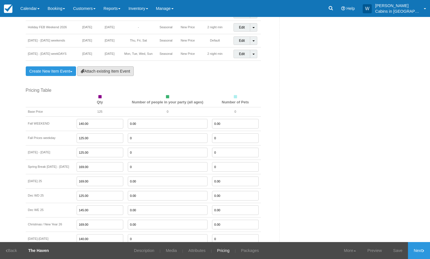
type input "130.00"
click at [121, 75] on link "Attach existing Item Event" at bounding box center [105, 71] width 57 height 10
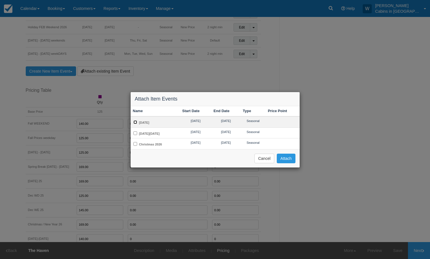
click at [136, 122] on input "Mother's Day 2026" at bounding box center [135, 122] width 4 height 4
checkbox input "true"
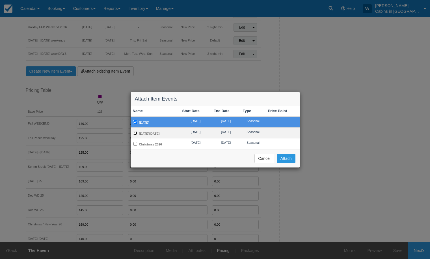
click at [135, 133] on input "[DATE][DATE]" at bounding box center [135, 133] width 4 height 4
checkbox input "true"
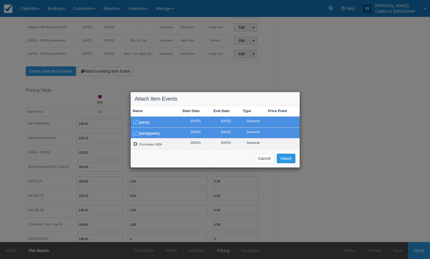
click at [135, 144] on input "Christmas 2026" at bounding box center [135, 144] width 4 height 4
checkbox input "true"
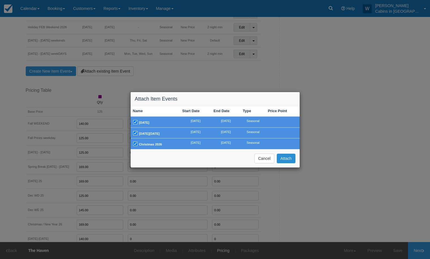
click at [287, 160] on button "Attach" at bounding box center [286, 159] width 19 height 10
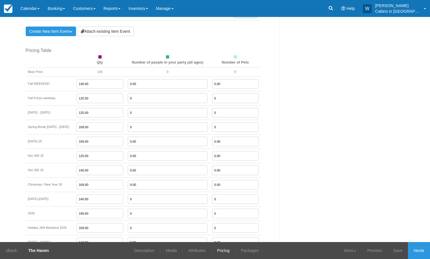
scroll to position [517, 0]
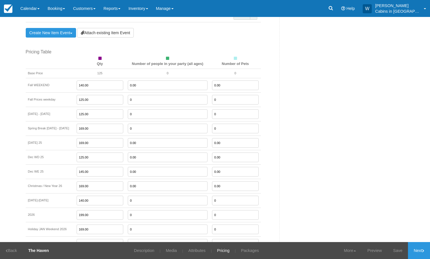
click at [144, 85] on input "0.00" at bounding box center [168, 86] width 80 height 10
type input "00"
type input "0"
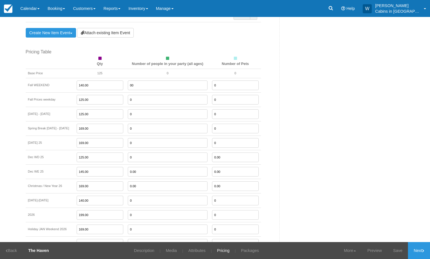
type input "0"
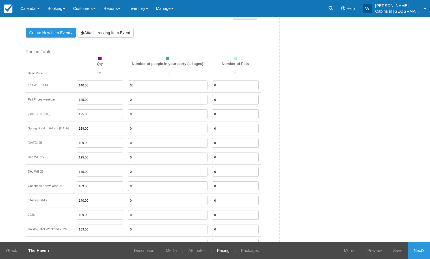
type input "0"
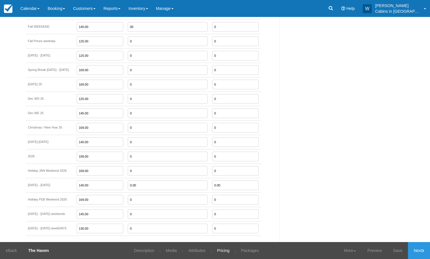
scroll to position [618, 0]
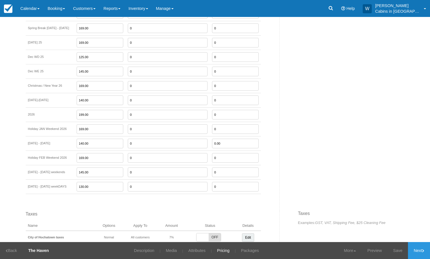
type input "0"
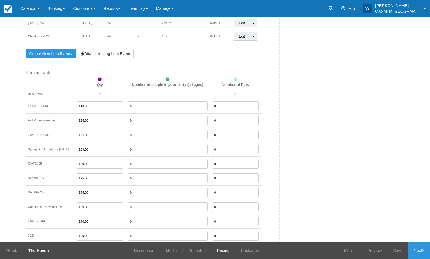
scroll to position [496, 0]
click at [138, 108] on input "00" at bounding box center [168, 107] width 80 height 10
type input "0"
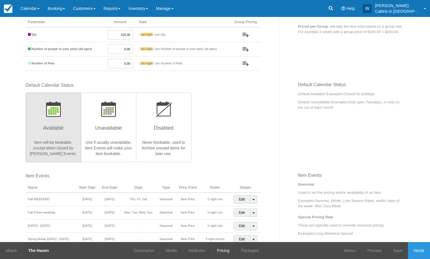
scroll to position [0, 0]
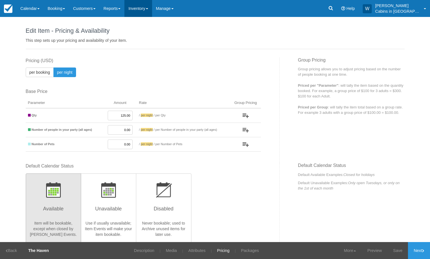
click at [152, 5] on link "Inventory" at bounding box center [137, 8] width 27 height 17
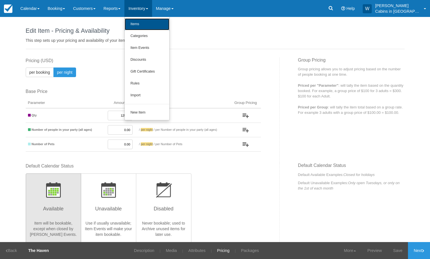
click at [149, 20] on link "Items" at bounding box center [147, 24] width 45 height 12
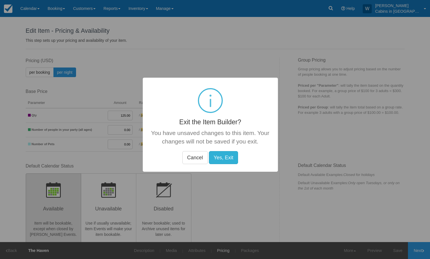
click at [227, 157] on button "Yes, Exit" at bounding box center [223, 157] width 29 height 13
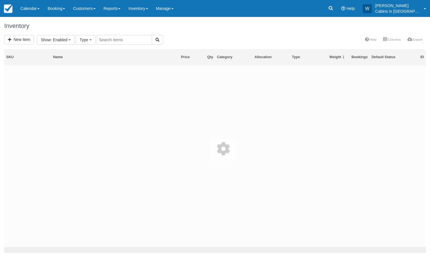
select select
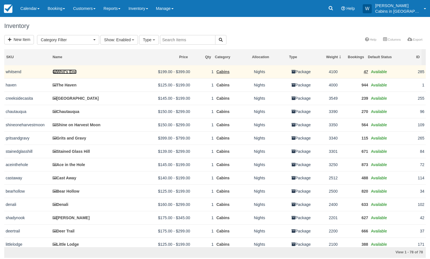
click at [67, 70] on link "Whit's End" at bounding box center [65, 72] width 24 height 5
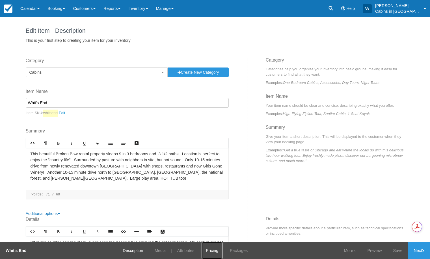
click at [212, 252] on link "Pricing" at bounding box center [212, 250] width 21 height 17
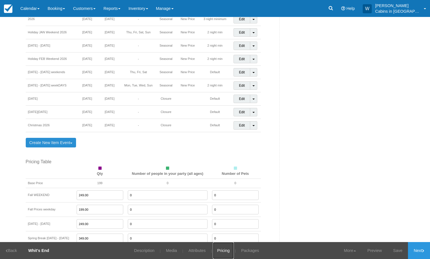
scroll to position [395, 0]
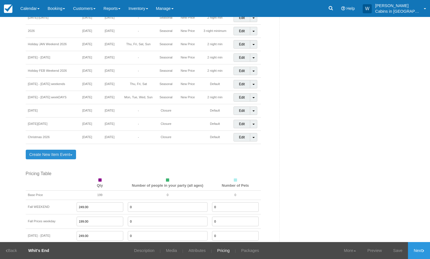
click at [49, 152] on link "Create New Item Event Toggle Dropdown" at bounding box center [51, 155] width 51 height 10
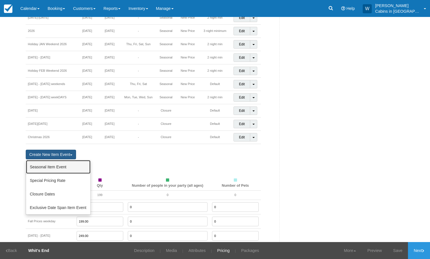
click at [49, 166] on link "Seasonal Item Event" at bounding box center [58, 167] width 64 height 14
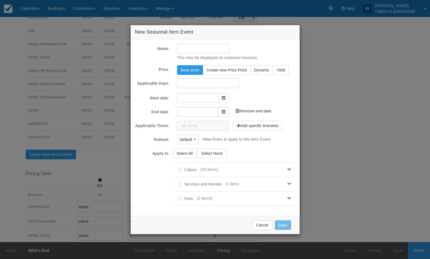
type input "[DATE]"
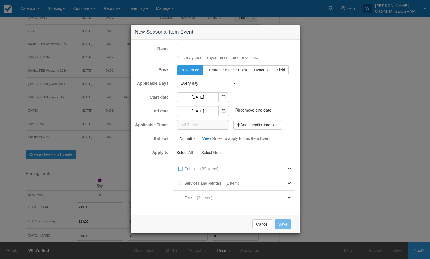
click at [194, 50] on input "Name" at bounding box center [203, 49] width 53 height 10
type input "H"
type input "[DATE]"
click at [222, 97] on span at bounding box center [223, 97] width 11 height 10
click at [198, 94] on input "[DATE]" at bounding box center [198, 97] width 42 height 10
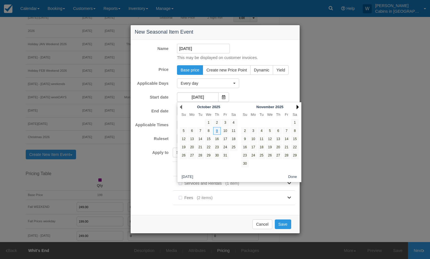
click at [298, 106] on link "Next" at bounding box center [298, 107] width 2 height 5
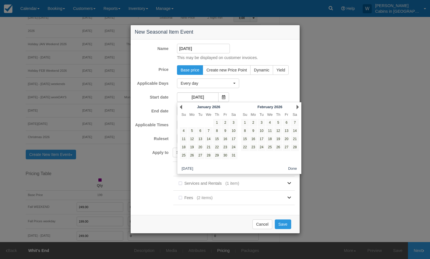
click at [298, 106] on link "Next" at bounding box center [298, 107] width 2 height 5
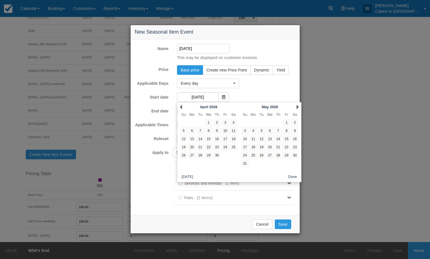
click at [298, 106] on link "Next" at bounding box center [298, 107] width 2 height 5
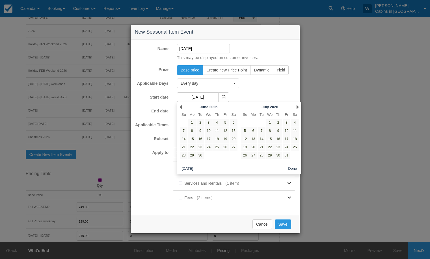
click at [298, 106] on link "Next" at bounding box center [298, 107] width 2 height 5
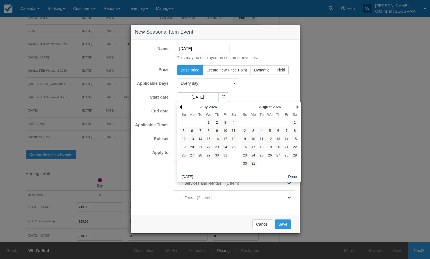
click at [181, 106] on link "Prev" at bounding box center [181, 107] width 2 height 5
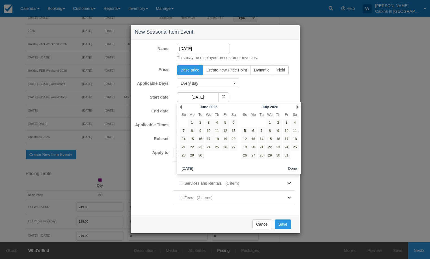
click at [182, 106] on link "Prev" at bounding box center [181, 107] width 2 height 5
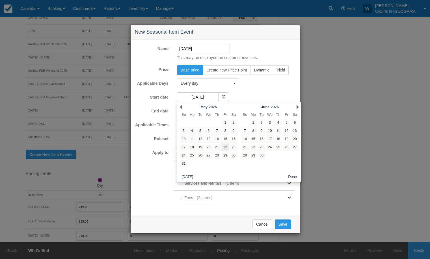
click at [225, 146] on link "22" at bounding box center [225, 148] width 8 height 8
type input "[DATE]"
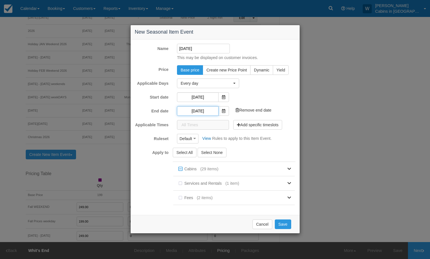
click at [209, 111] on input "[DATE]" at bounding box center [198, 111] width 42 height 10
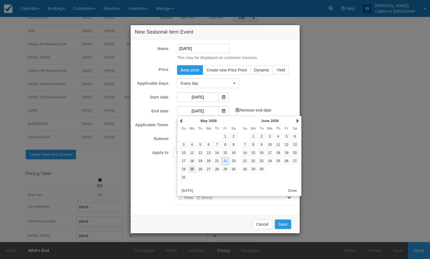
click at [191, 170] on link "25" at bounding box center [192, 170] width 8 height 8
type input "[DATE]"
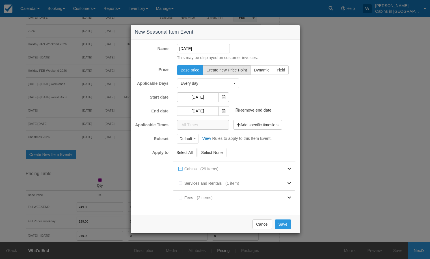
click at [232, 70] on span "Create new Price Point" at bounding box center [226, 70] width 40 height 5
radio input "true"
click at [226, 96] on span at bounding box center [223, 97] width 11 height 10
click at [192, 139] on span "Default" at bounding box center [186, 139] width 12 height 6
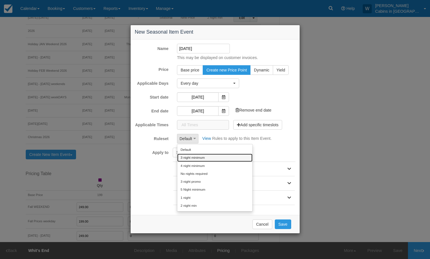
click at [192, 157] on link "3 night minimum" at bounding box center [214, 158] width 75 height 8
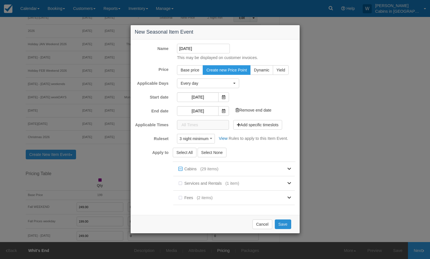
click at [284, 222] on button "Save" at bounding box center [283, 225] width 16 height 10
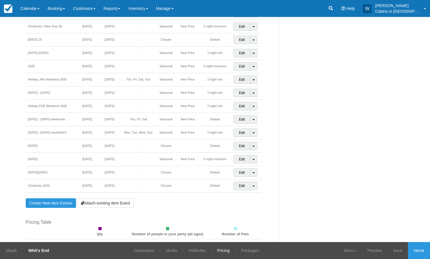
scroll to position [357, 0]
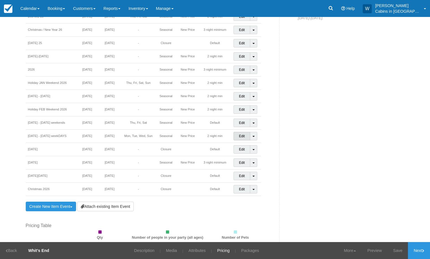
click at [243, 136] on link "Edit" at bounding box center [241, 136] width 17 height 8
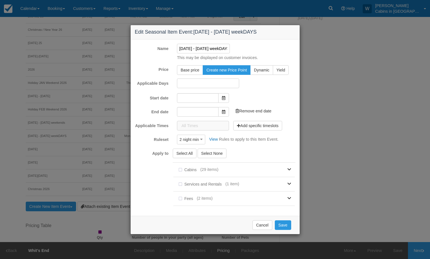
type input "[DATE]"
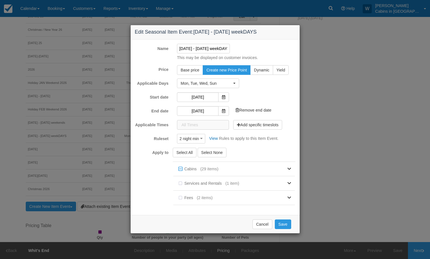
click at [208, 49] on input "[DATE] - [DATE] weekDAYS" at bounding box center [203, 49] width 53 height 10
click at [226, 112] on span at bounding box center [223, 111] width 11 height 10
click at [207, 109] on input "[DATE]" at bounding box center [198, 111] width 42 height 10
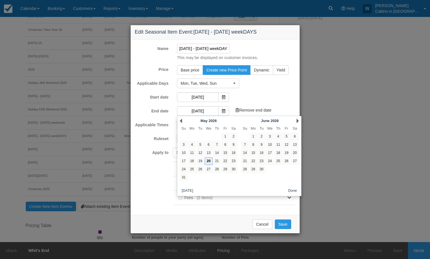
click at [208, 161] on link "20" at bounding box center [209, 161] width 8 height 8
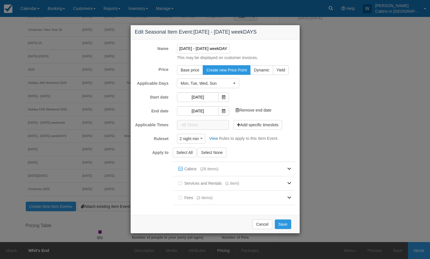
click at [208, 49] on input "[DATE] - [DATE] weekDAYS" at bounding box center [203, 49] width 53 height 10
type input "[DATE] - [DATE] weekDAYS"
click at [284, 223] on button "Save" at bounding box center [283, 225] width 16 height 10
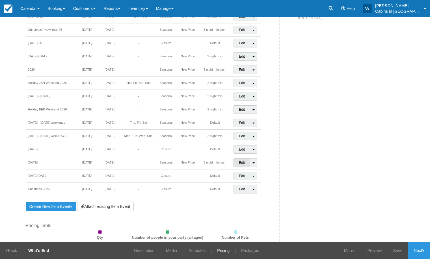
click at [238, 161] on link "Edit" at bounding box center [241, 163] width 17 height 8
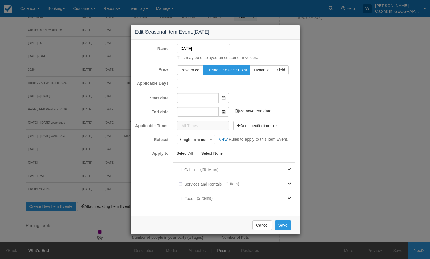
type input "[DATE]"
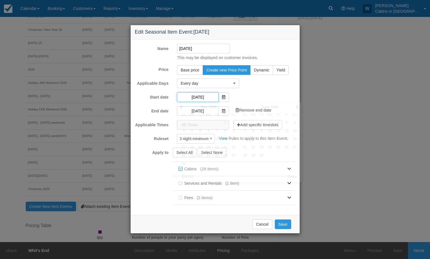
click at [199, 97] on input "[DATE]" at bounding box center [198, 97] width 42 height 10
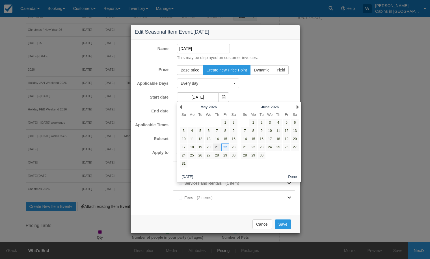
click at [216, 149] on link "21" at bounding box center [217, 148] width 8 height 8
type input "[DATE]"
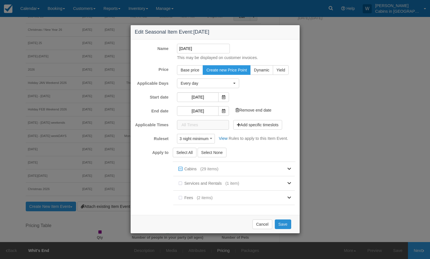
click at [282, 226] on button "Save" at bounding box center [283, 225] width 16 height 10
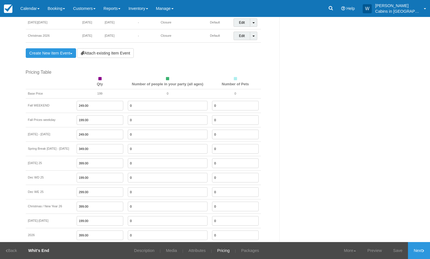
scroll to position [511, 0]
click at [112, 52] on link "Attach existing Item Event" at bounding box center [105, 53] width 57 height 10
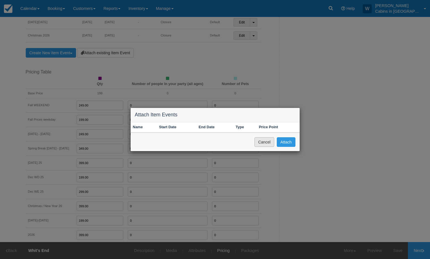
click at [261, 142] on button "Cancel" at bounding box center [264, 142] width 20 height 10
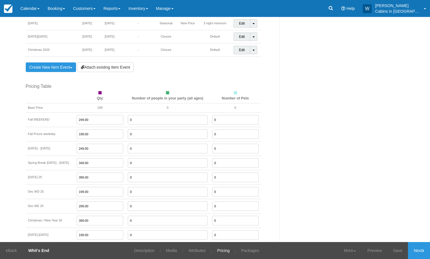
scroll to position [494, 0]
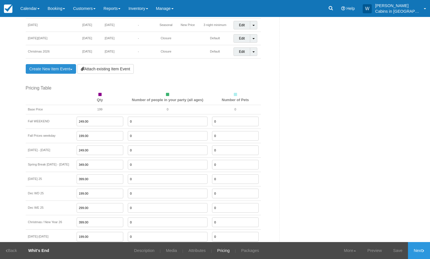
click at [55, 69] on link "Create New Item Event Toggle Dropdown" at bounding box center [51, 69] width 51 height 10
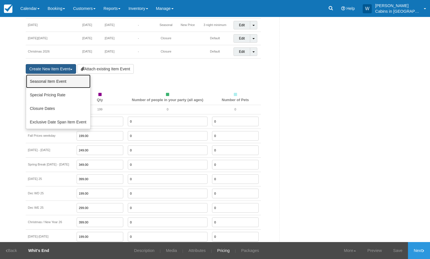
click at [65, 82] on link "Seasonal Item Event" at bounding box center [58, 82] width 64 height 14
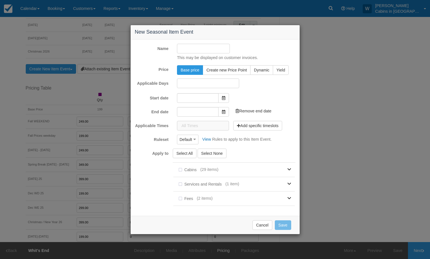
type input "[DATE]"
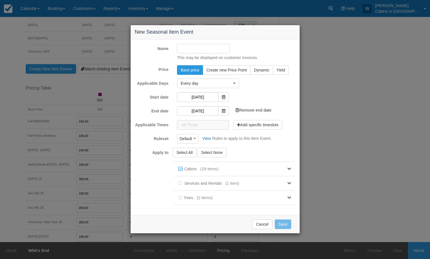
click at [206, 51] on input "Name" at bounding box center [203, 49] width 53 height 10
type input "[DATE] - [DATE]"
click at [229, 69] on span "Create new Price Point" at bounding box center [226, 70] width 40 height 5
radio input "true"
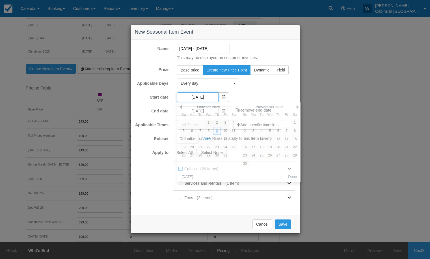
click at [197, 94] on input "[DATE]" at bounding box center [198, 97] width 42 height 10
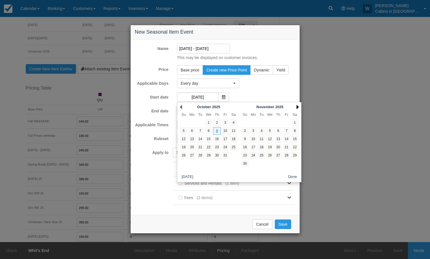
click at [297, 106] on link "Next" at bounding box center [298, 107] width 2 height 5
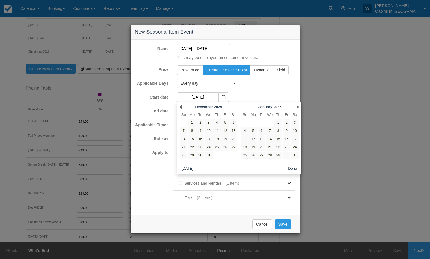
click at [297, 106] on link "Next" at bounding box center [298, 107] width 2 height 5
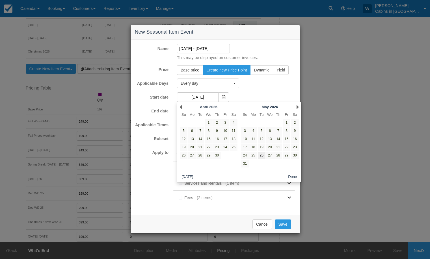
click at [262, 156] on link "26" at bounding box center [262, 156] width 8 height 8
type input "[DATE]"
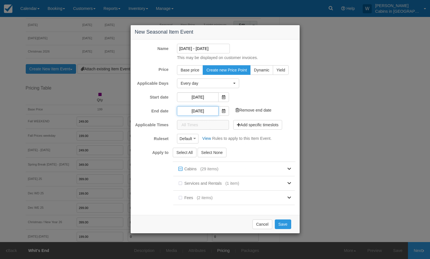
click at [196, 111] on input "[DATE]" at bounding box center [198, 111] width 42 height 10
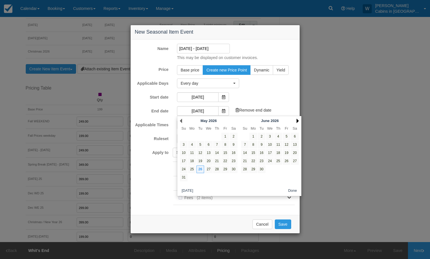
click at [297, 120] on link "Next" at bounding box center [298, 121] width 2 height 5
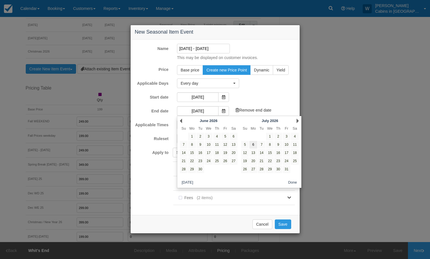
click at [254, 146] on link "6" at bounding box center [253, 145] width 8 height 8
type input "[DATE]"
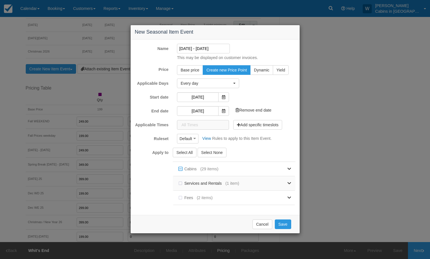
click at [180, 183] on label "Services and Rentals" at bounding box center [201, 183] width 48 height 8
checkbox input "true"
click at [182, 198] on label "Fees" at bounding box center [187, 198] width 20 height 8
checkbox input "true"
click at [181, 168] on label "Cabins" at bounding box center [188, 169] width 23 height 8
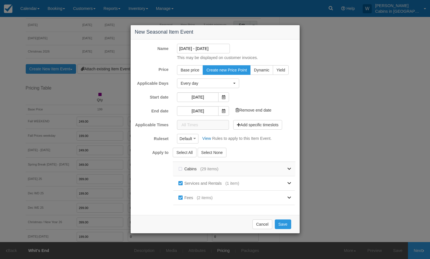
click at [181, 168] on label "Cabins" at bounding box center [188, 169] width 23 height 8
checkbox input "true"
click at [195, 139] on icon "button" at bounding box center [194, 139] width 3 height 4
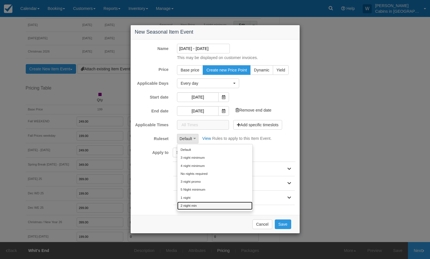
click at [189, 206] on link "2 night min" at bounding box center [214, 206] width 75 height 8
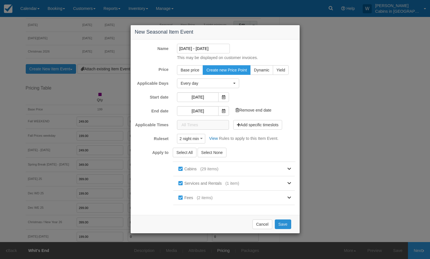
click at [283, 225] on button "Save" at bounding box center [283, 225] width 16 height 10
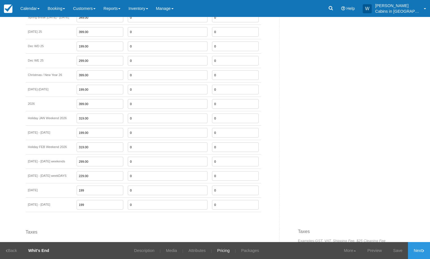
scroll to position [679, 0]
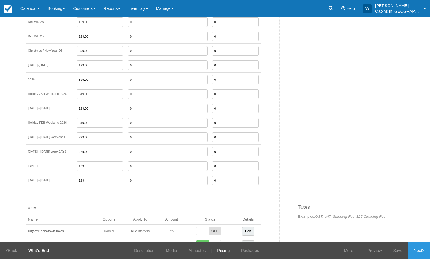
drag, startPoint x: 96, startPoint y: 180, endPoint x: 77, endPoint y: 178, distance: 19.6
click at [77, 178] on tr "[DATE] - [DATE] 199 0 0" at bounding box center [143, 180] width 235 height 14
type input "299.00"
click at [399, 252] on link "Save" at bounding box center [398, 250] width 21 height 17
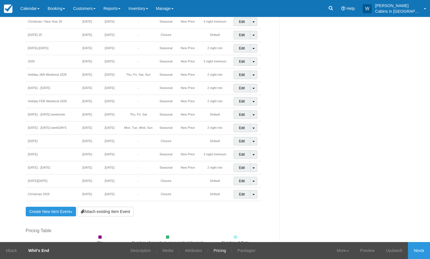
scroll to position [381, 0]
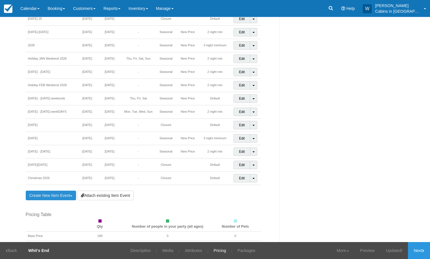
click at [55, 193] on link "Create New Item Event Toggle Dropdown" at bounding box center [51, 196] width 51 height 10
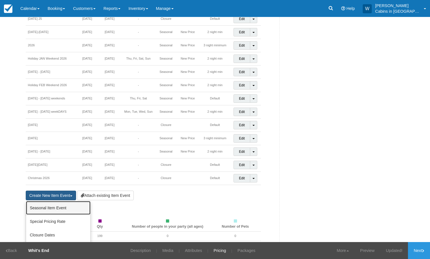
click at [50, 208] on link "Seasonal Item Event" at bounding box center [58, 208] width 64 height 14
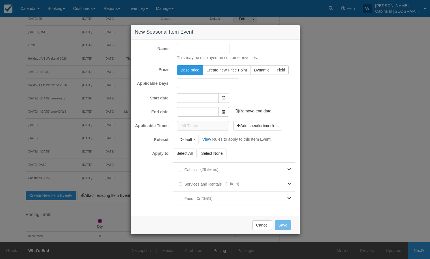
type input "[DATE]"
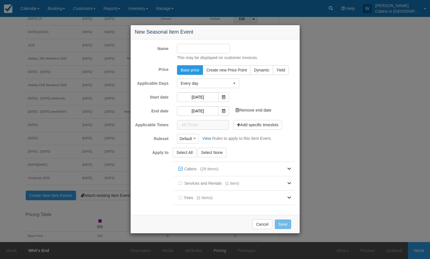
click at [200, 51] on input "Name" at bounding box center [203, 49] width 53 height 10
type input "Holiday [DATE]"
click at [206, 97] on input "[DATE]" at bounding box center [198, 97] width 42 height 10
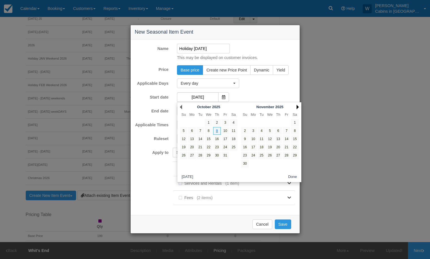
click at [298, 106] on link "Next" at bounding box center [298, 107] width 2 height 5
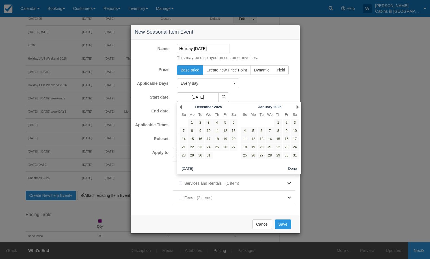
click at [298, 106] on link "Next" at bounding box center [298, 107] width 2 height 5
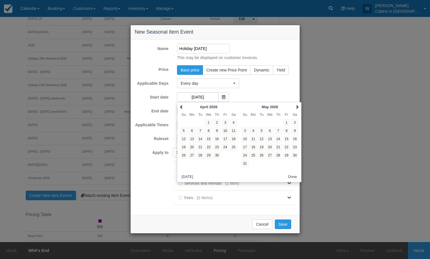
click at [298, 106] on link "Next" at bounding box center [298, 107] width 2 height 5
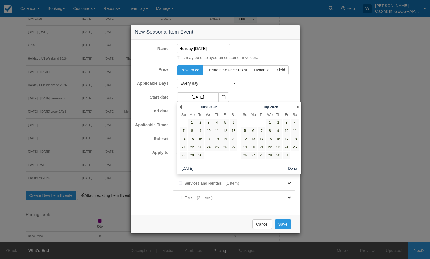
click at [298, 106] on link "Next" at bounding box center [298, 107] width 2 height 5
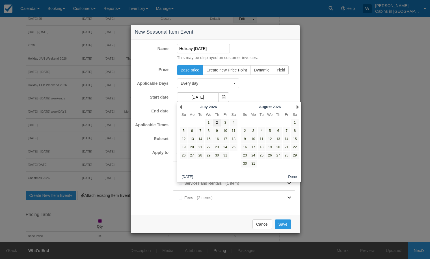
click at [216, 122] on link "2" at bounding box center [217, 123] width 8 height 8
type input "[DATE]"
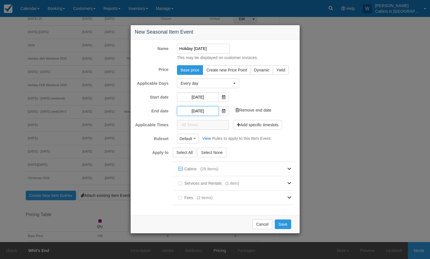
click at [201, 110] on input "[DATE]" at bounding box center [198, 111] width 42 height 10
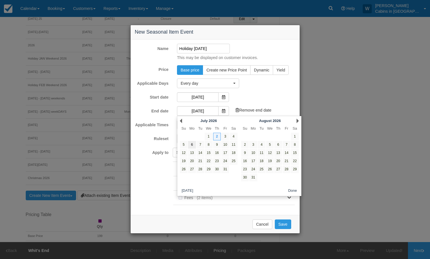
click at [193, 146] on link "6" at bounding box center [192, 145] width 8 height 8
type input "[DATE]"
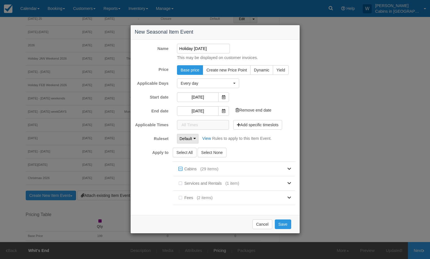
click at [194, 139] on icon "button" at bounding box center [194, 139] width 3 height 4
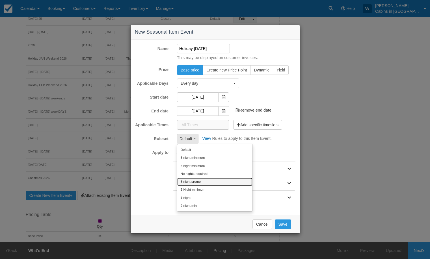
click at [189, 183] on link "3 night promo" at bounding box center [214, 182] width 75 height 8
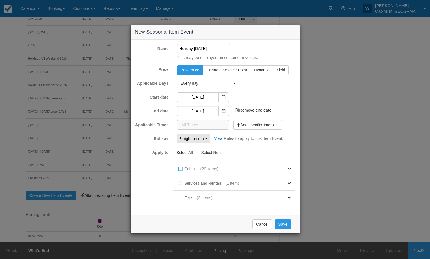
click at [209, 137] on button "3 night promo" at bounding box center [193, 139] width 33 height 10
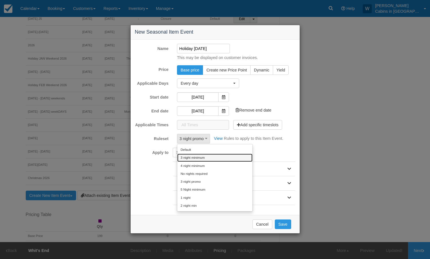
click at [198, 158] on link "3 night minimum" at bounding box center [214, 158] width 75 height 8
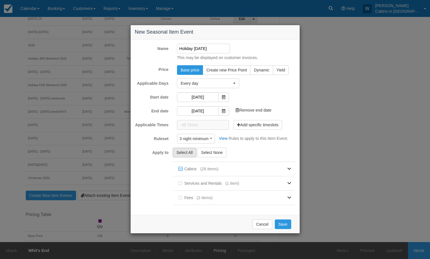
click at [183, 153] on button "Select All" at bounding box center [185, 153] width 24 height 10
checkbox input "true"
click at [282, 225] on button "Save" at bounding box center [283, 225] width 16 height 10
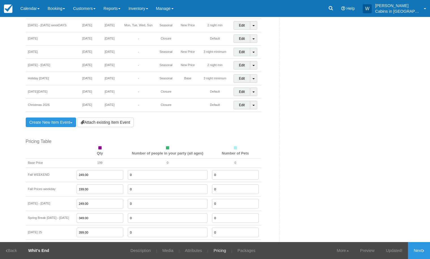
scroll to position [465, 0]
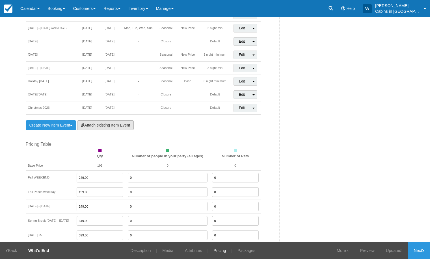
click at [113, 123] on link "Attach existing Item Event" at bounding box center [105, 125] width 57 height 10
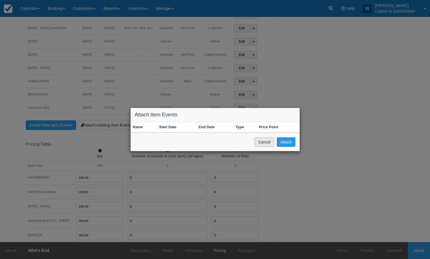
click at [265, 145] on button "Cancel" at bounding box center [264, 142] width 20 height 10
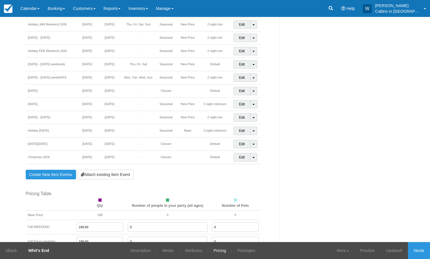
scroll to position [414, 0]
click at [240, 130] on link "Edit" at bounding box center [241, 132] width 17 height 8
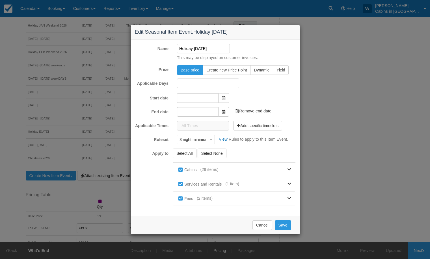
type input "[DATE]"
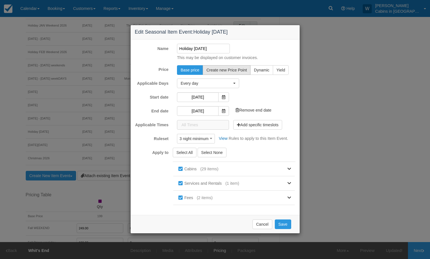
click at [229, 69] on span "Create new Price Point" at bounding box center [226, 70] width 40 height 5
radio input "true"
click at [280, 224] on button "Save" at bounding box center [283, 225] width 16 height 10
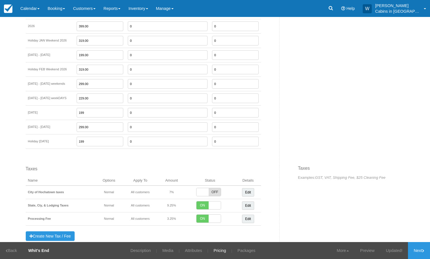
scroll to position [749, 0]
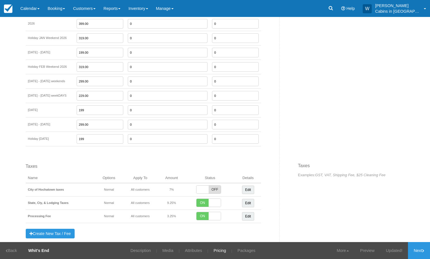
drag, startPoint x: 99, startPoint y: 139, endPoint x: 80, endPoint y: 137, distance: 19.1
click at [80, 137] on tr "Holiday [DATE] 199 0 0" at bounding box center [143, 139] width 235 height 14
type input "399.00"
click at [422, 253] on link "Next" at bounding box center [419, 250] width 22 height 17
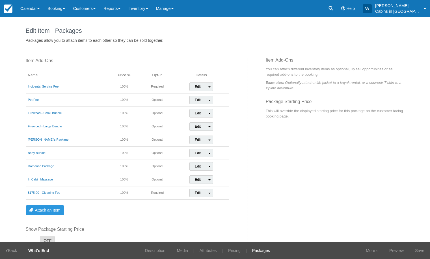
scroll to position [35, 0]
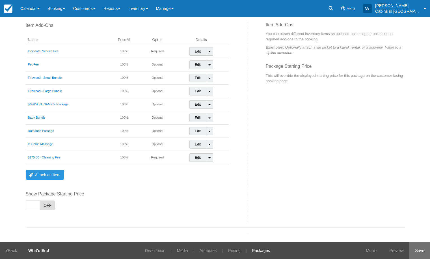
click at [421, 254] on link "Save" at bounding box center [419, 250] width 21 height 17
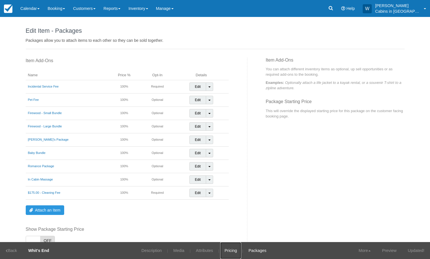
click at [227, 248] on link "Pricing" at bounding box center [230, 250] width 21 height 17
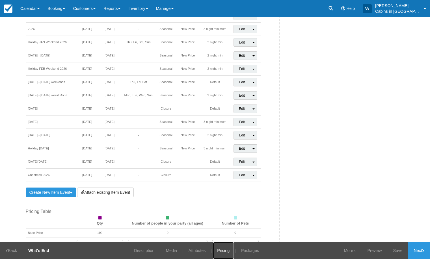
scroll to position [394, 0]
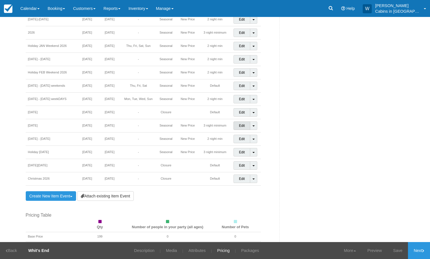
click at [239, 128] on link "Edit" at bounding box center [241, 126] width 17 height 8
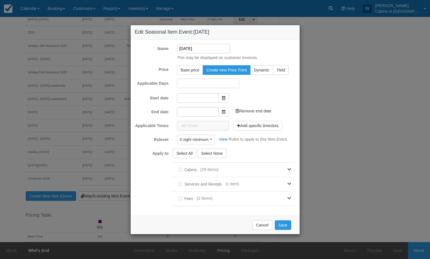
type input "[DATE]"
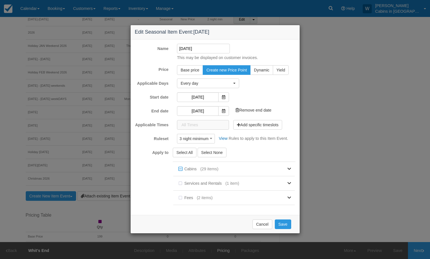
click at [180, 48] on input "[DATE]" at bounding box center [203, 49] width 53 height 10
type input "Holiday [DATE]"
click at [286, 227] on button "Save" at bounding box center [283, 225] width 16 height 10
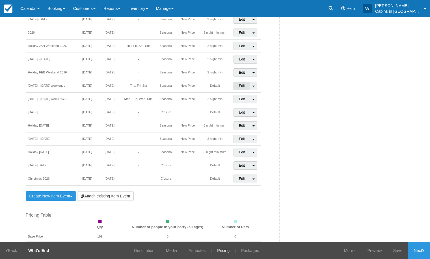
click at [239, 86] on link "Edit" at bounding box center [241, 86] width 17 height 8
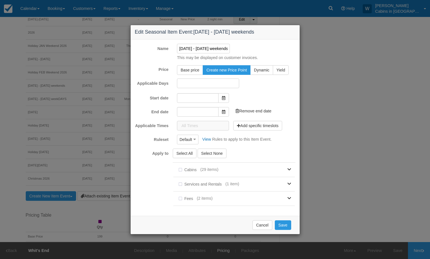
type input "[DATE]"
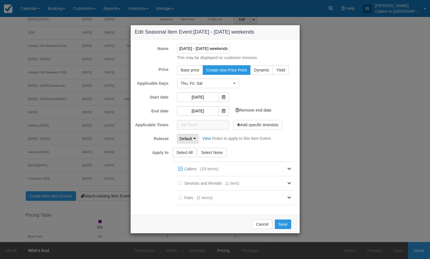
click at [191, 140] on span "Default" at bounding box center [186, 139] width 12 height 6
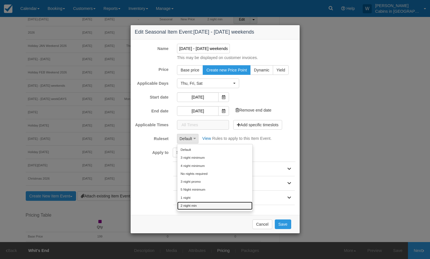
click at [199, 205] on link "2 night min" at bounding box center [214, 206] width 75 height 8
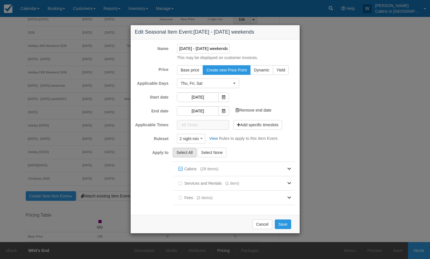
click at [187, 154] on button "Select All" at bounding box center [185, 153] width 24 height 10
checkbox input "true"
click at [284, 224] on button "Save" at bounding box center [283, 225] width 16 height 10
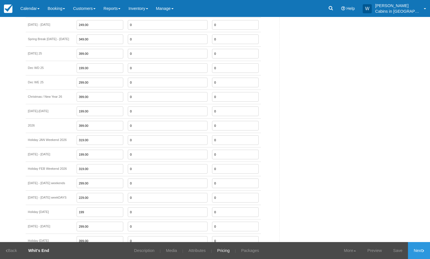
scroll to position [647, 0]
drag, startPoint x: 98, startPoint y: 182, endPoint x: 81, endPoint y: 182, distance: 17.0
click at [81, 182] on td "299.00" at bounding box center [99, 182] width 51 height 14
click at [99, 188] on td "299.00" at bounding box center [99, 182] width 51 height 14
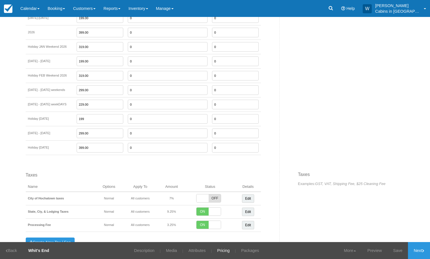
scroll to position [802, 0]
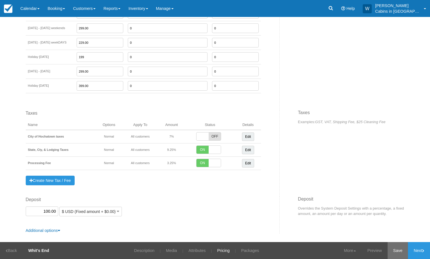
click at [399, 250] on link "Save" at bounding box center [398, 250] width 21 height 17
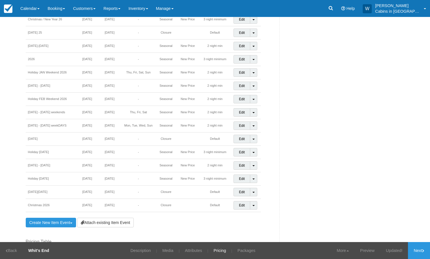
scroll to position [365, 0]
